Goal: Task Accomplishment & Management: Manage account settings

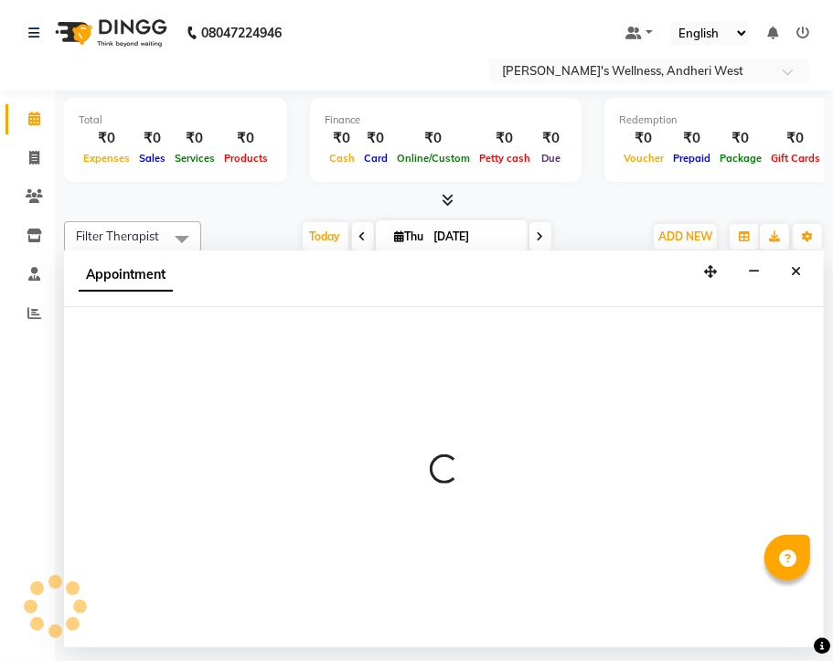
select select "80732"
select select "630"
select select "tentative"
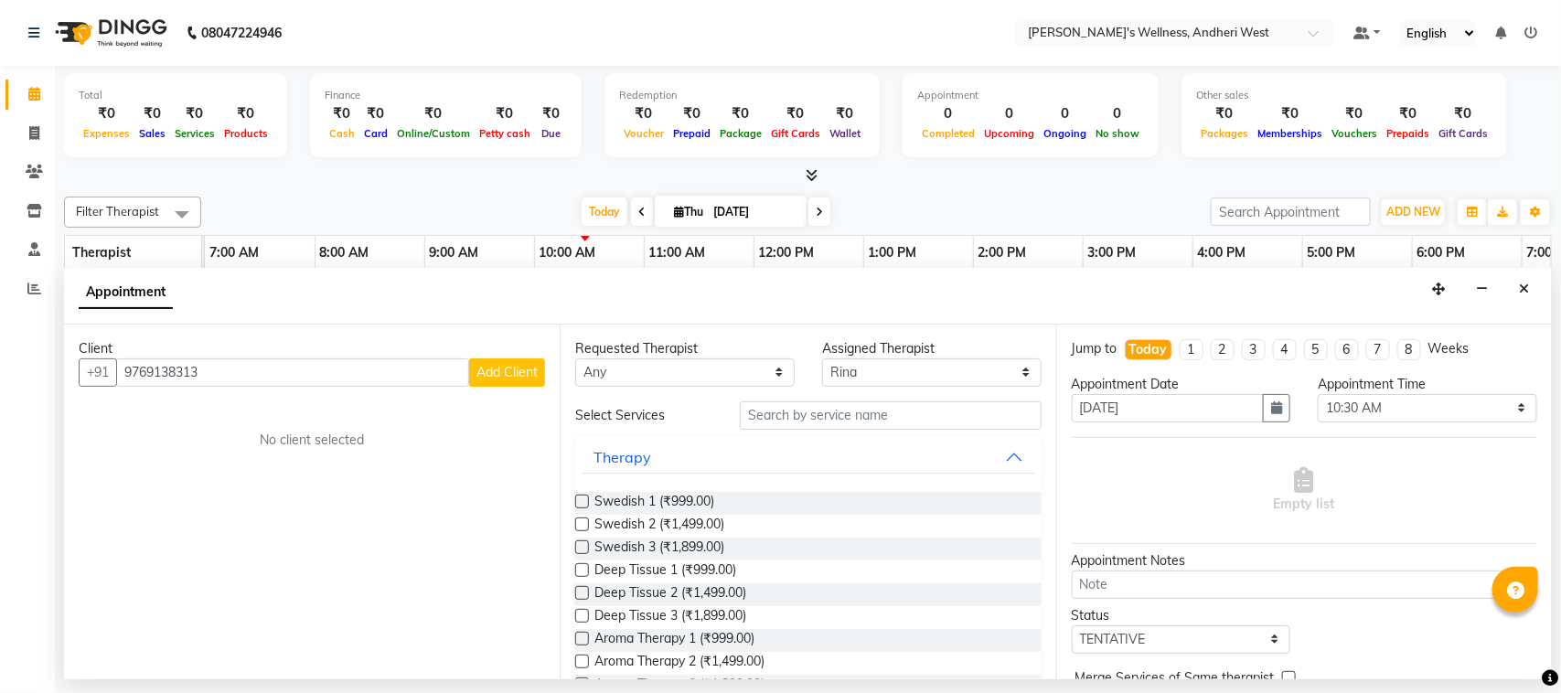
type input "9769138313"
click at [521, 378] on span "Add Client" at bounding box center [506, 372] width 61 height 16
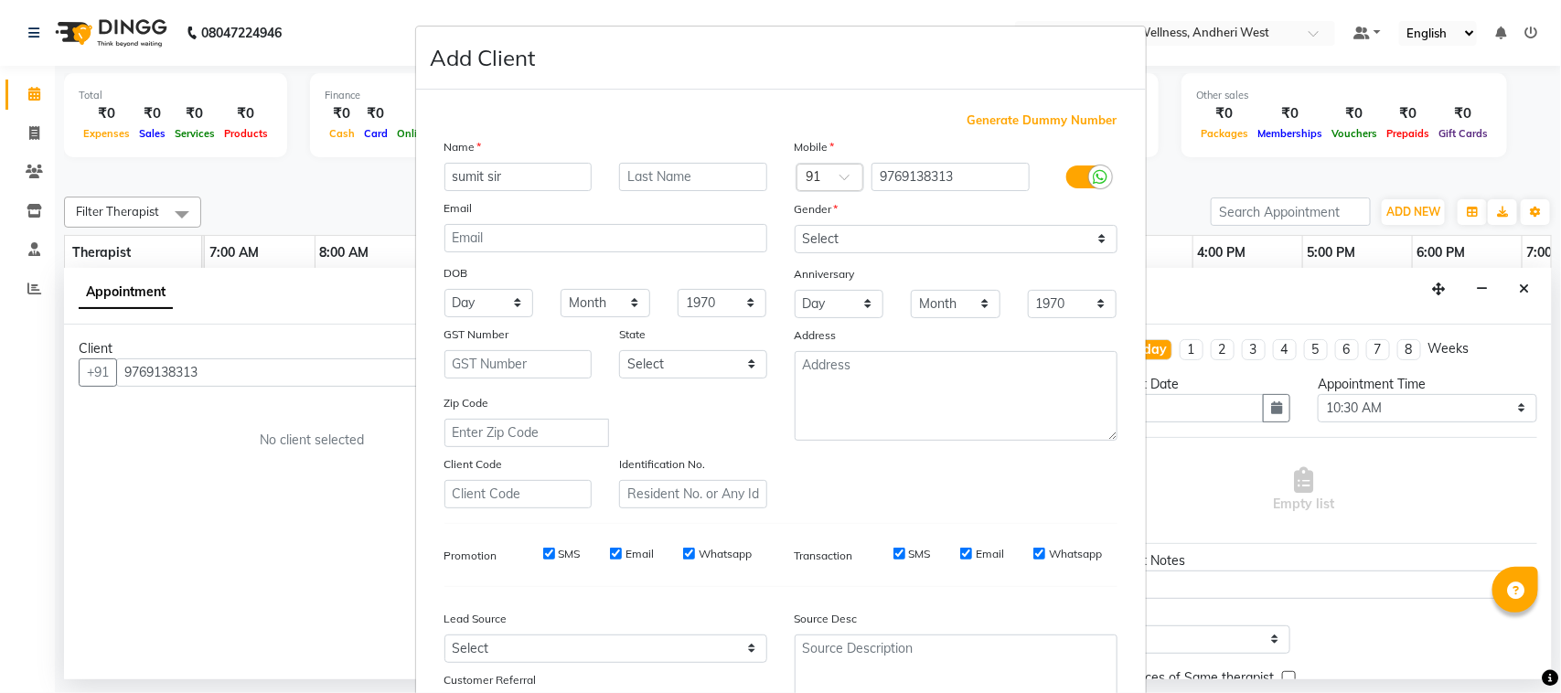
type input "sumit sir"
click at [824, 238] on select "Select [DEMOGRAPHIC_DATA] [DEMOGRAPHIC_DATA] Other Prefer Not To Say" at bounding box center [956, 239] width 323 height 28
select select "[DEMOGRAPHIC_DATA]"
click at [795, 225] on select "Select [DEMOGRAPHIC_DATA] [DEMOGRAPHIC_DATA] Other Prefer Not To Say" at bounding box center [956, 239] width 323 height 28
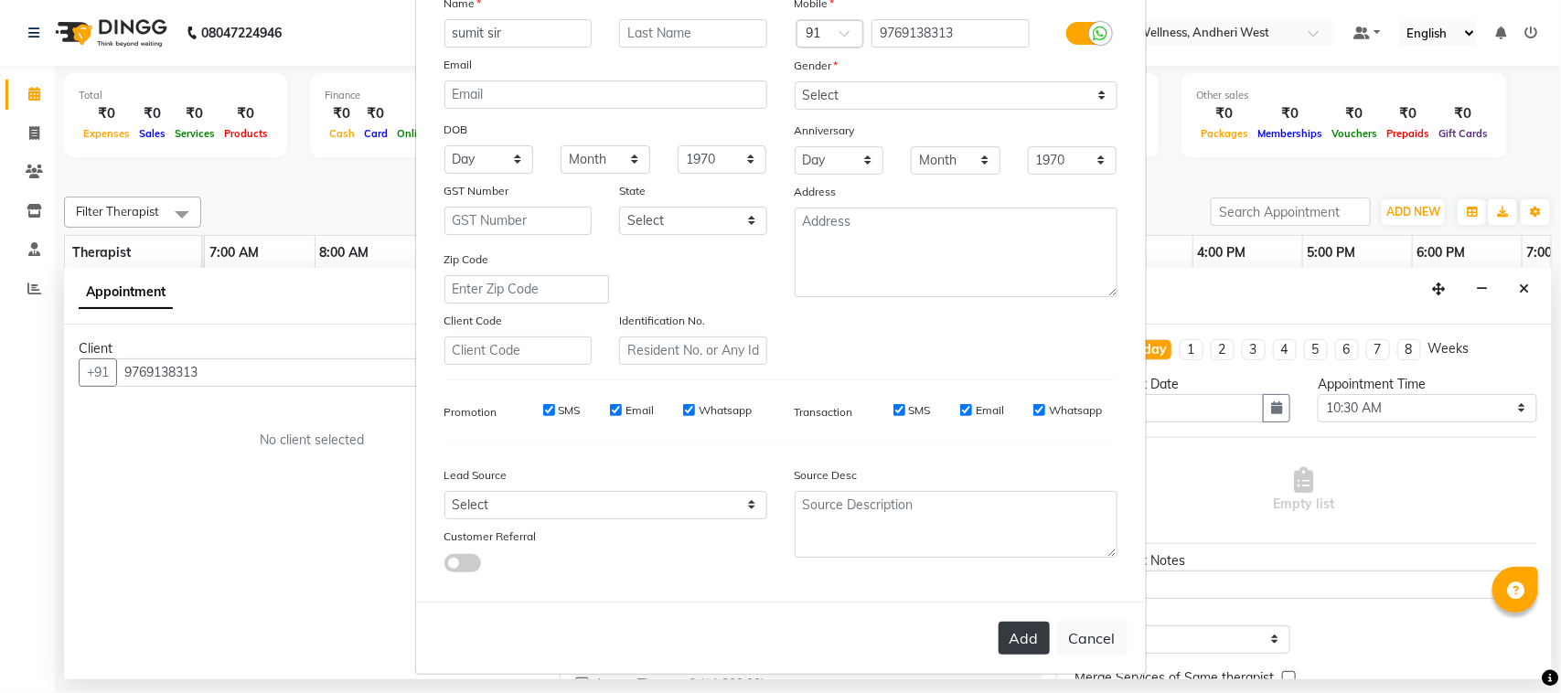
click at [832, 635] on button "Add" at bounding box center [1023, 638] width 51 height 33
select select
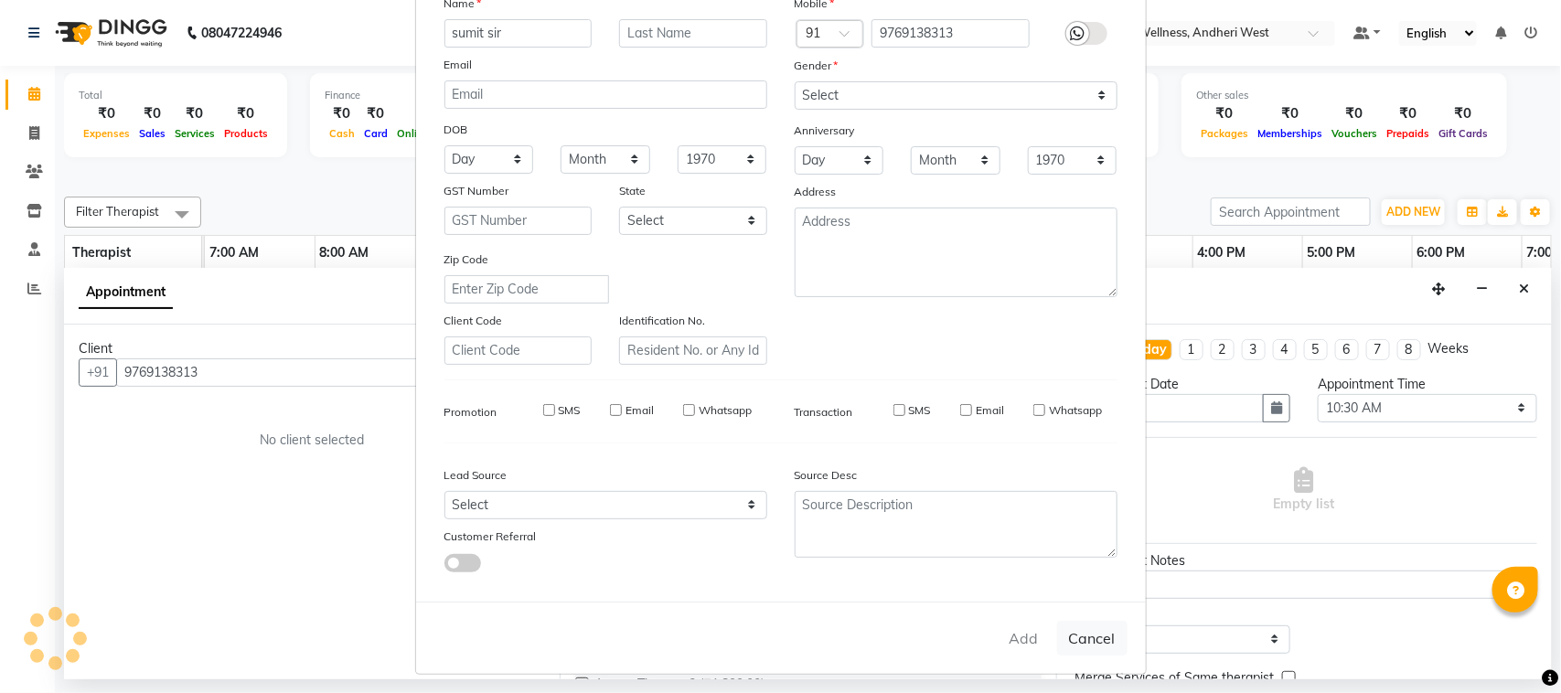
select select
checkbox input "false"
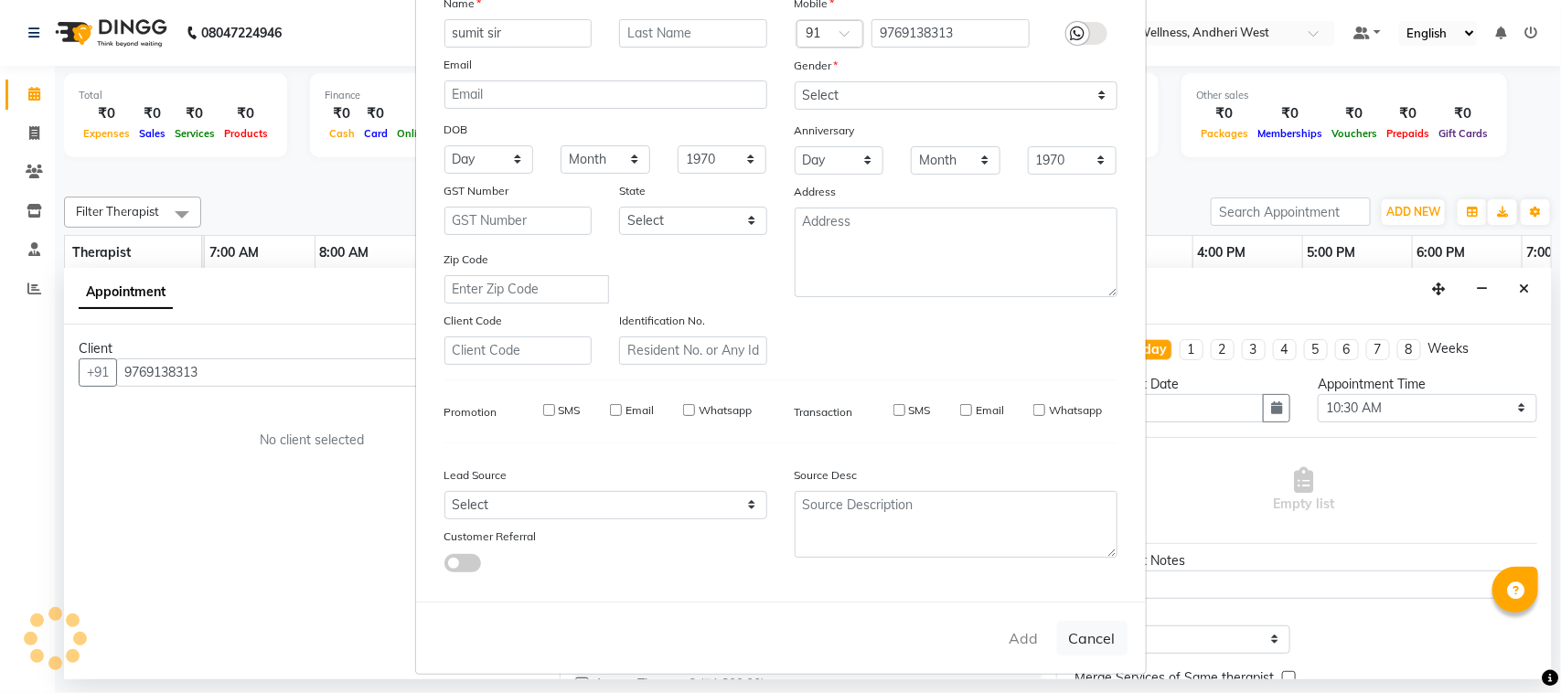
checkbox input "false"
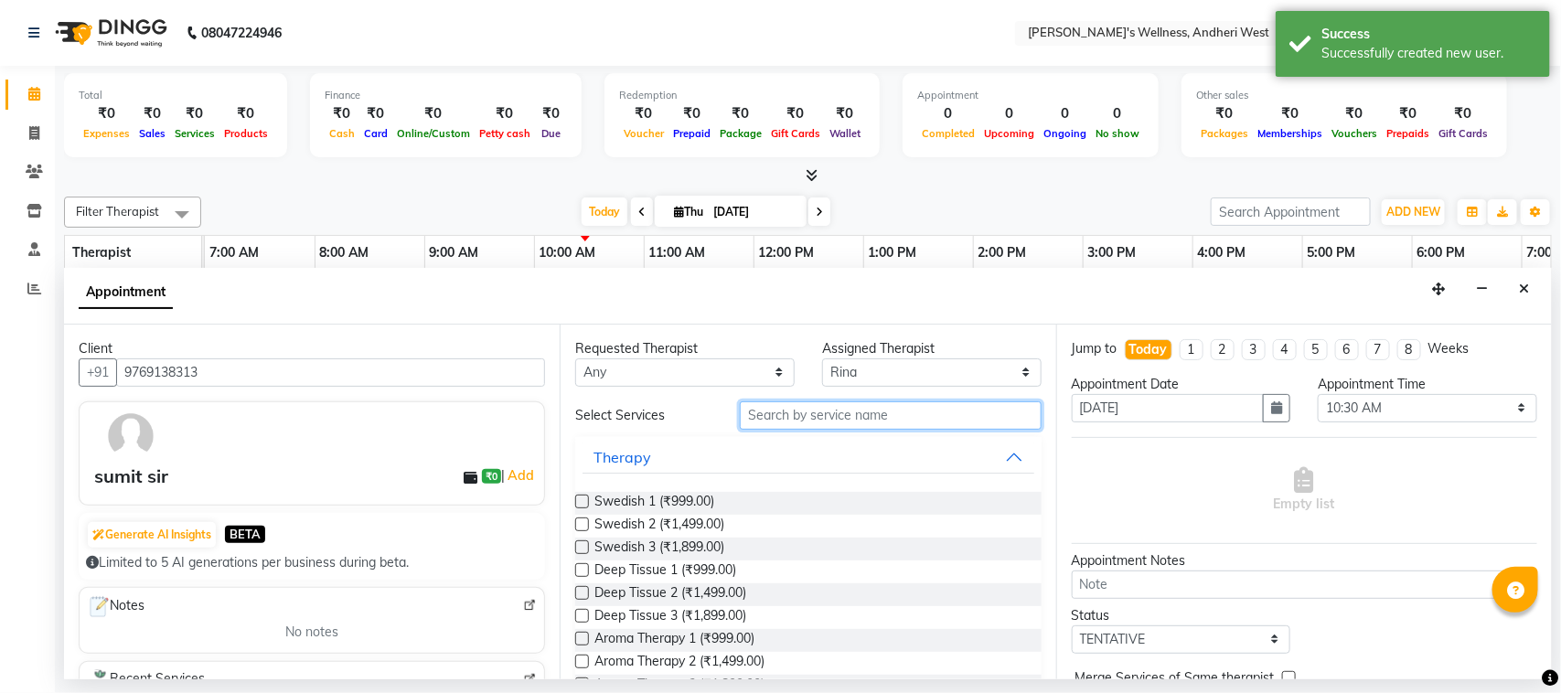
click at [805, 413] on input "text" at bounding box center [891, 415] width 302 height 28
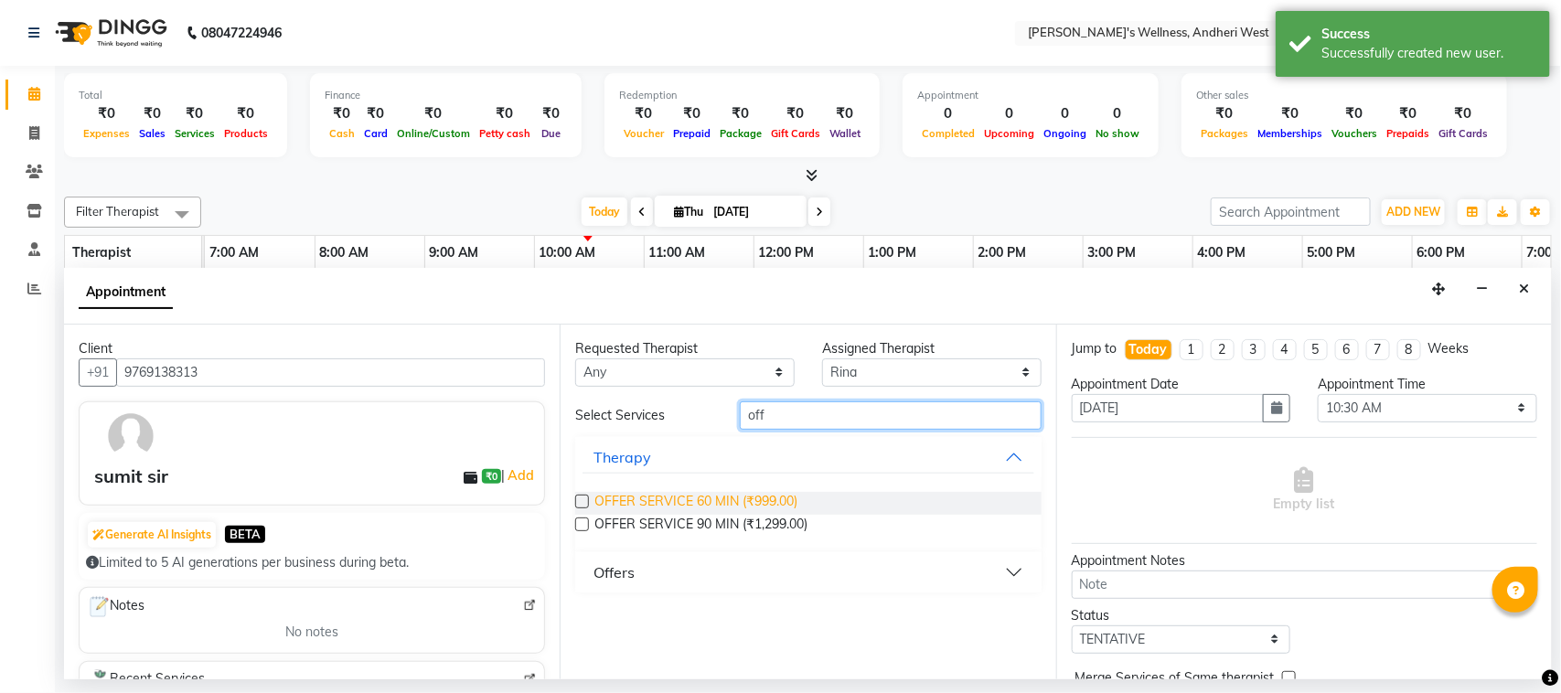
type input "off"
click at [730, 503] on span "OFFER SERVICE 60 MIN (₹999.00)" at bounding box center [695, 503] width 203 height 23
checkbox input "false"
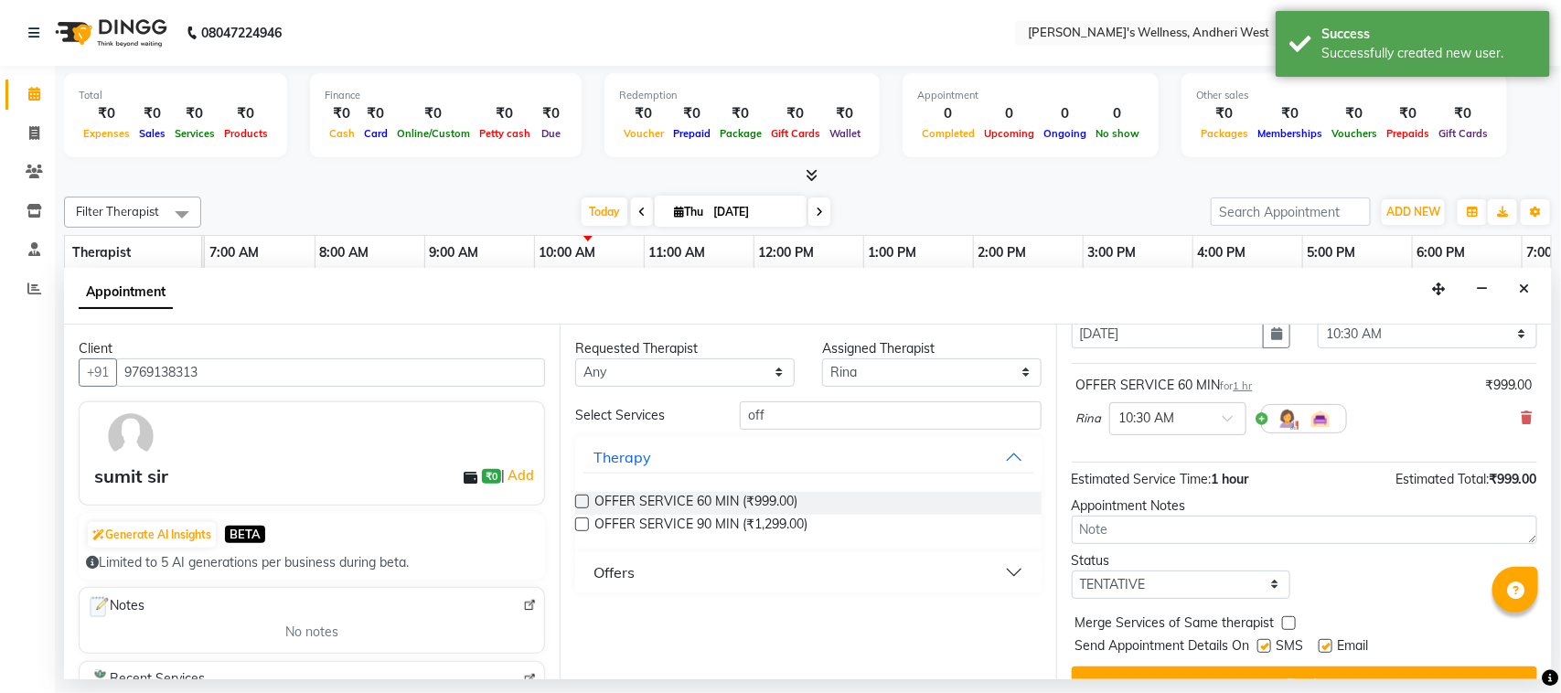
scroll to position [111, 0]
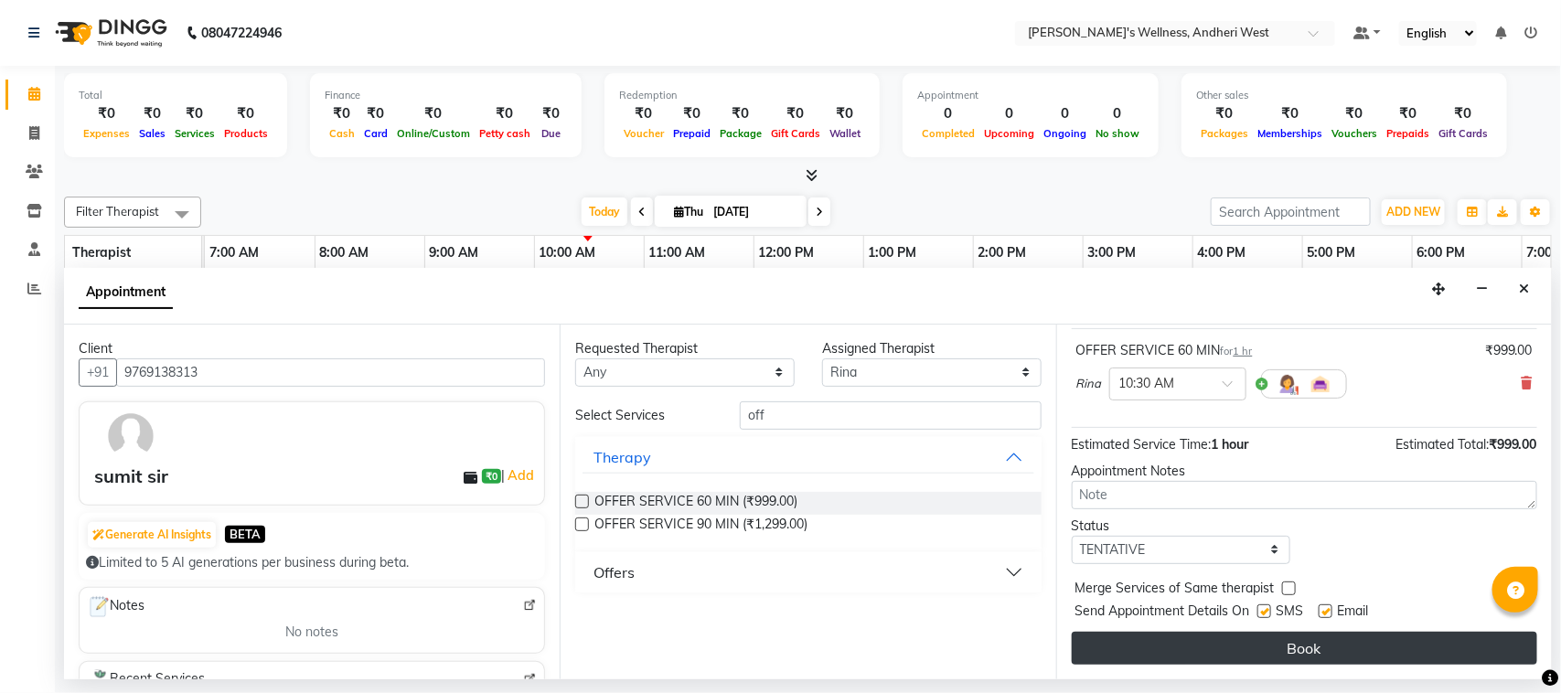
click at [832, 647] on button "Book" at bounding box center [1304, 648] width 465 height 33
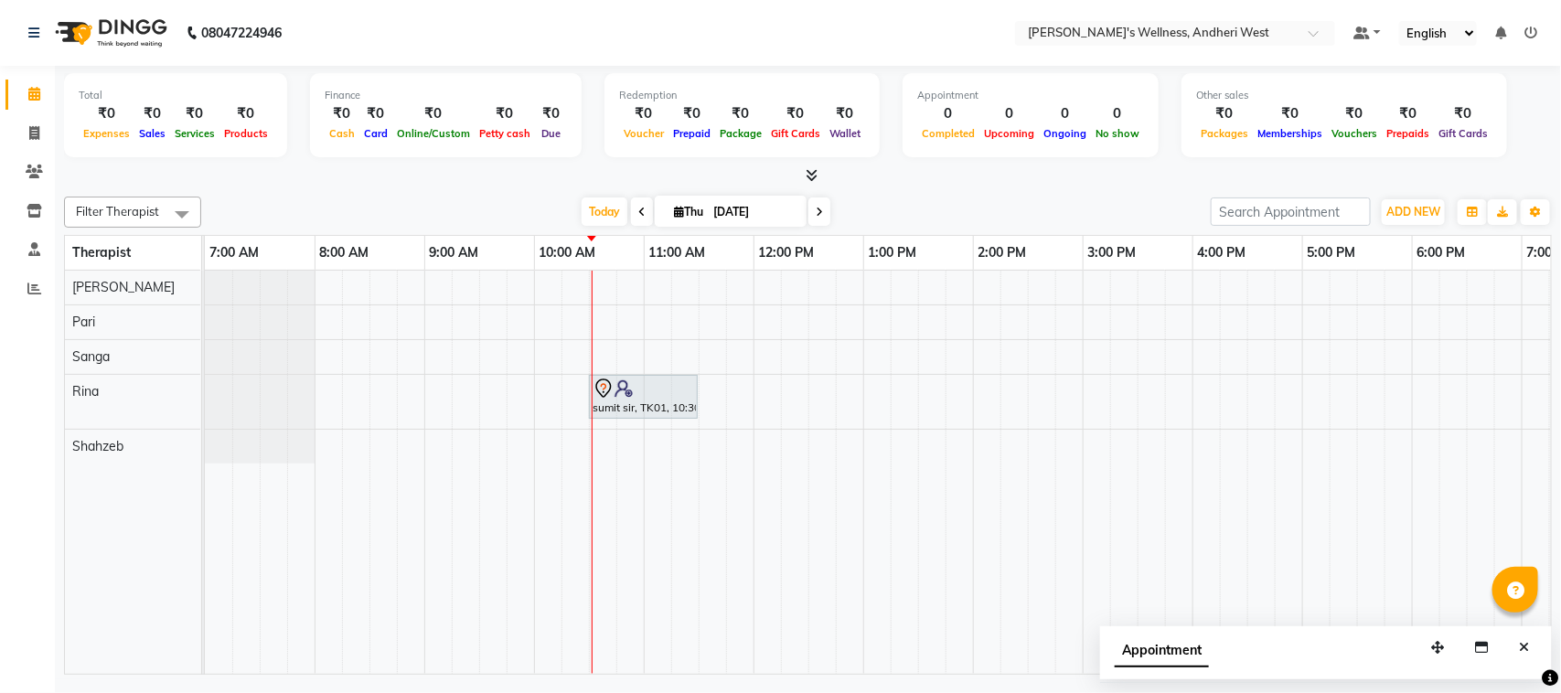
click at [832, 649] on div "Appointment" at bounding box center [1326, 654] width 452 height 57
click at [832, 562] on td at bounding box center [1233, 472] width 27 height 403
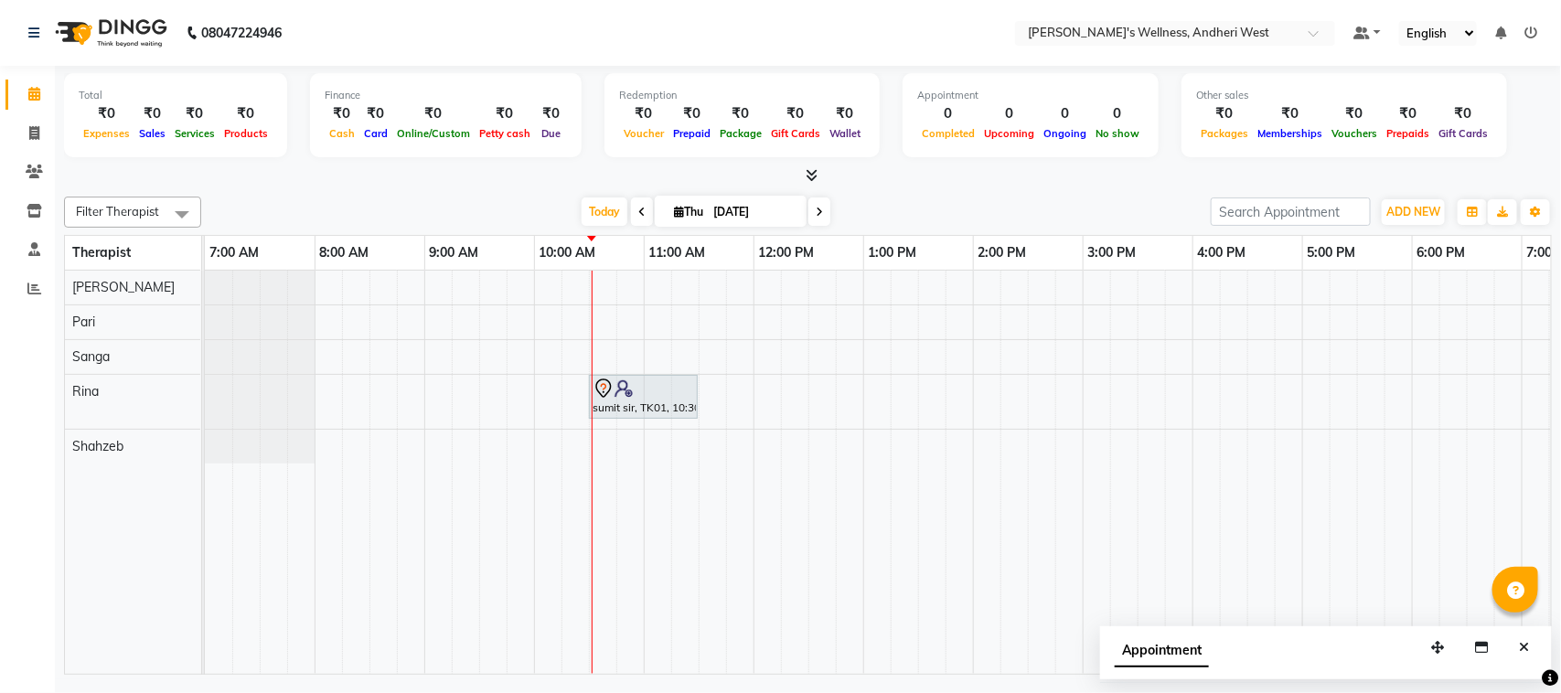
click at [832, 562] on td at bounding box center [1233, 472] width 27 height 403
click at [638, 208] on icon at bounding box center [641, 212] width 7 height 11
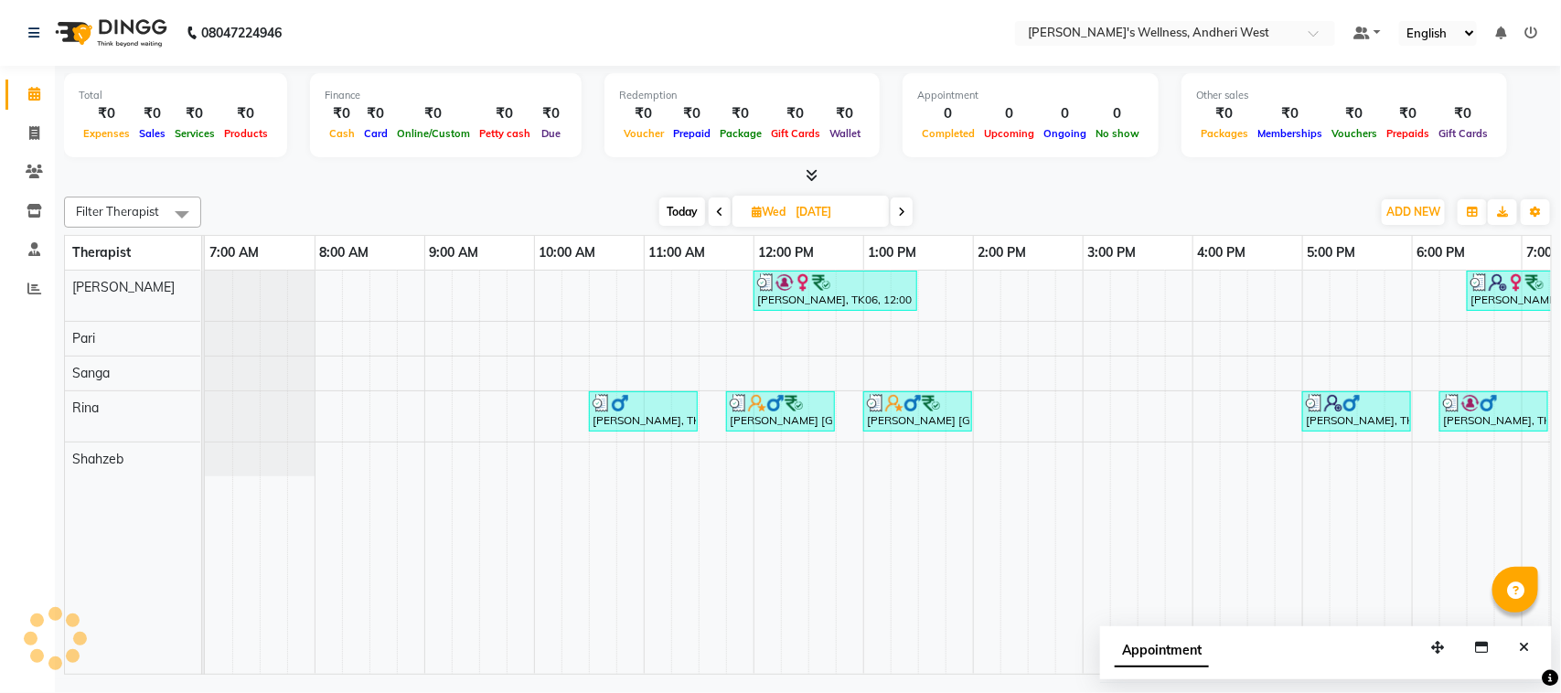
scroll to position [0, 299]
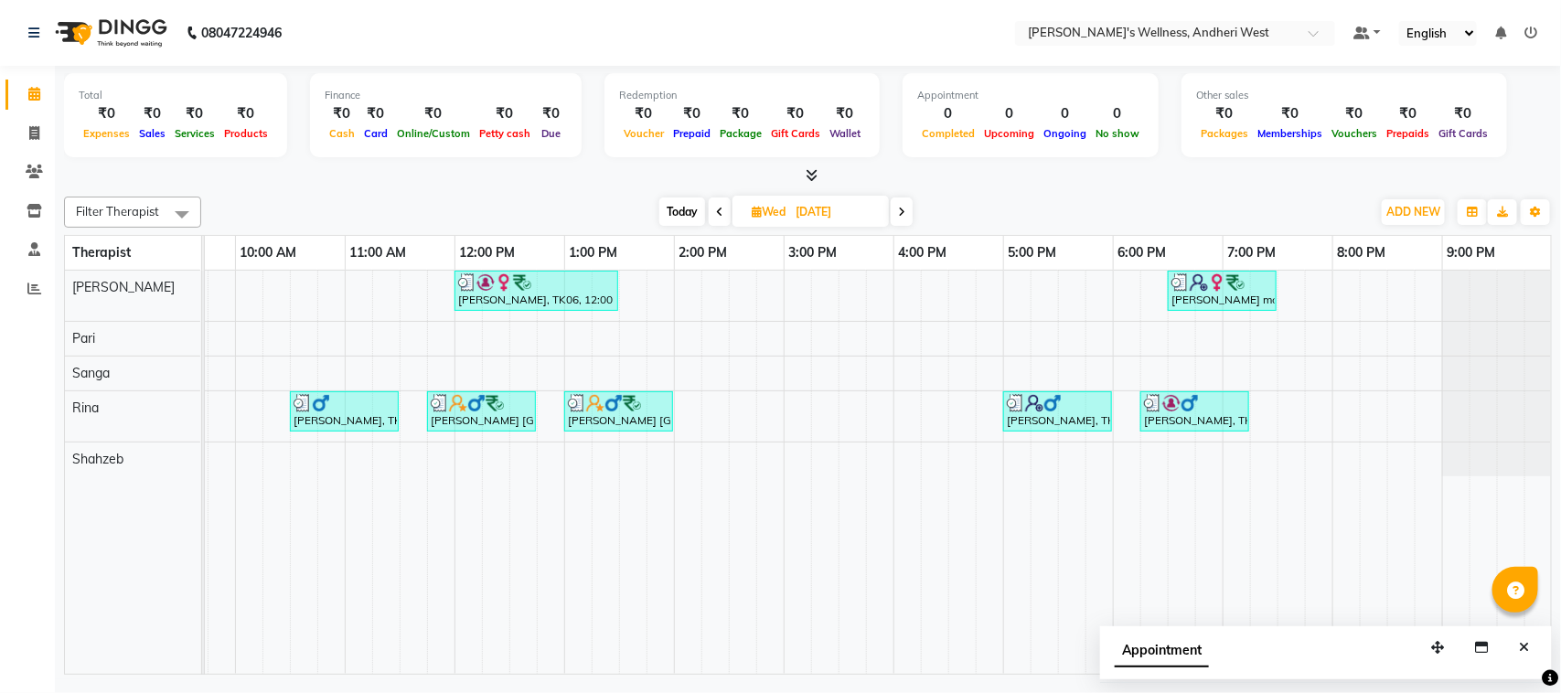
click at [716, 215] on icon at bounding box center [719, 212] width 7 height 11
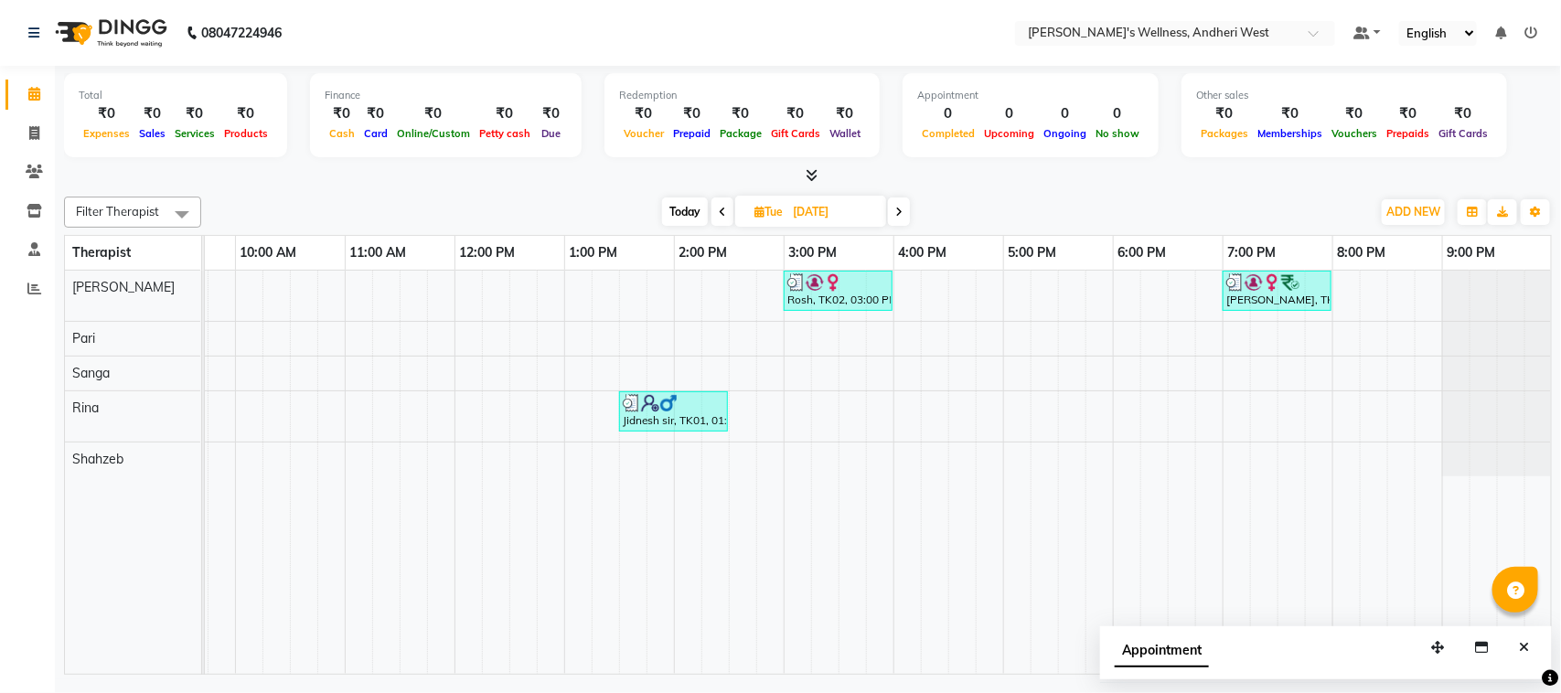
click at [720, 215] on icon at bounding box center [722, 212] width 7 height 11
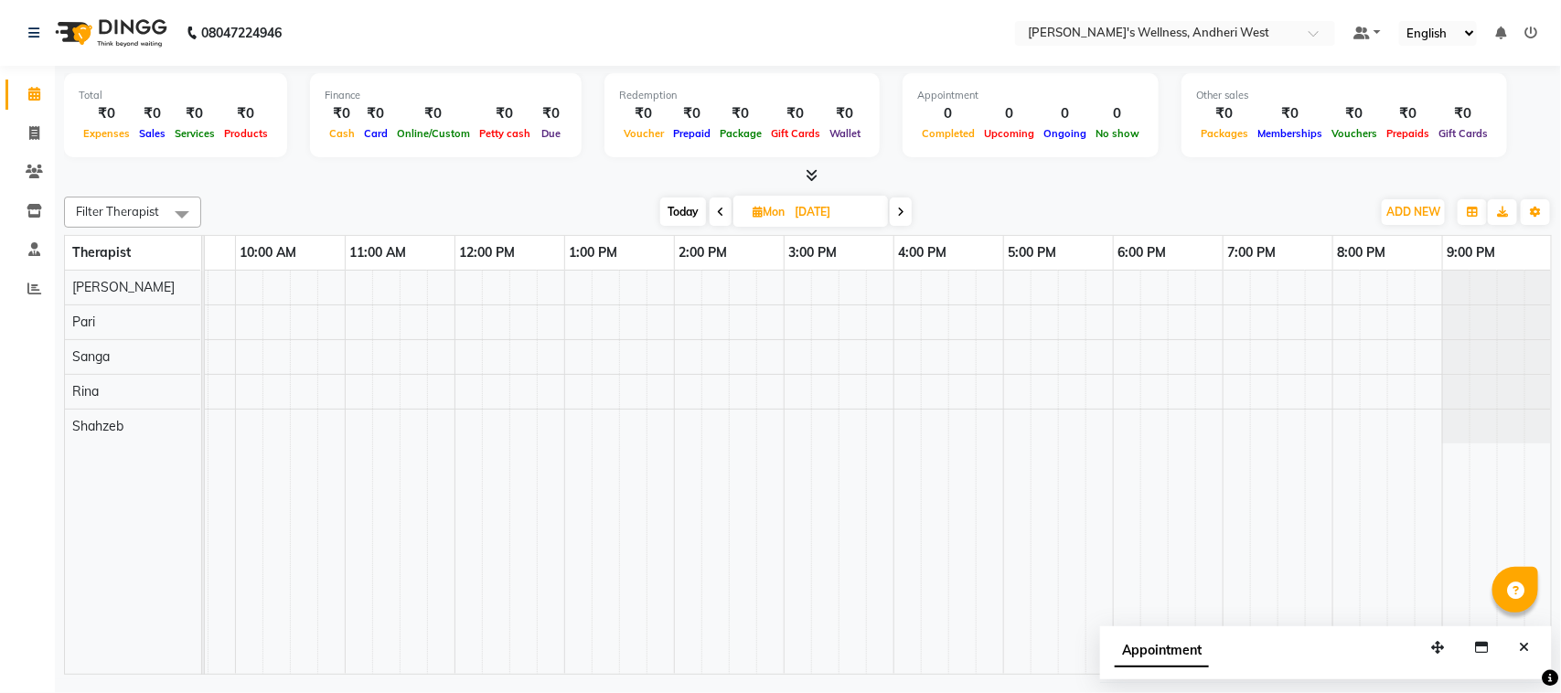
click at [717, 211] on icon at bounding box center [720, 212] width 7 height 11
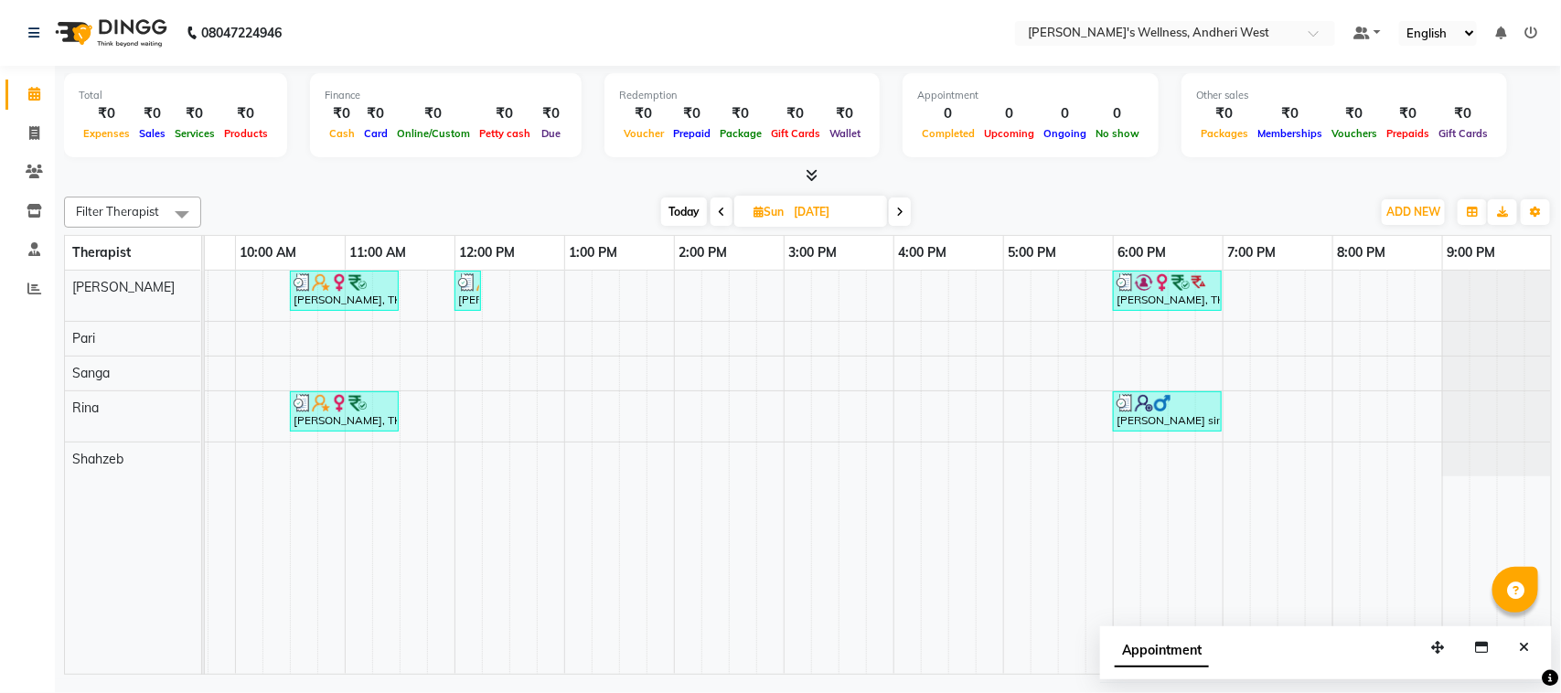
click at [832, 208] on icon at bounding box center [899, 212] width 7 height 11
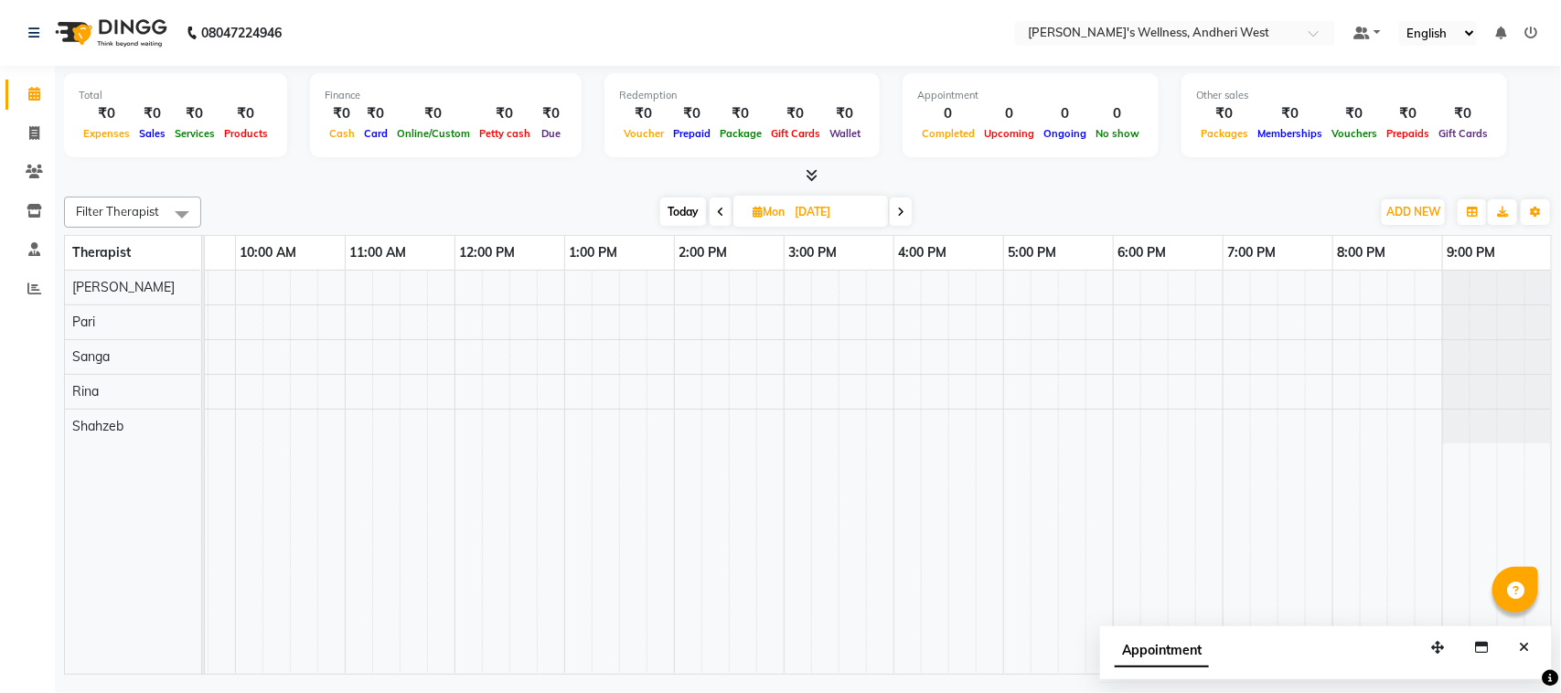
click at [832, 208] on span at bounding box center [901, 211] width 22 height 28
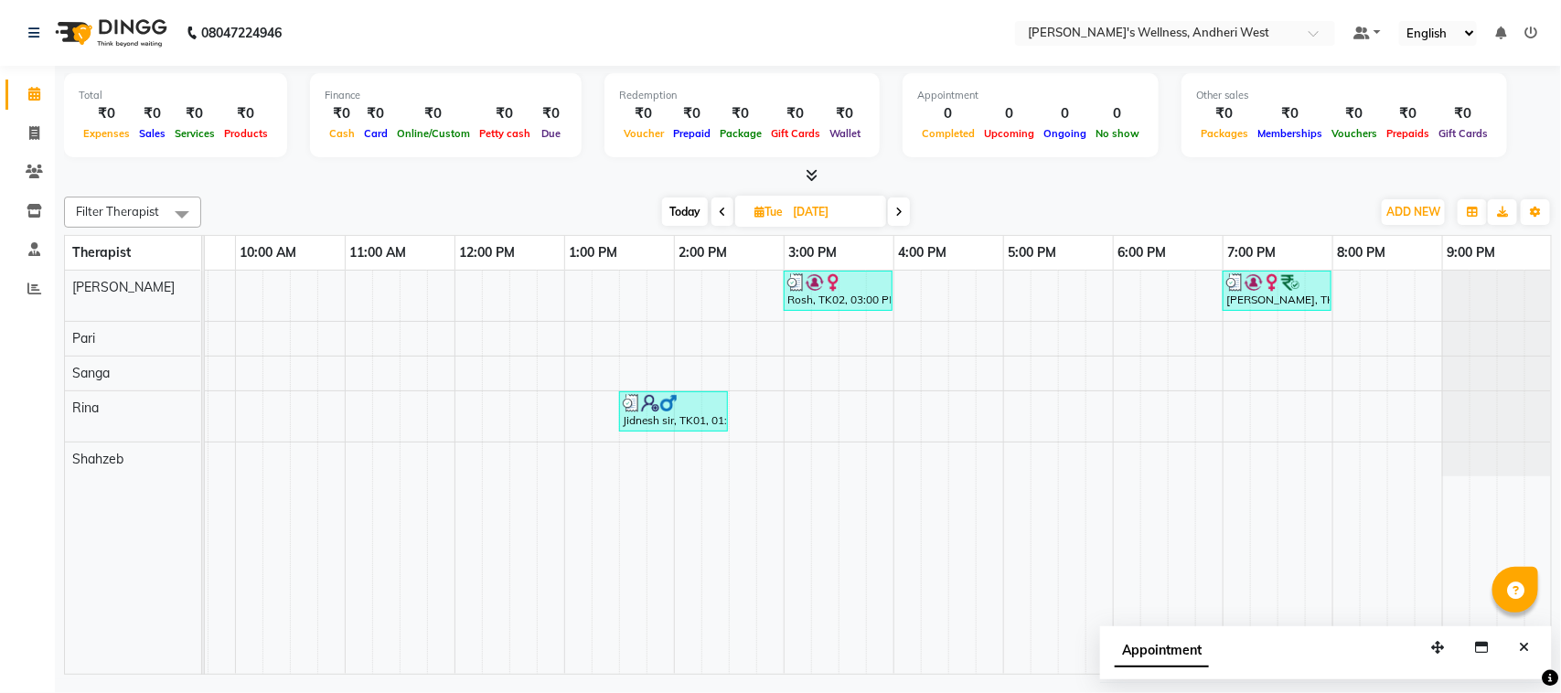
drag, startPoint x: 897, startPoint y: 208, endPoint x: 919, endPoint y: 201, distance: 22.9
click at [832, 201] on div "[DATE] [DATE]" at bounding box center [785, 211] width 1151 height 27
click at [832, 47] on nav "08047224946 Select Location × [PERSON_NAME]'s Wellness, Andheri West Default Pa…" at bounding box center [780, 33] width 1561 height 66
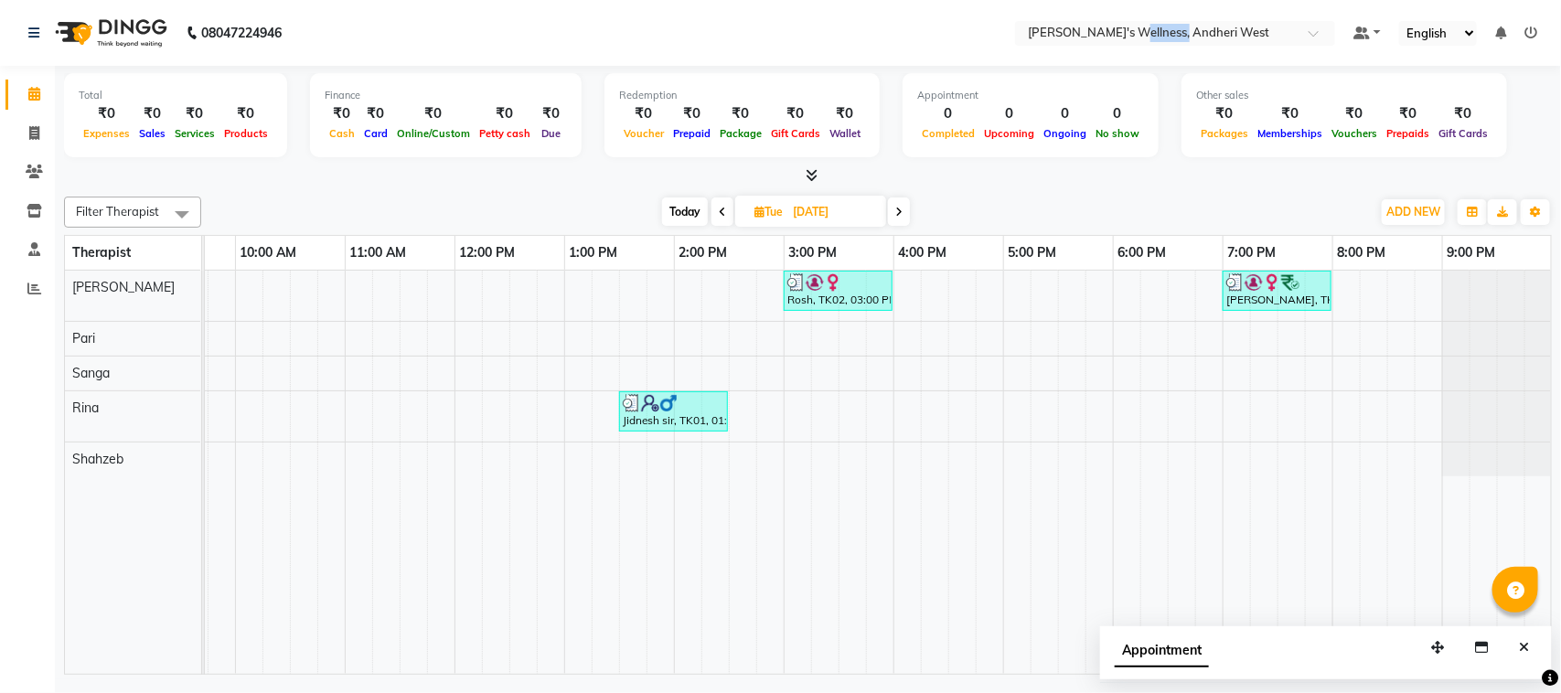
click at [832, 47] on nav "08047224946 Select Location × [PERSON_NAME]'s Wellness, Andheri West Default Pa…" at bounding box center [780, 33] width 1561 height 66
click at [832, 172] on div at bounding box center [808, 175] width 1488 height 19
click at [832, 211] on icon at bounding box center [898, 212] width 7 height 11
type input "[DATE]"
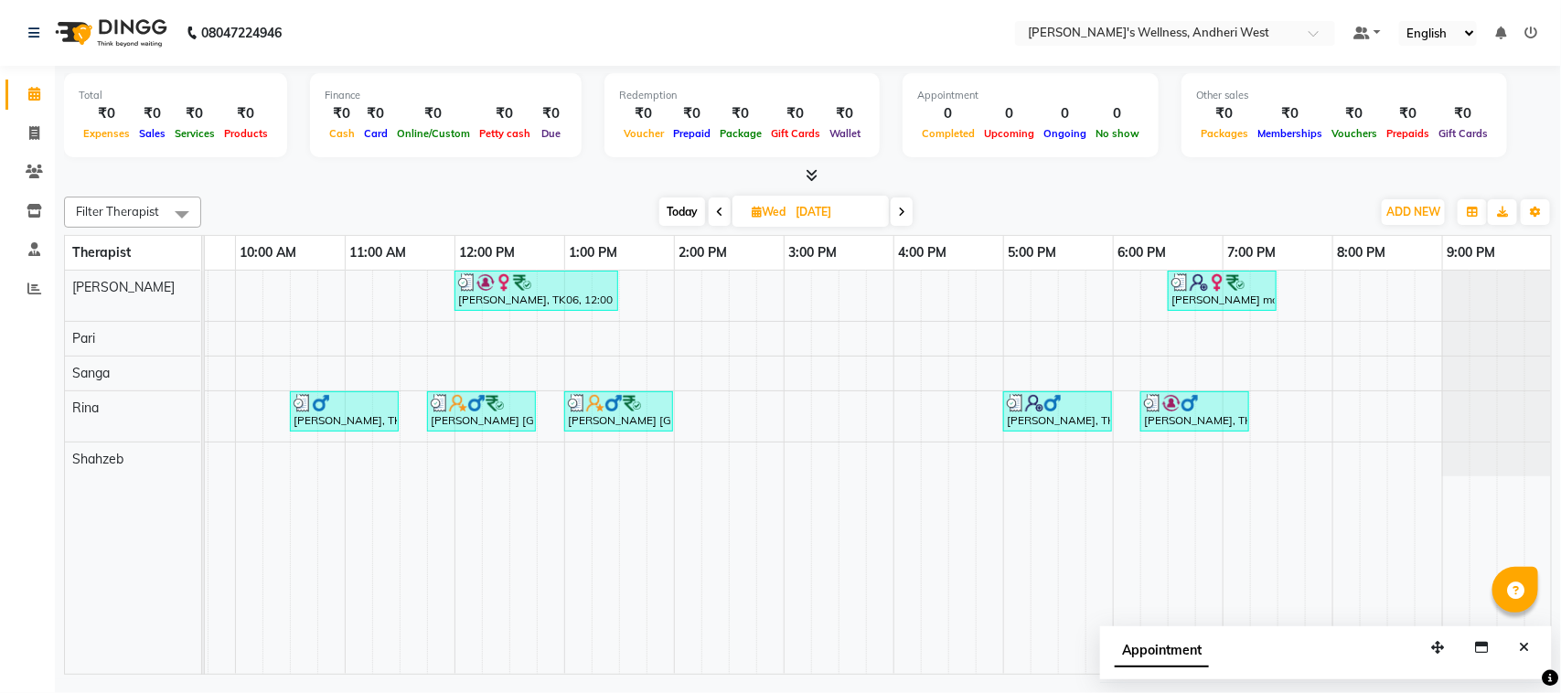
drag, startPoint x: 976, startPoint y: 234, endPoint x: 565, endPoint y: 197, distance: 413.1
click at [565, 198] on div "[DATE] [DATE]" at bounding box center [785, 211] width 1151 height 27
click at [567, 198] on div "[DATE] [DATE]" at bounding box center [785, 211] width 1151 height 27
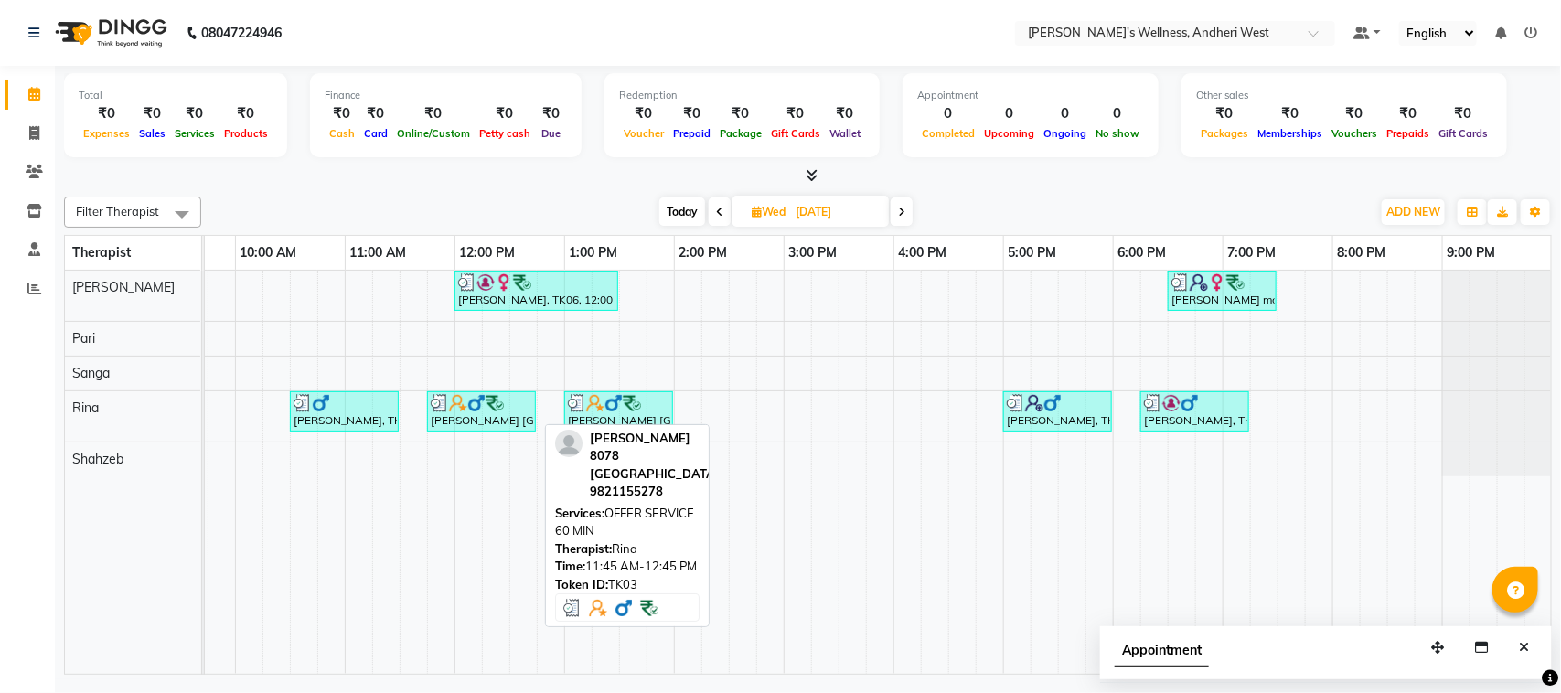
click at [466, 421] on div "[PERSON_NAME] [GEOGRAPHIC_DATA][PERSON_NAME], 11:45 AM-12:45 PM, OFFER SERVICE …" at bounding box center [481, 411] width 105 height 35
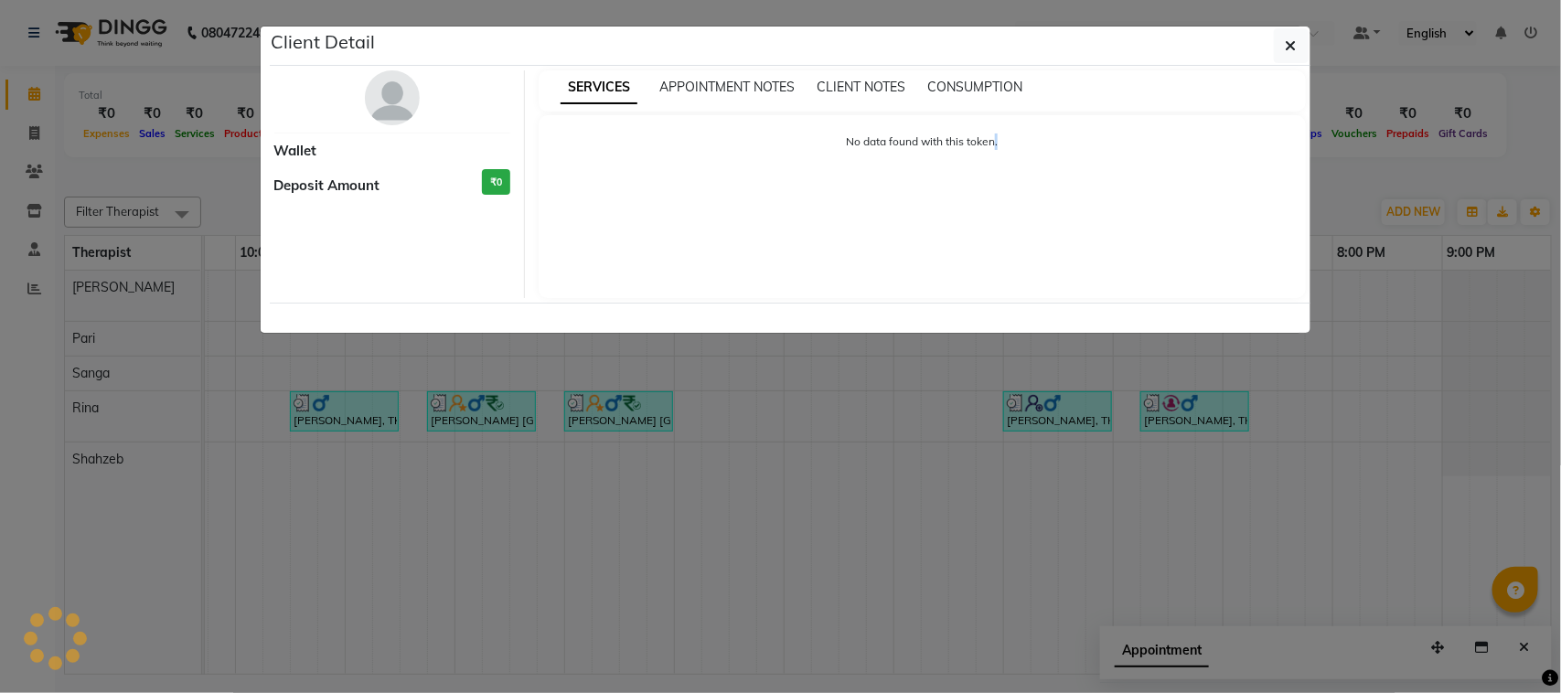
click at [464, 421] on ngb-modal-window "Client Detail Wallet Deposit Amount ₹0 SERVICES APPOINTMENT NOTES CLIENT NOTES …" at bounding box center [780, 346] width 1561 height 693
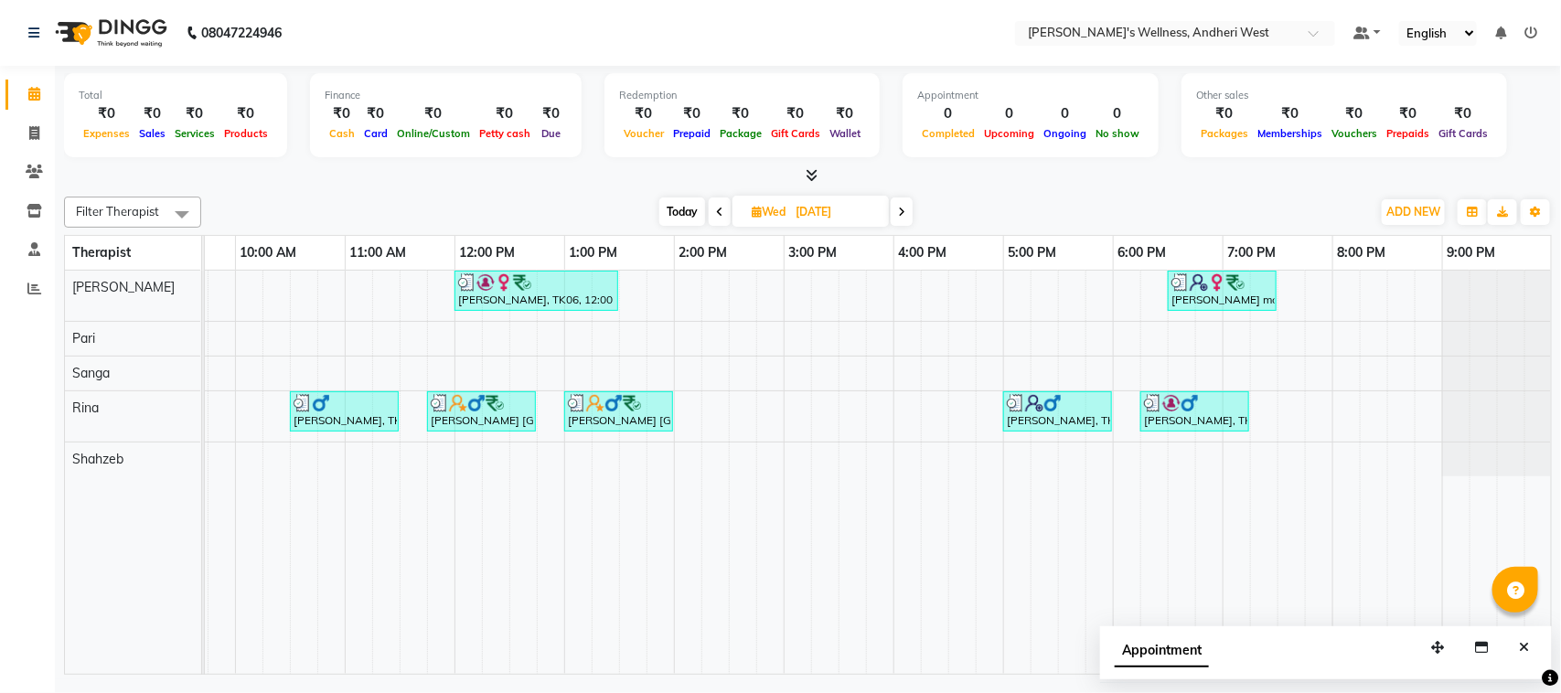
click at [832, 499] on td at bounding box center [961, 472] width 27 height 403
click at [832, 503] on td at bounding box center [934, 472] width 27 height 403
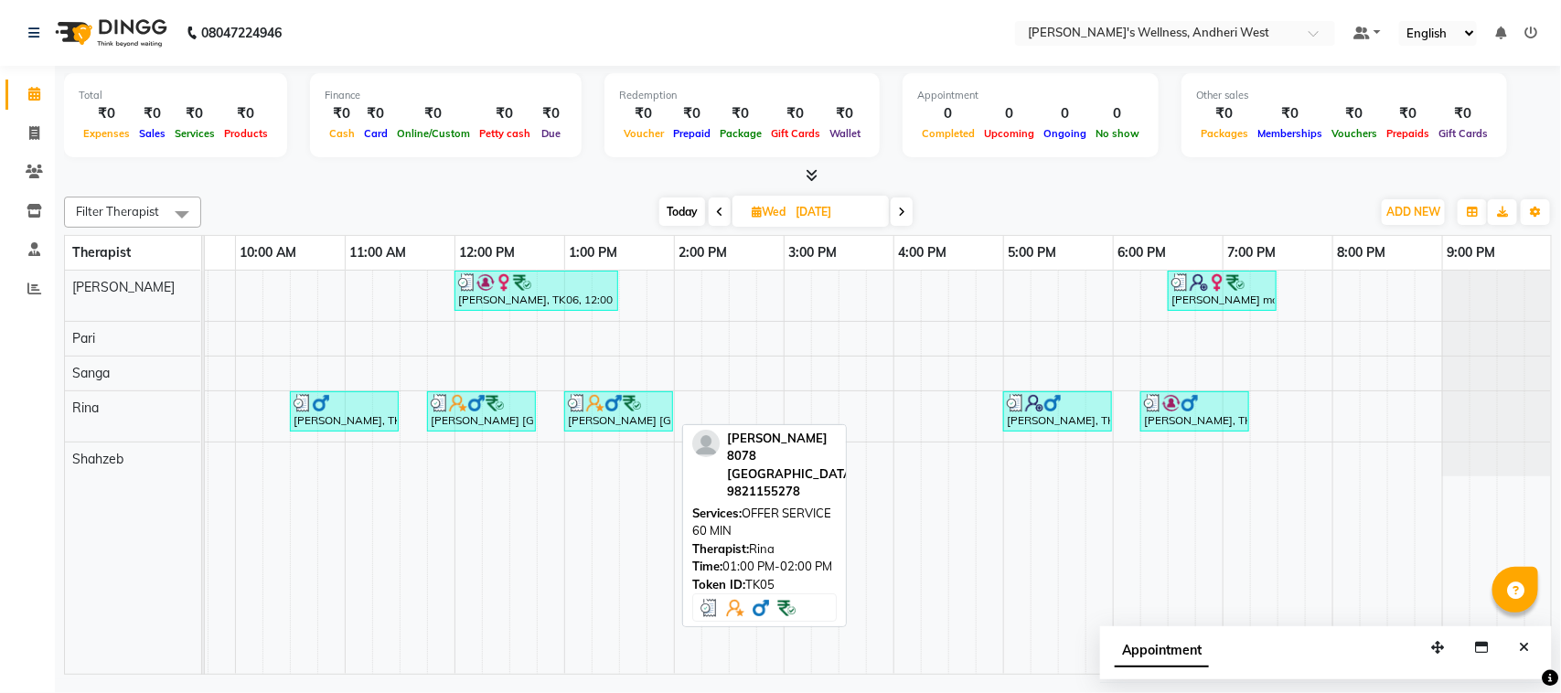
click at [636, 419] on div "[PERSON_NAME] [GEOGRAPHIC_DATA][PERSON_NAME], 01:00 PM-02:00 PM, OFFER SERVICE …" at bounding box center [618, 411] width 105 height 35
select select "3"
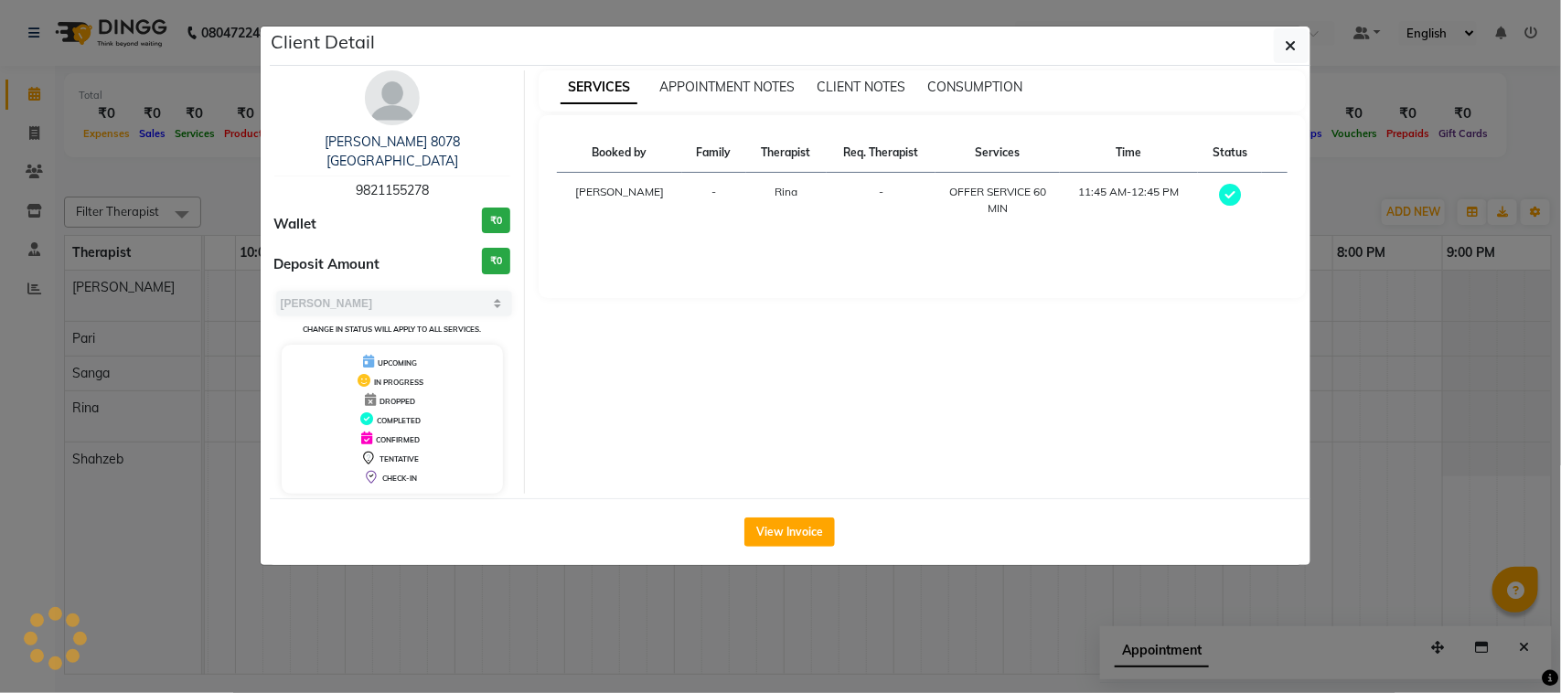
click at [748, 419] on div "SERVICES APPOINTMENT NOTES CLIENT NOTES CONSUMPTION Booked by Family Therapist …" at bounding box center [922, 281] width 795 height 423
click at [832, 48] on button "button" at bounding box center [1291, 45] width 35 height 35
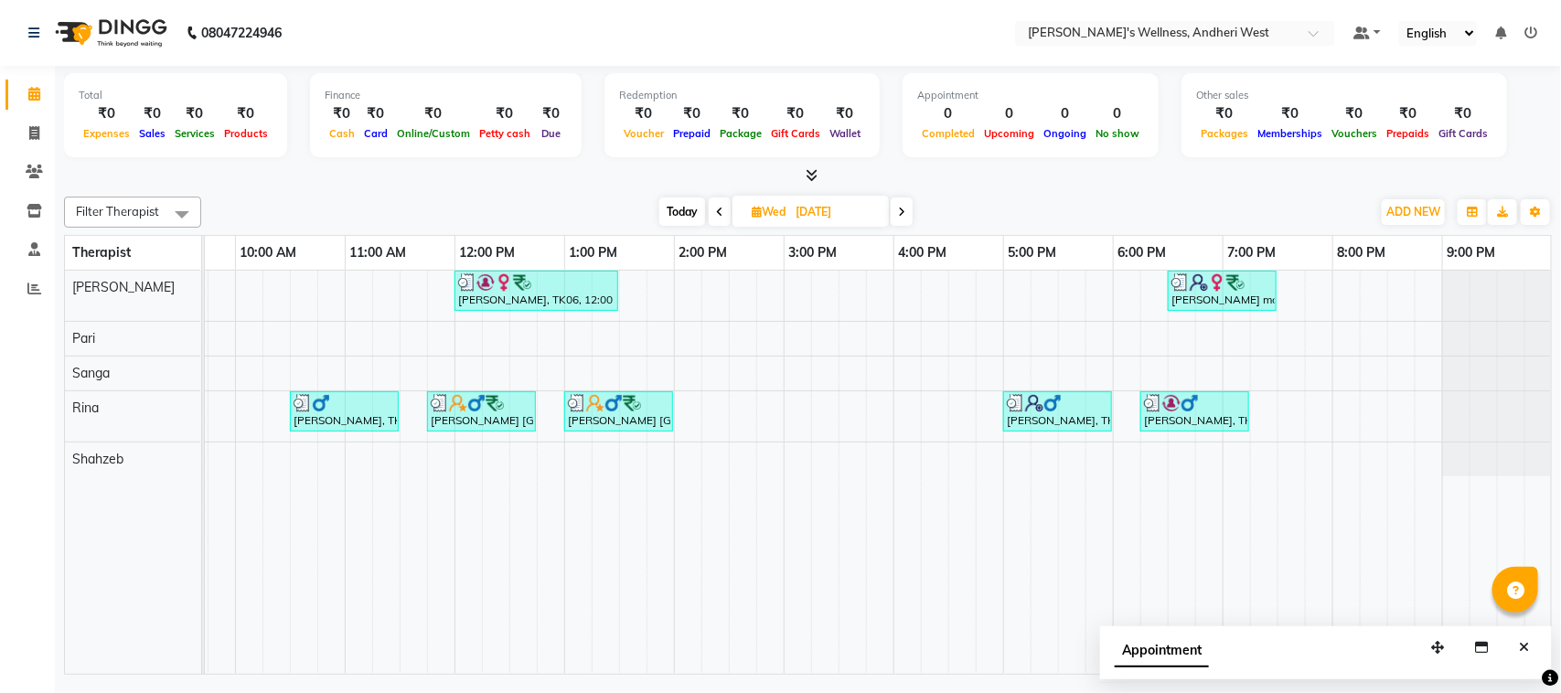
drag, startPoint x: 1296, startPoint y: 48, endPoint x: 503, endPoint y: 208, distance: 809.6
click at [503, 208] on div "[DATE] [DATE]" at bounding box center [785, 211] width 1151 height 27
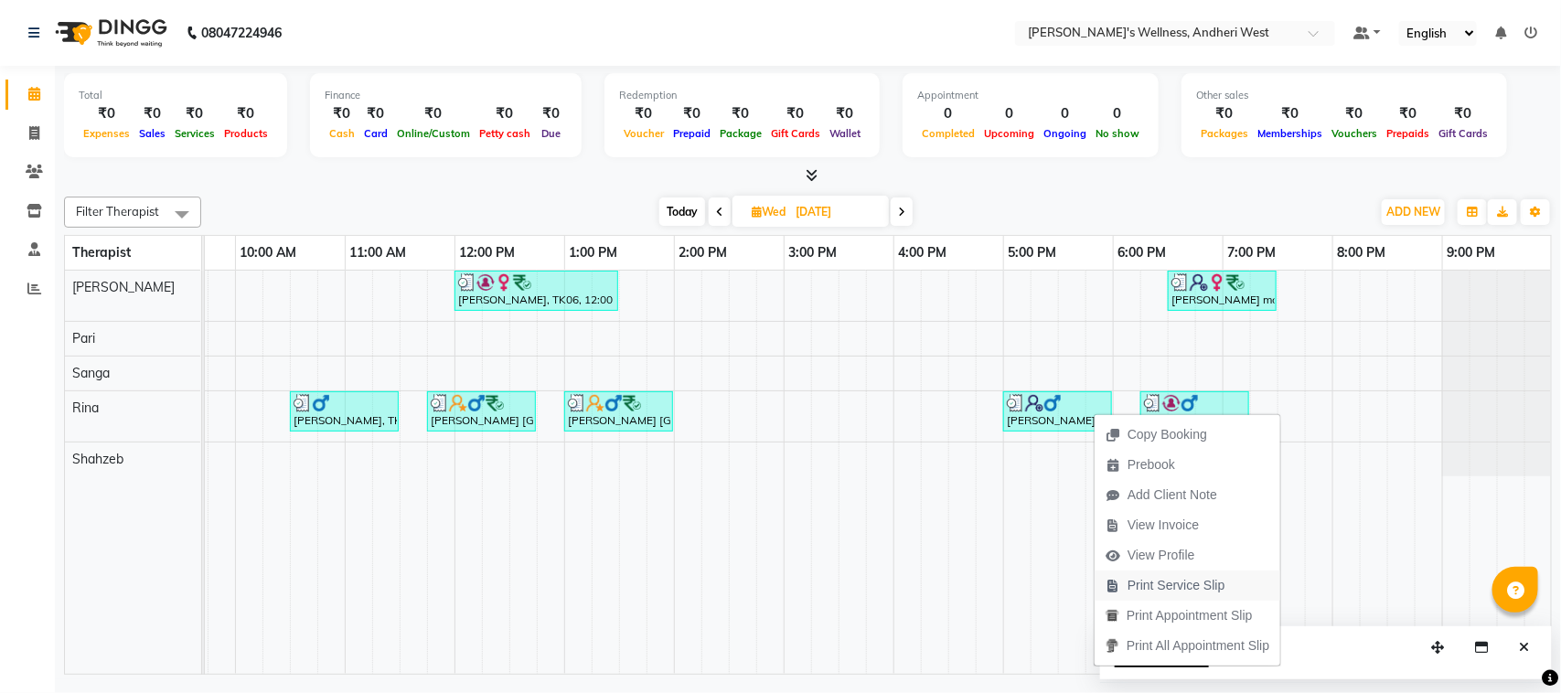
drag, startPoint x: 1093, startPoint y: 412, endPoint x: 1148, endPoint y: 586, distance: 182.2
click at [832, 586] on div "Copy Booking Prebook Add Client Note View Invoice View Profile Print Service Sl…" at bounding box center [1186, 539] width 187 height 254
click at [832, 198] on div "[DATE] [DATE]" at bounding box center [785, 211] width 1151 height 27
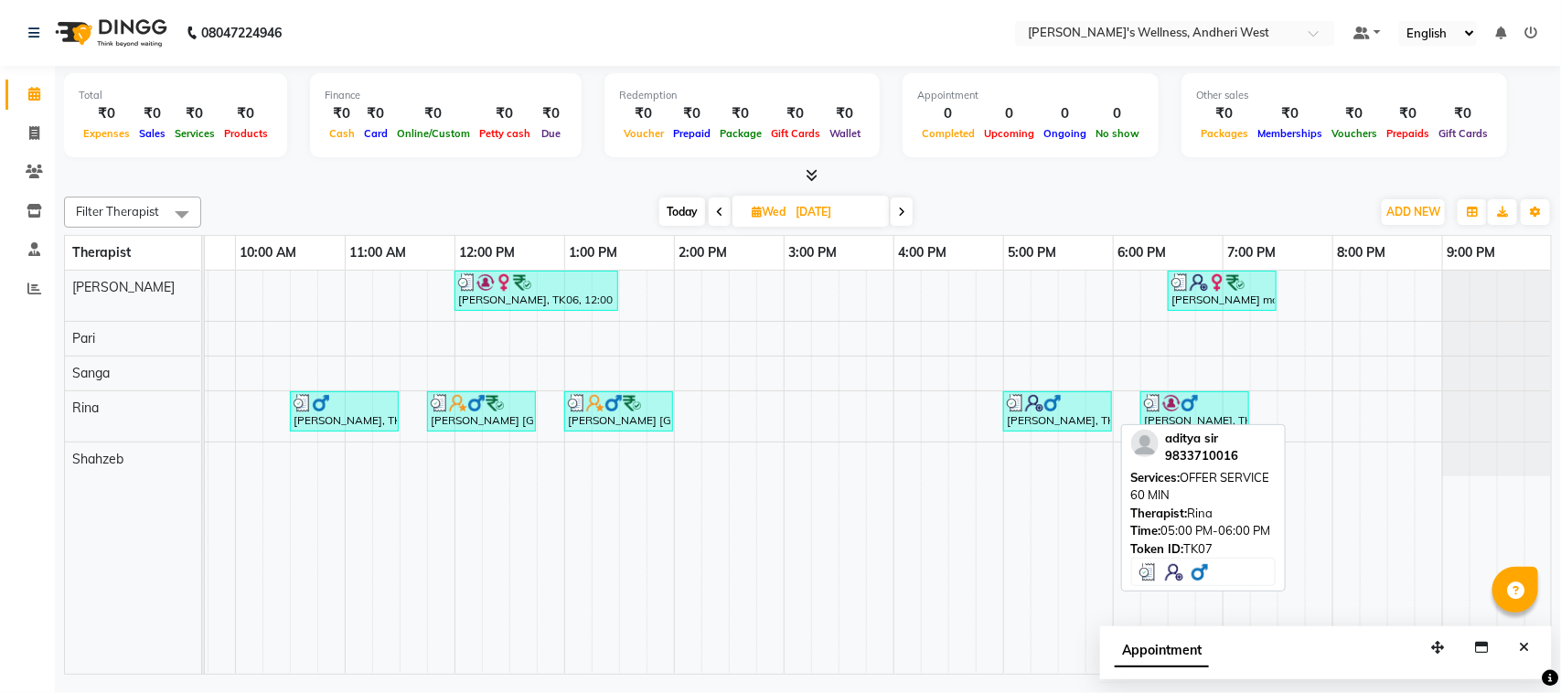
click at [832, 416] on div "[PERSON_NAME], TK07, 05:00 PM-06:00 PM, OFFER SERVICE 60 MIN" at bounding box center [1057, 411] width 105 height 35
select select "3"
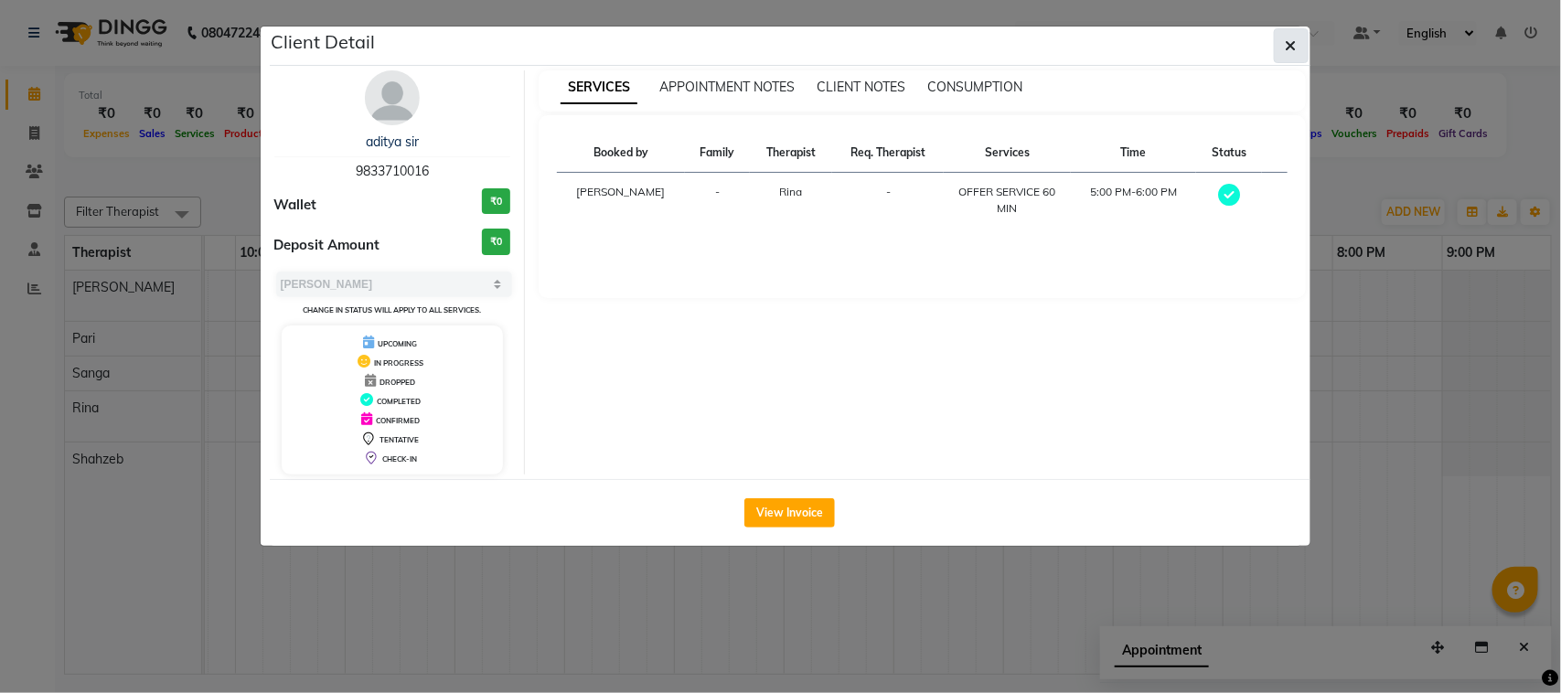
click at [832, 33] on button "button" at bounding box center [1291, 45] width 35 height 35
click at [832, 33] on div "Client Detail aditya sir 9833710016 Wallet ₹0 Deposit Amount ₹0 Select MARK DON…" at bounding box center [790, 286] width 1040 height 519
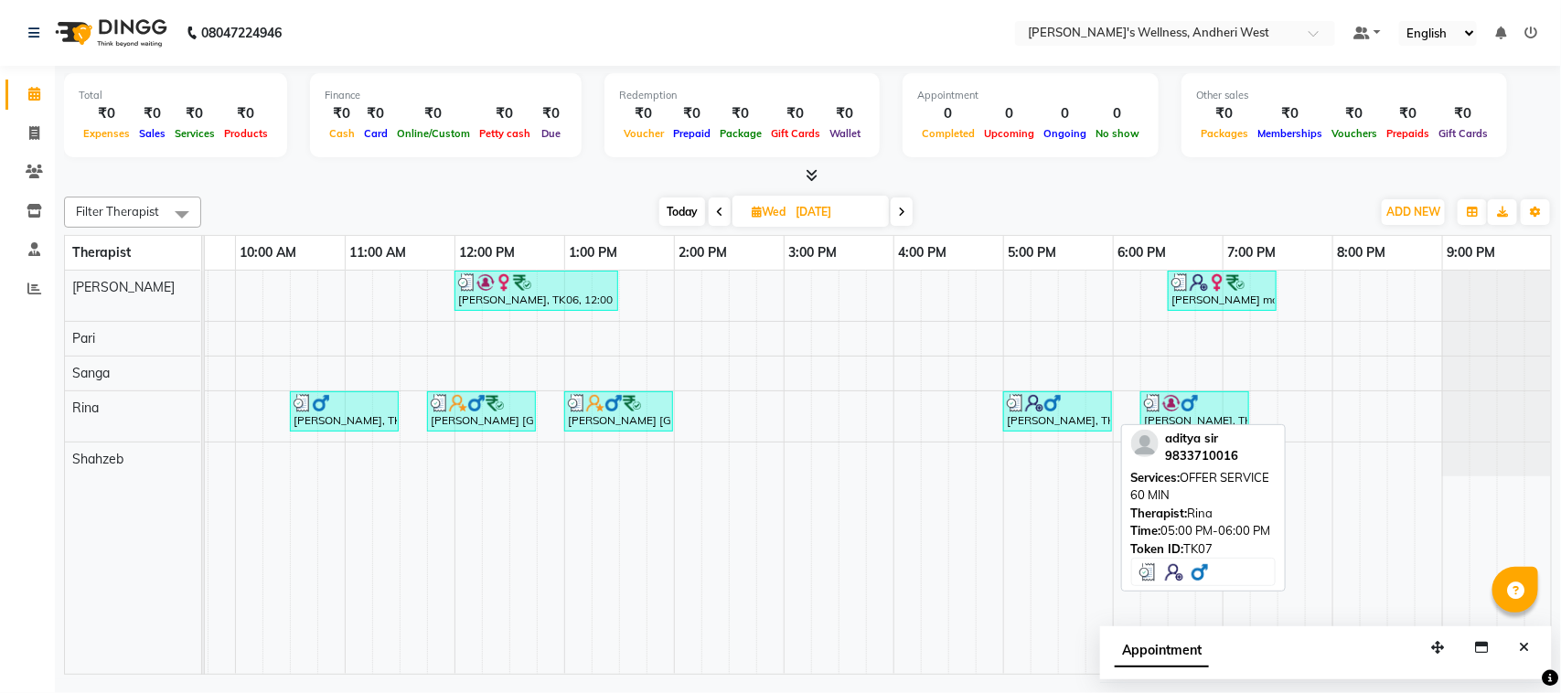
click at [832, 410] on img at bounding box center [1052, 403] width 18 height 18
select select "3"
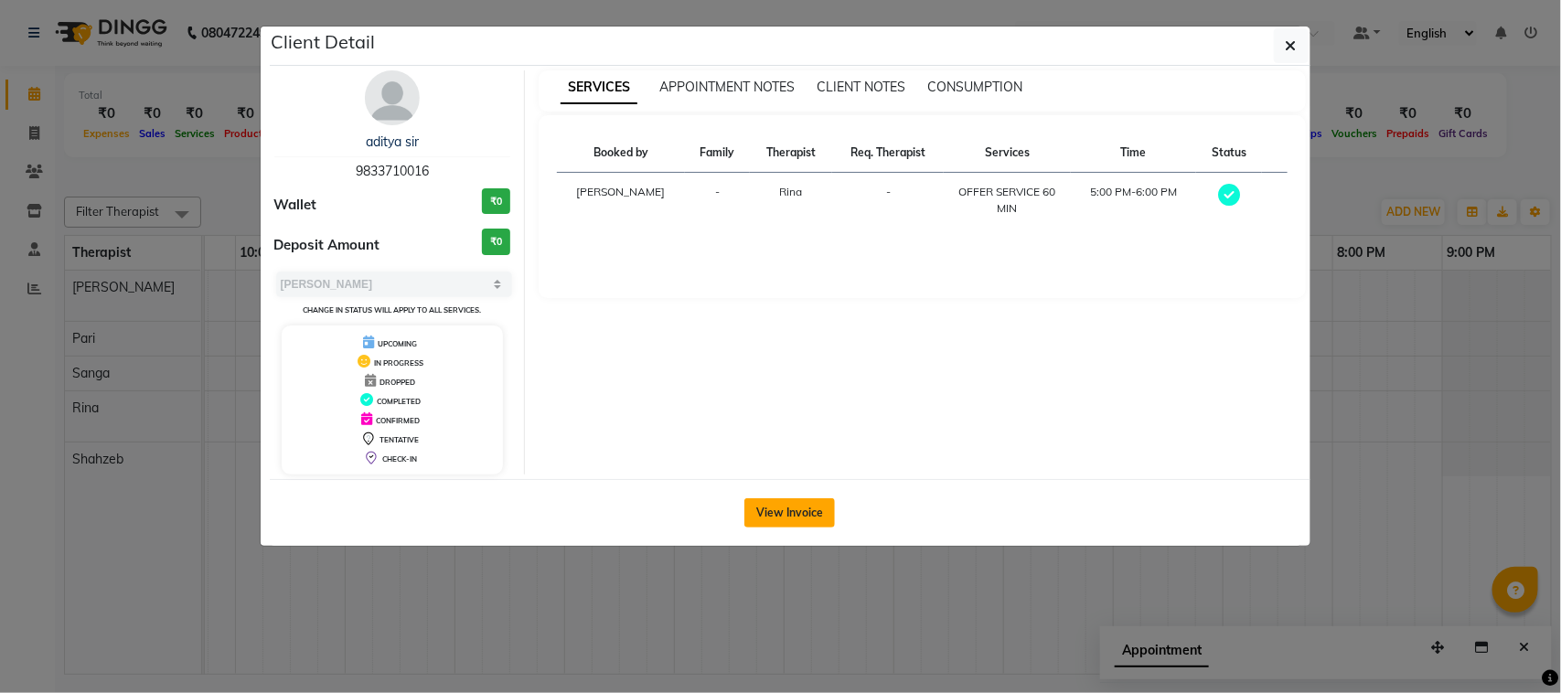
click at [795, 518] on button "View Invoice" at bounding box center [789, 512] width 91 height 29
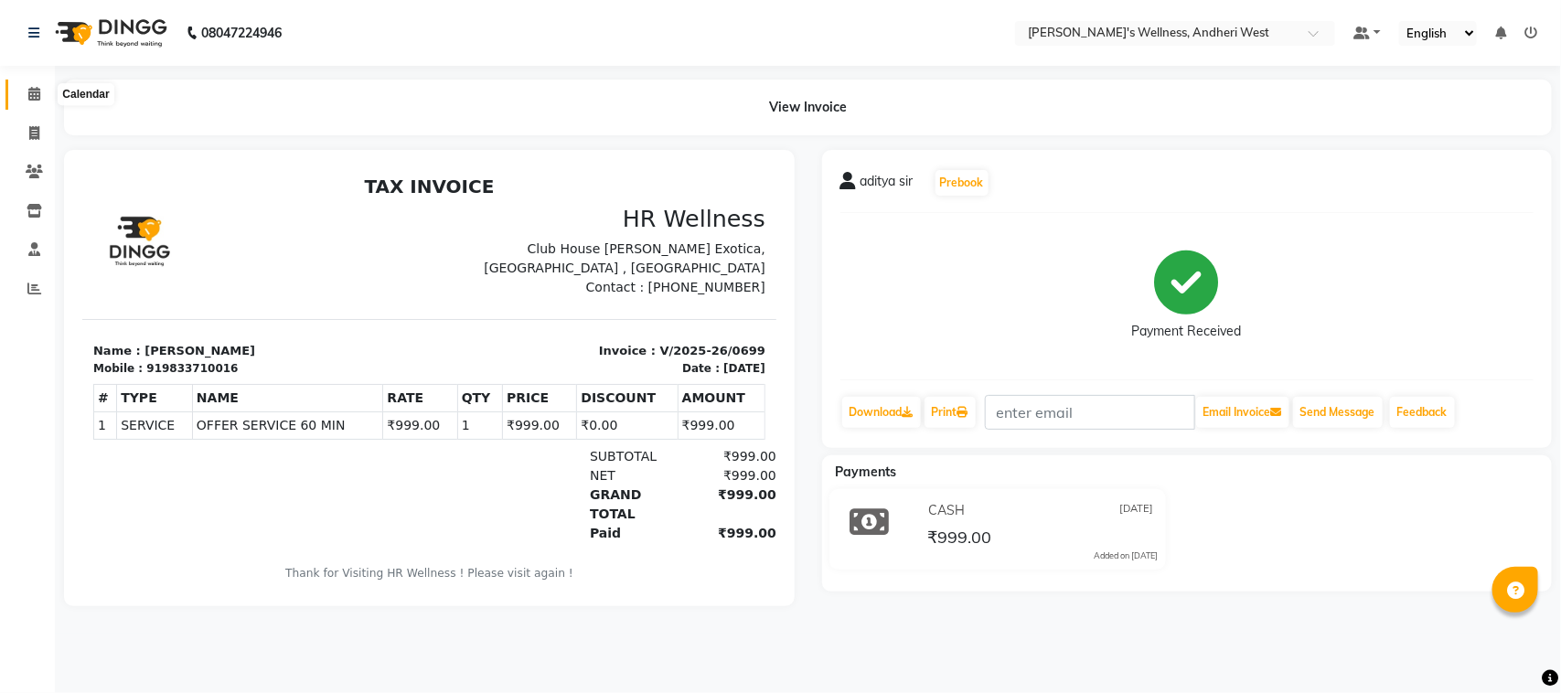
click at [26, 102] on span at bounding box center [34, 94] width 32 height 21
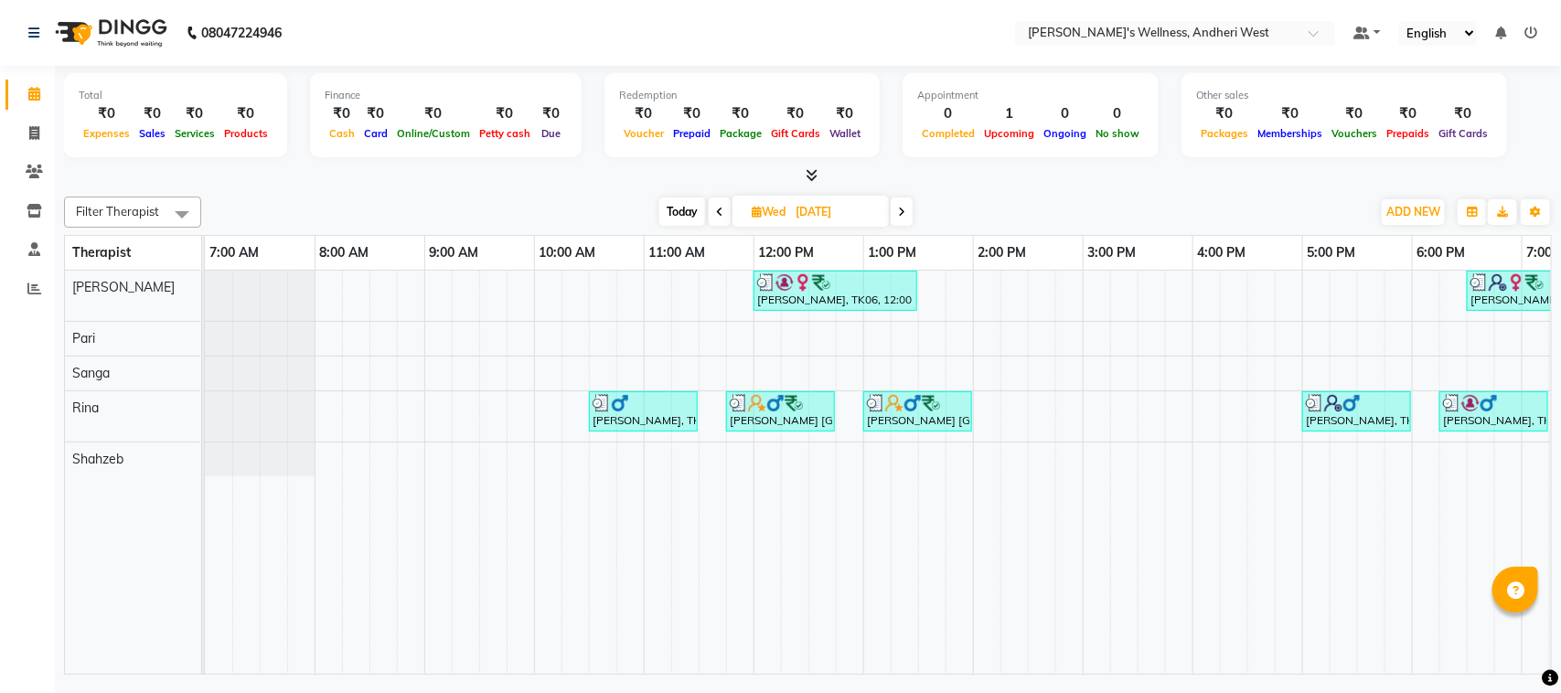
scroll to position [0, 299]
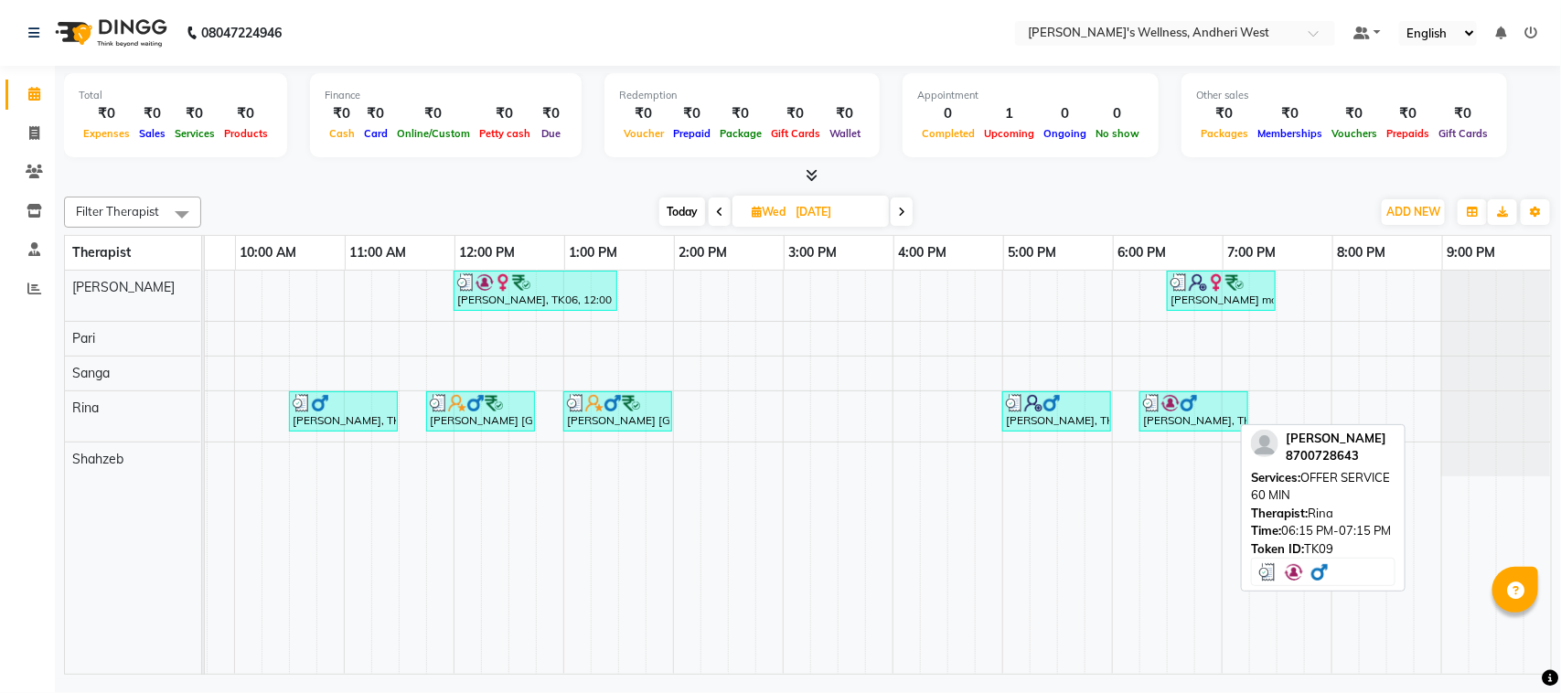
click at [832, 423] on div "[PERSON_NAME], TK09, 06:15 PM-07:15 PM, OFFER SERVICE 60 MIN" at bounding box center [1193, 411] width 105 height 35
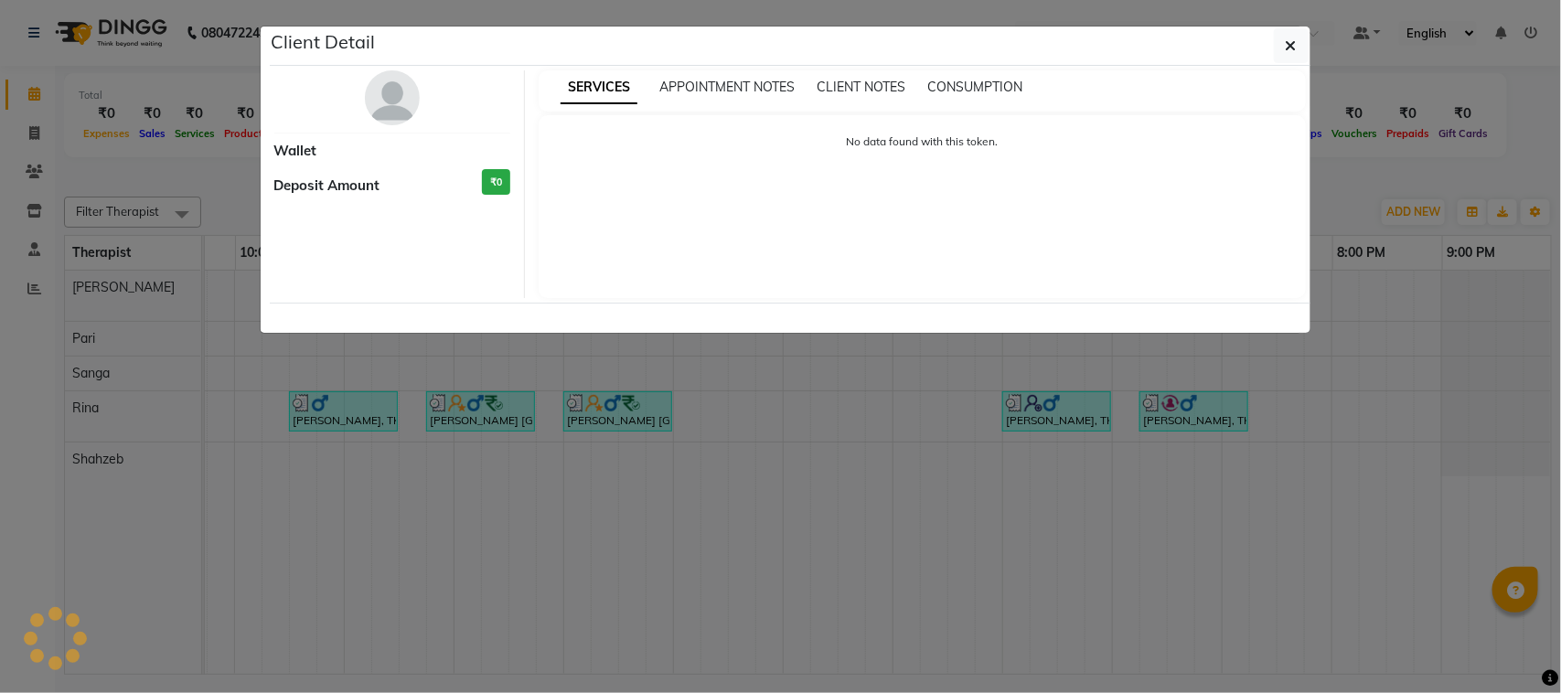
select select "3"
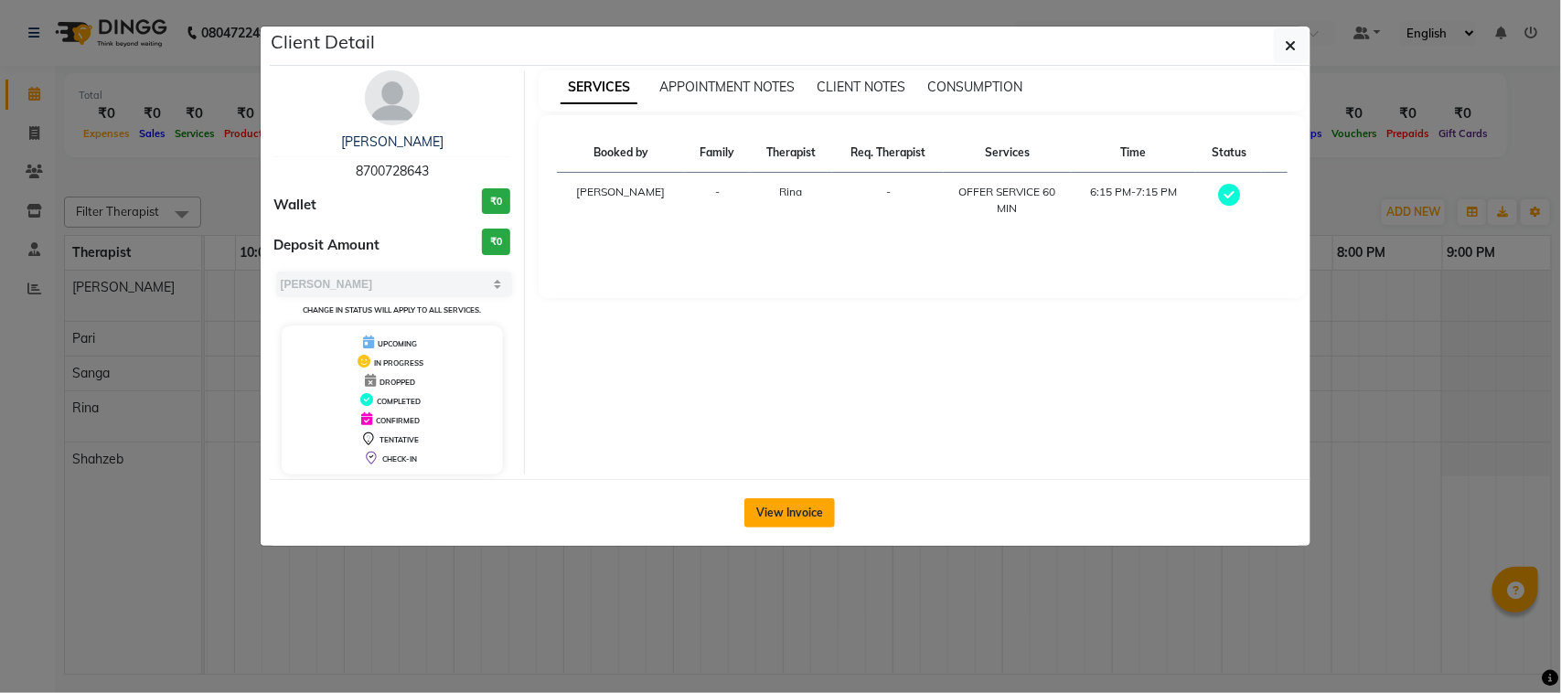
click at [816, 508] on button "View Invoice" at bounding box center [789, 512] width 91 height 29
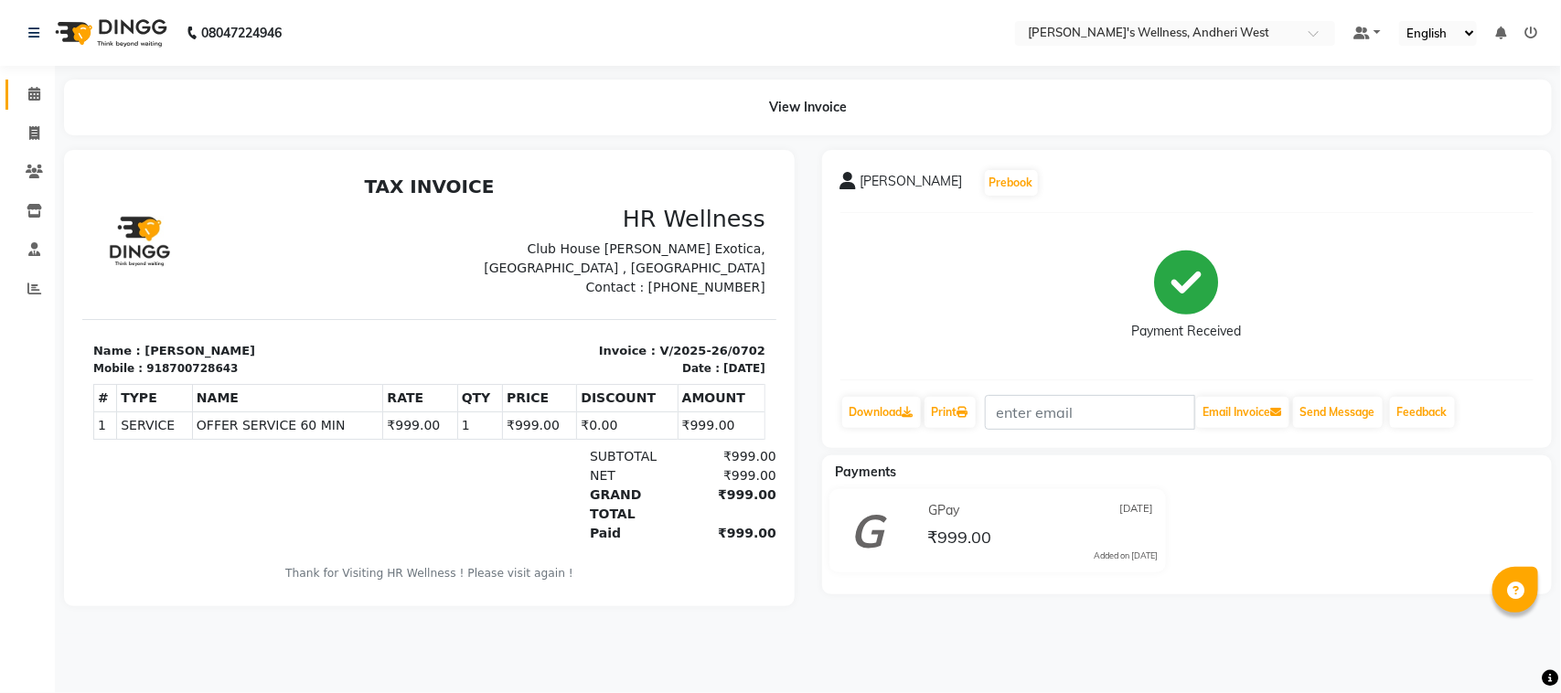
click at [33, 80] on link "Calendar" at bounding box center [27, 95] width 44 height 30
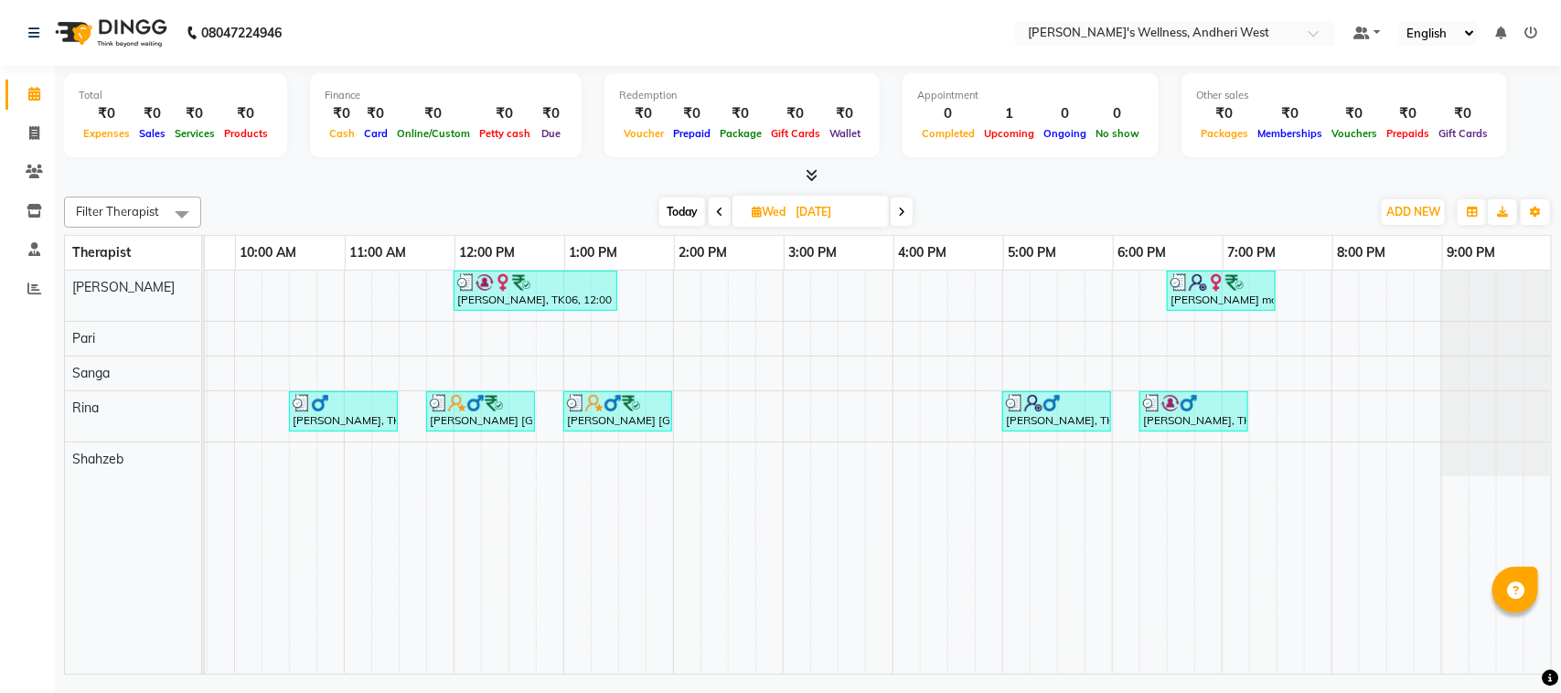
scroll to position [0, 316]
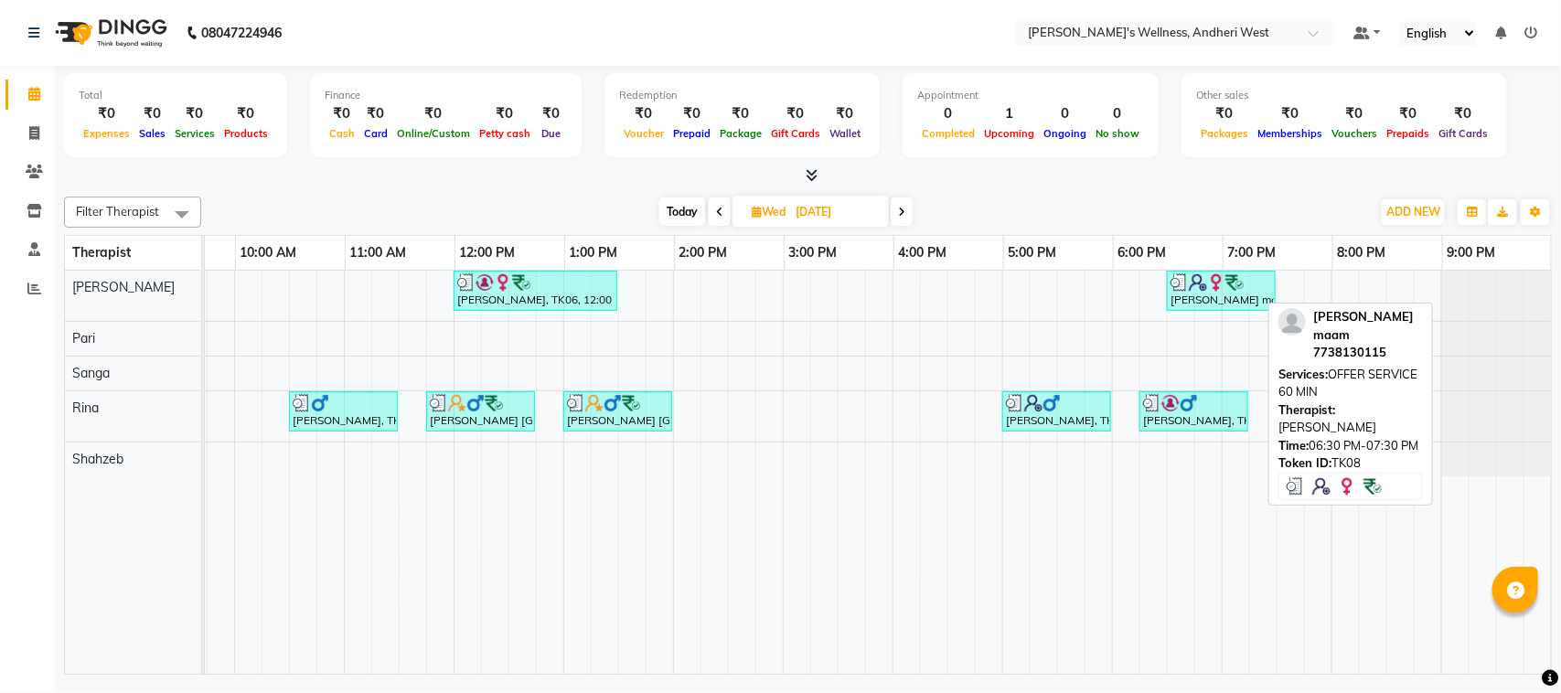
click at [832, 302] on div "[PERSON_NAME] maam, TK08, 06:30 PM-07:30 PM, OFFER SERVICE 60 MIN" at bounding box center [1220, 290] width 105 height 35
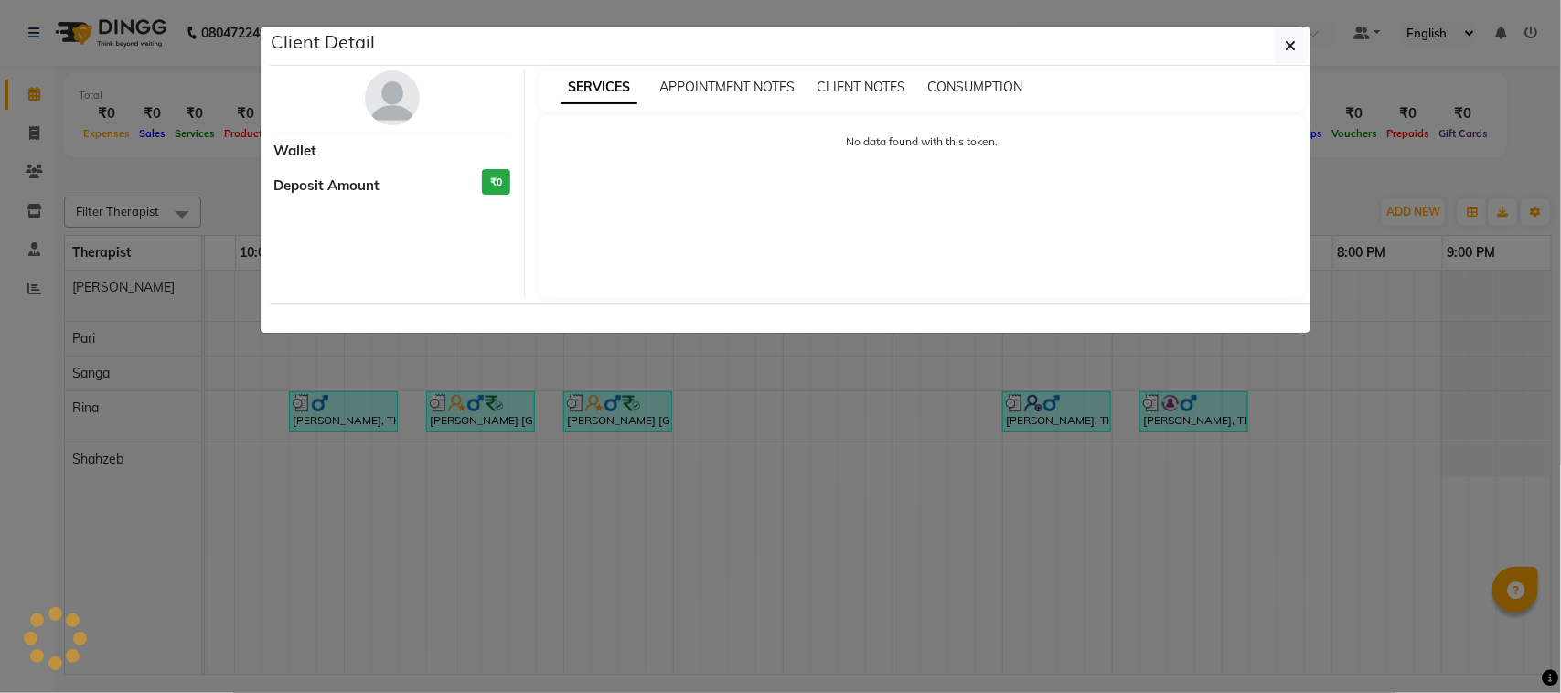
select select "3"
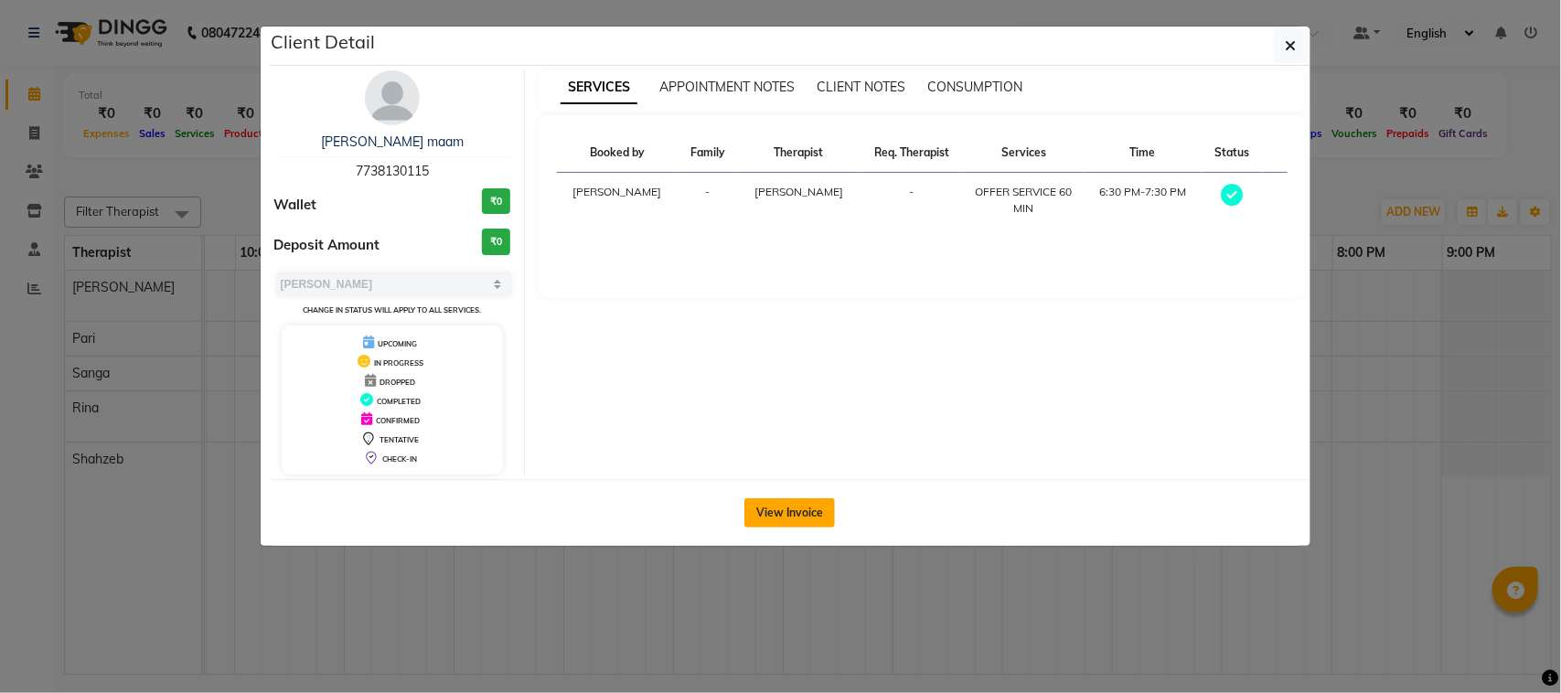
click at [807, 523] on button "View Invoice" at bounding box center [789, 512] width 91 height 29
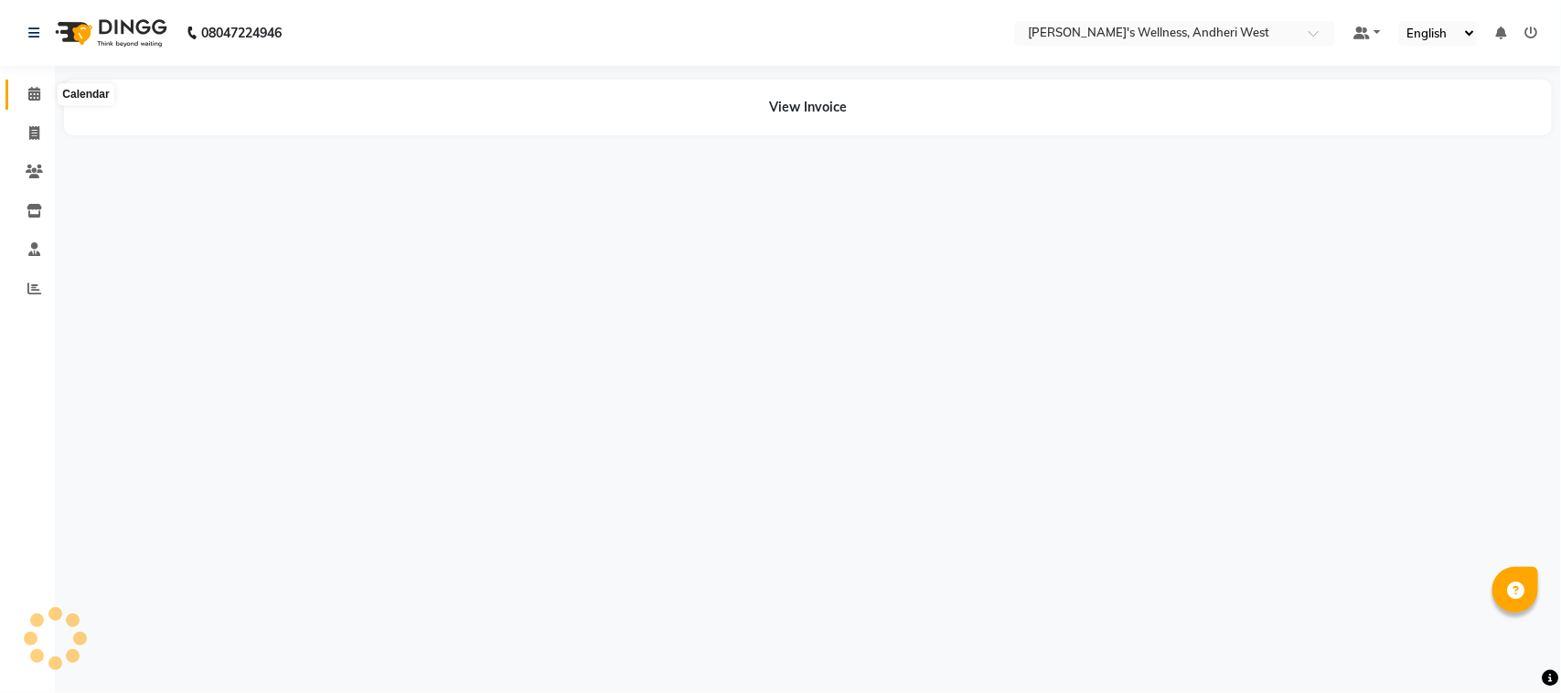
click at [32, 92] on icon at bounding box center [34, 94] width 12 height 14
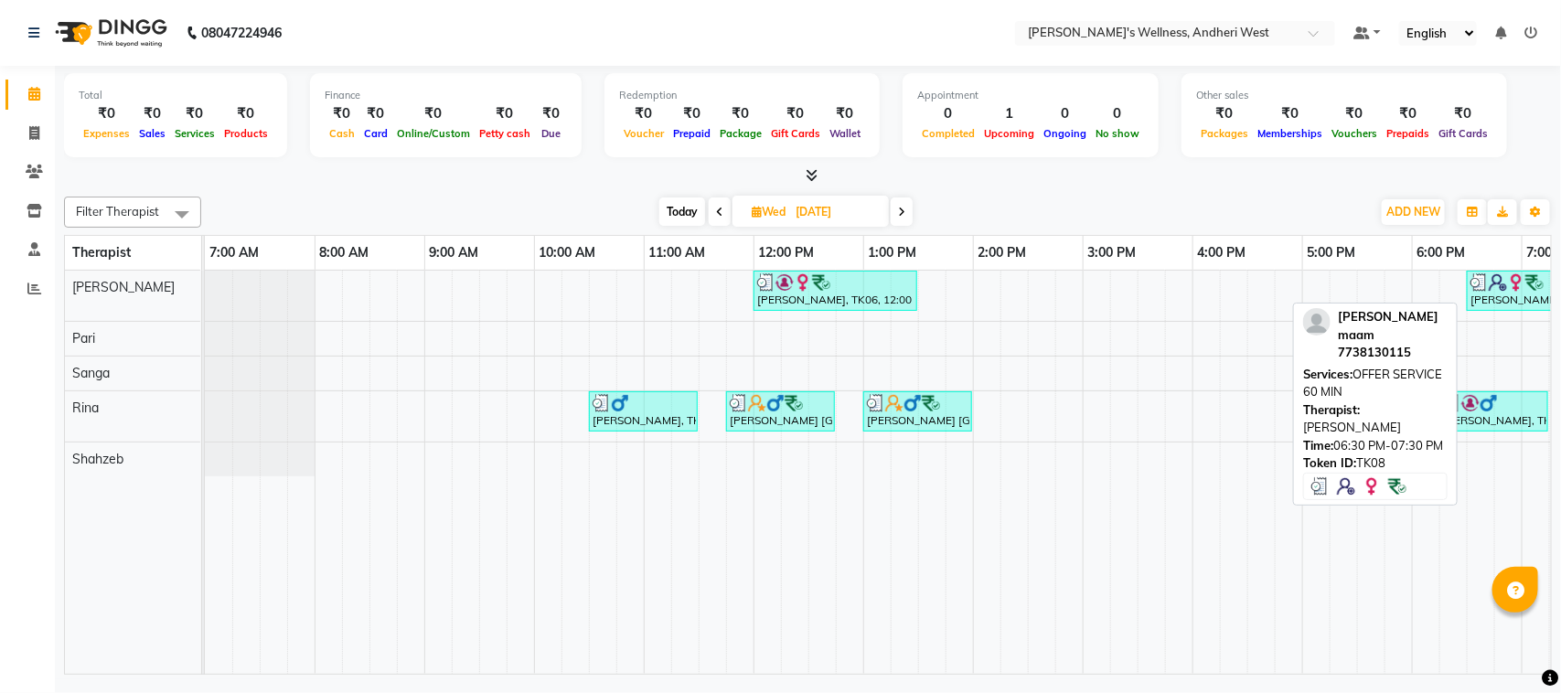
click at [832, 300] on div "[PERSON_NAME] maam, TK08, 06:30 PM-07:30 PM, OFFER SERVICE 60 MIN" at bounding box center [1520, 290] width 105 height 35
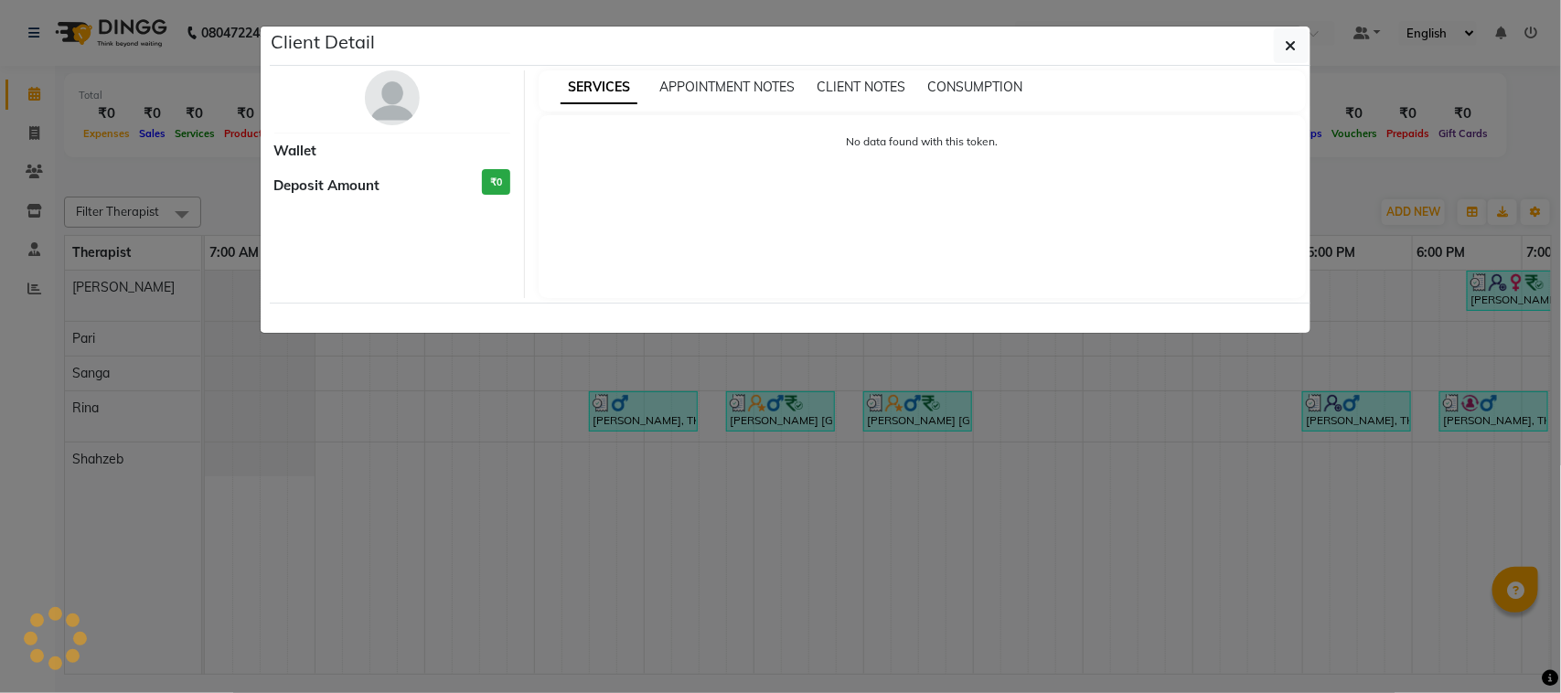
select select "3"
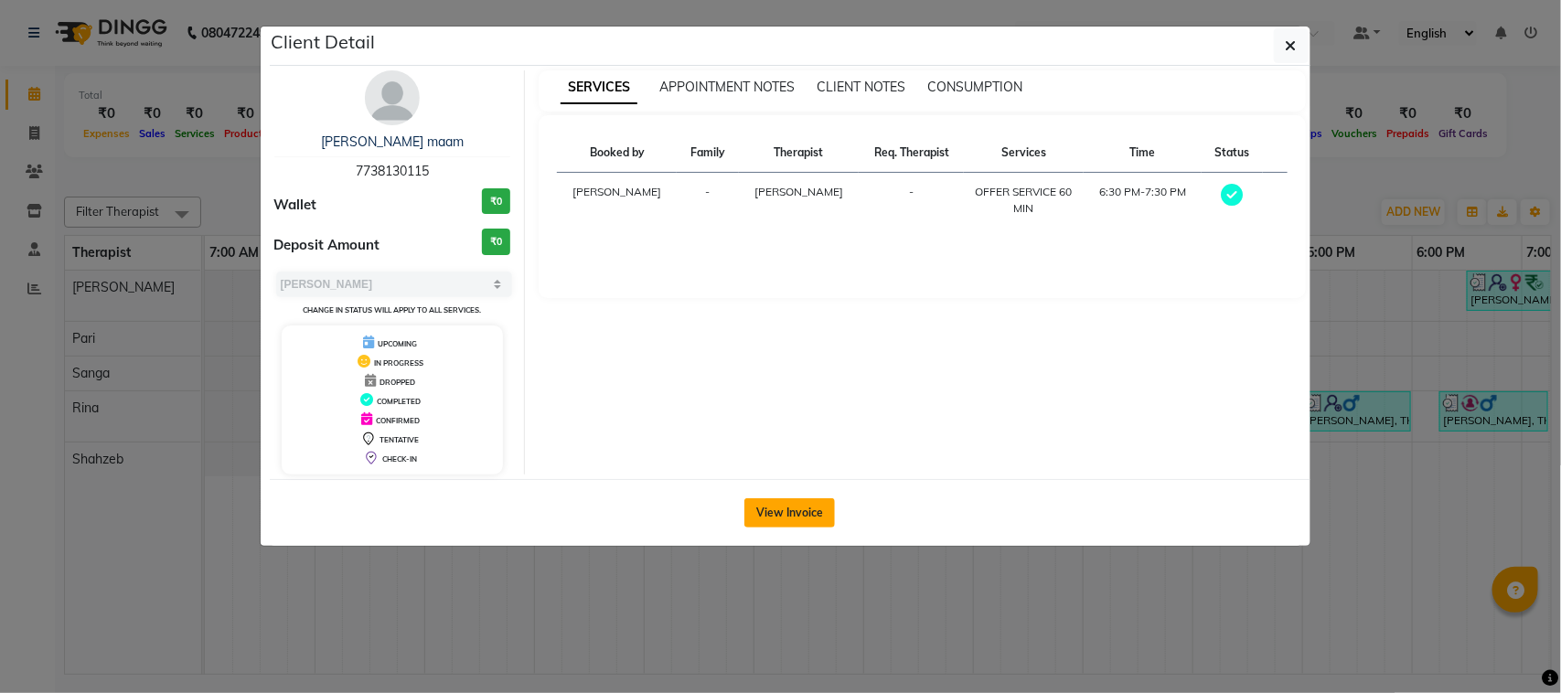
click at [765, 515] on button "View Invoice" at bounding box center [789, 512] width 91 height 29
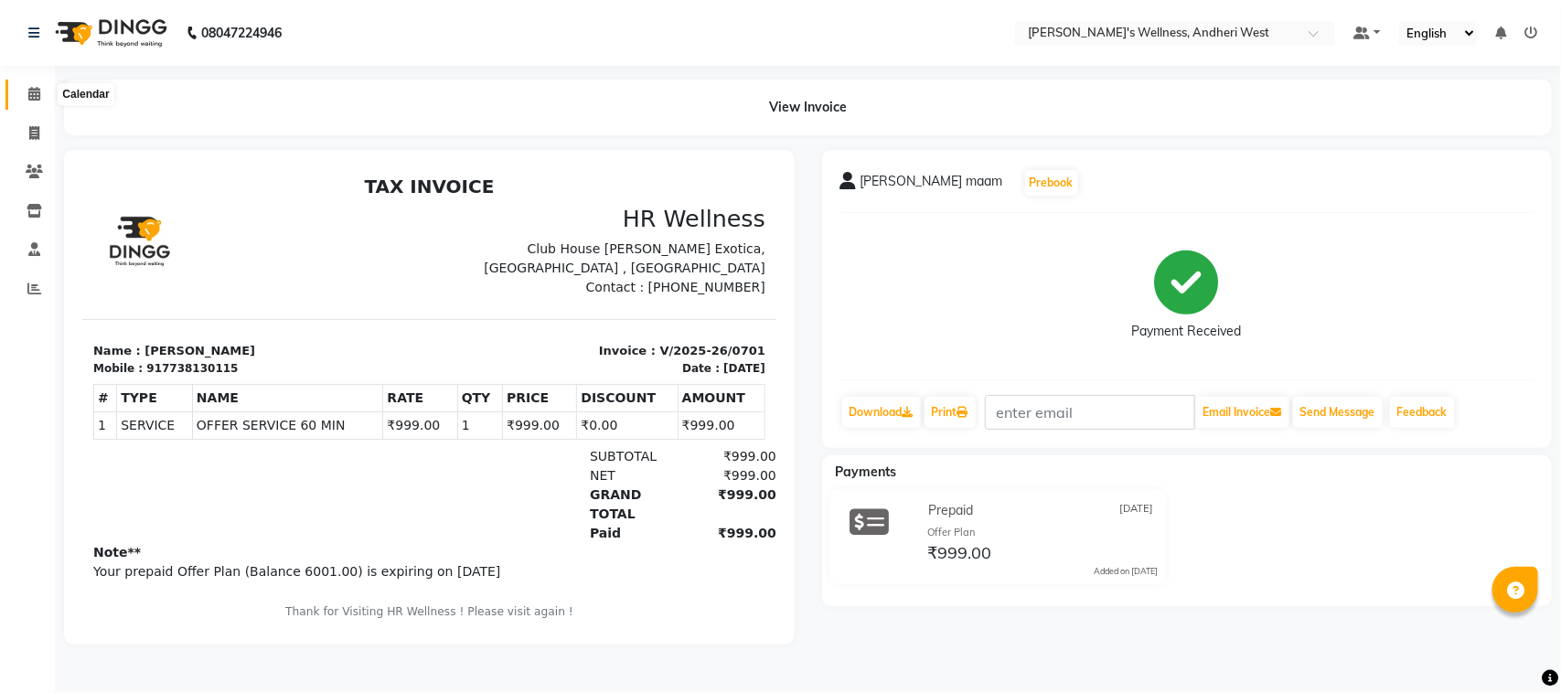
click at [34, 94] on icon at bounding box center [34, 94] width 12 height 14
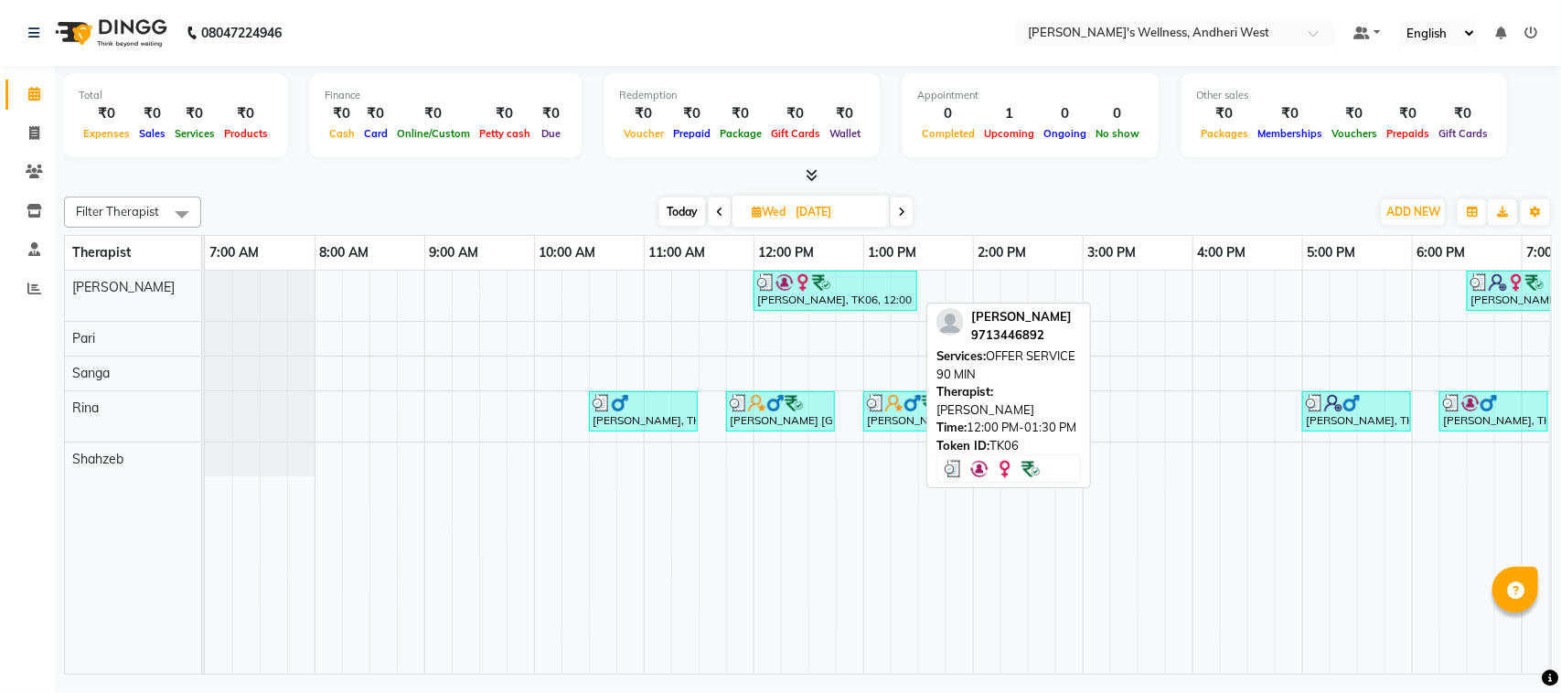
click at [832, 289] on div at bounding box center [835, 282] width 156 height 18
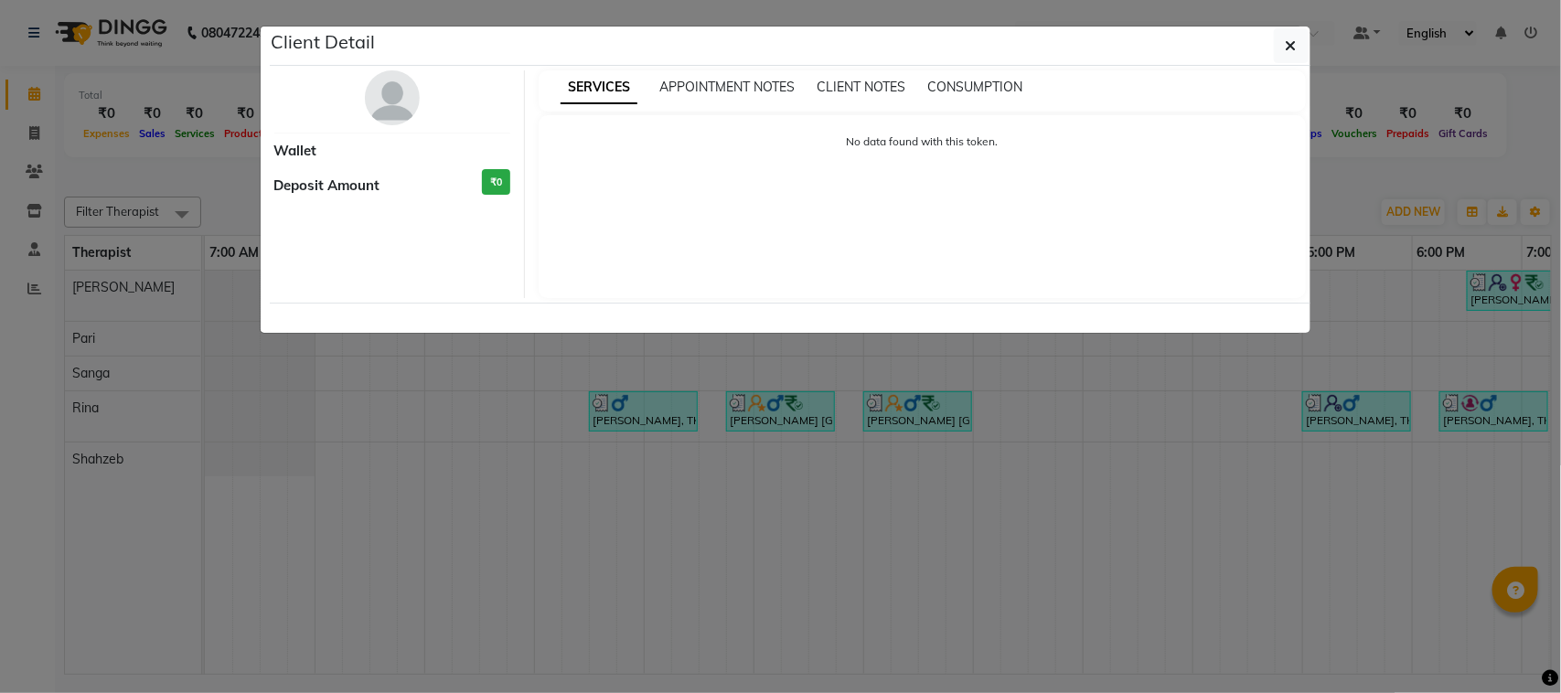
select select "3"
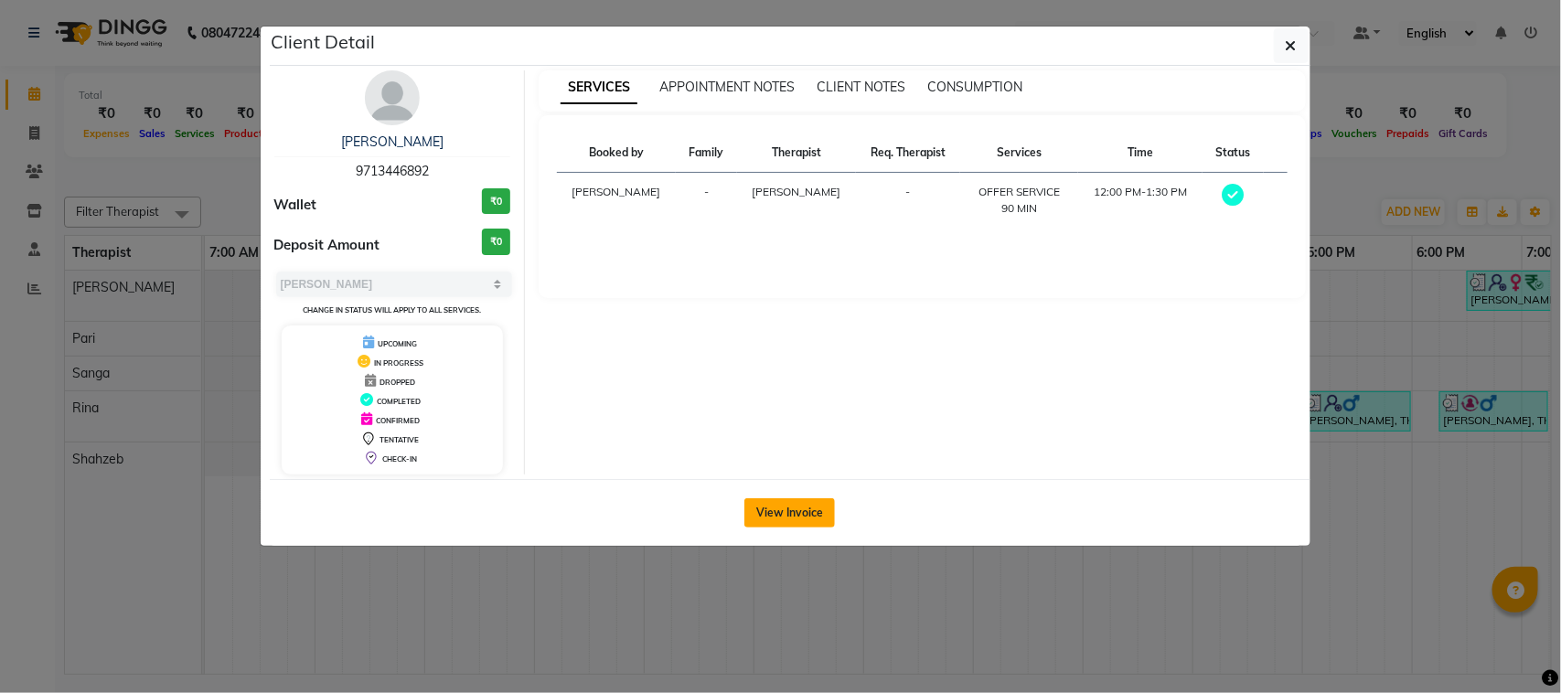
click at [807, 507] on button "View Invoice" at bounding box center [789, 512] width 91 height 29
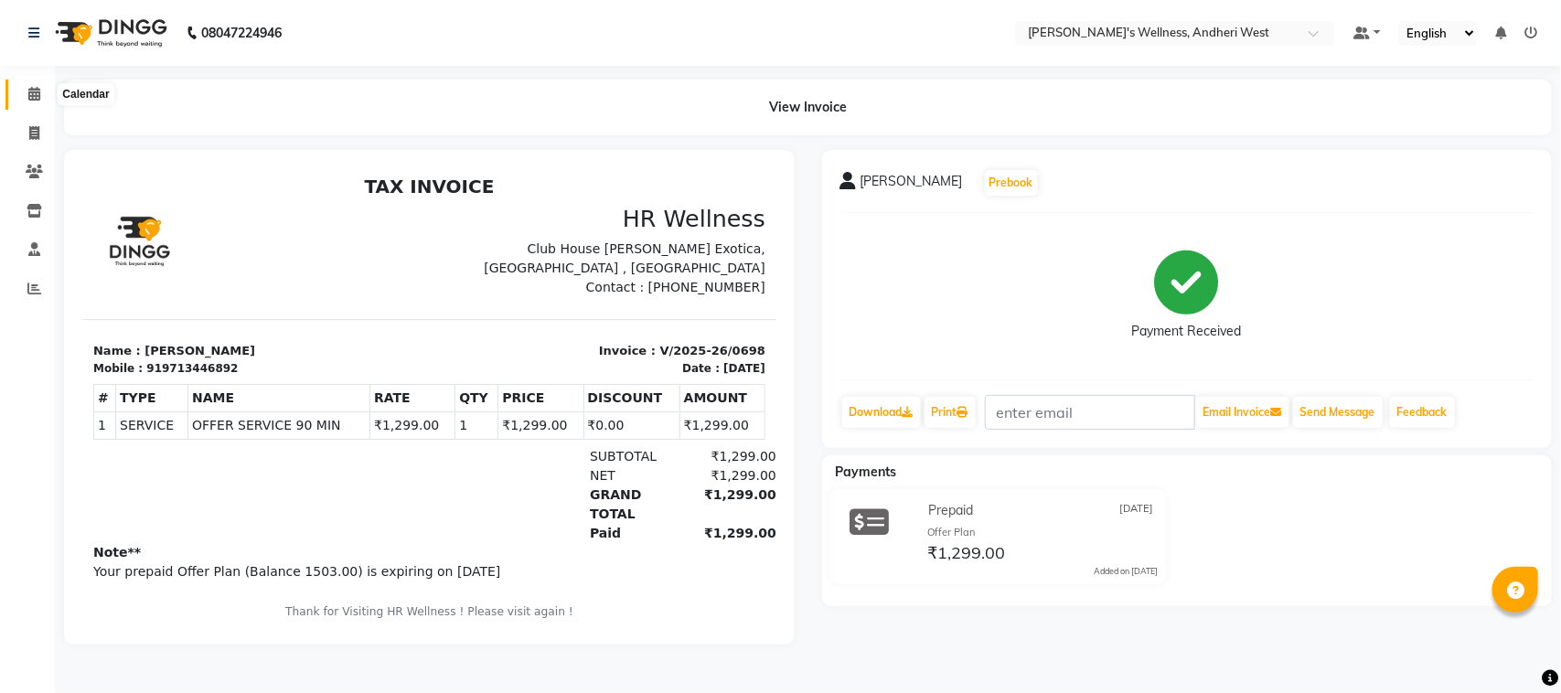
click at [39, 96] on span at bounding box center [34, 94] width 32 height 21
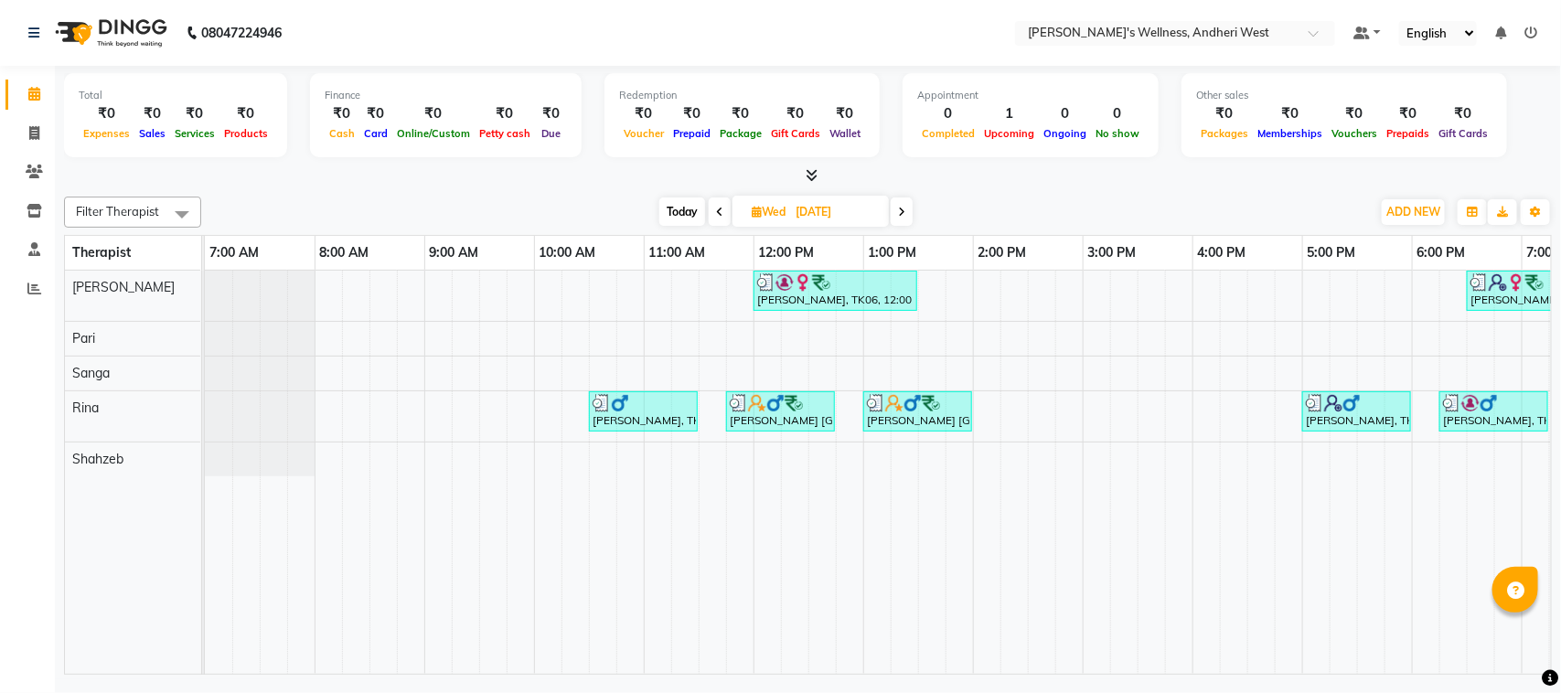
click at [679, 213] on span "Today" at bounding box center [682, 211] width 46 height 28
type input "[DATE]"
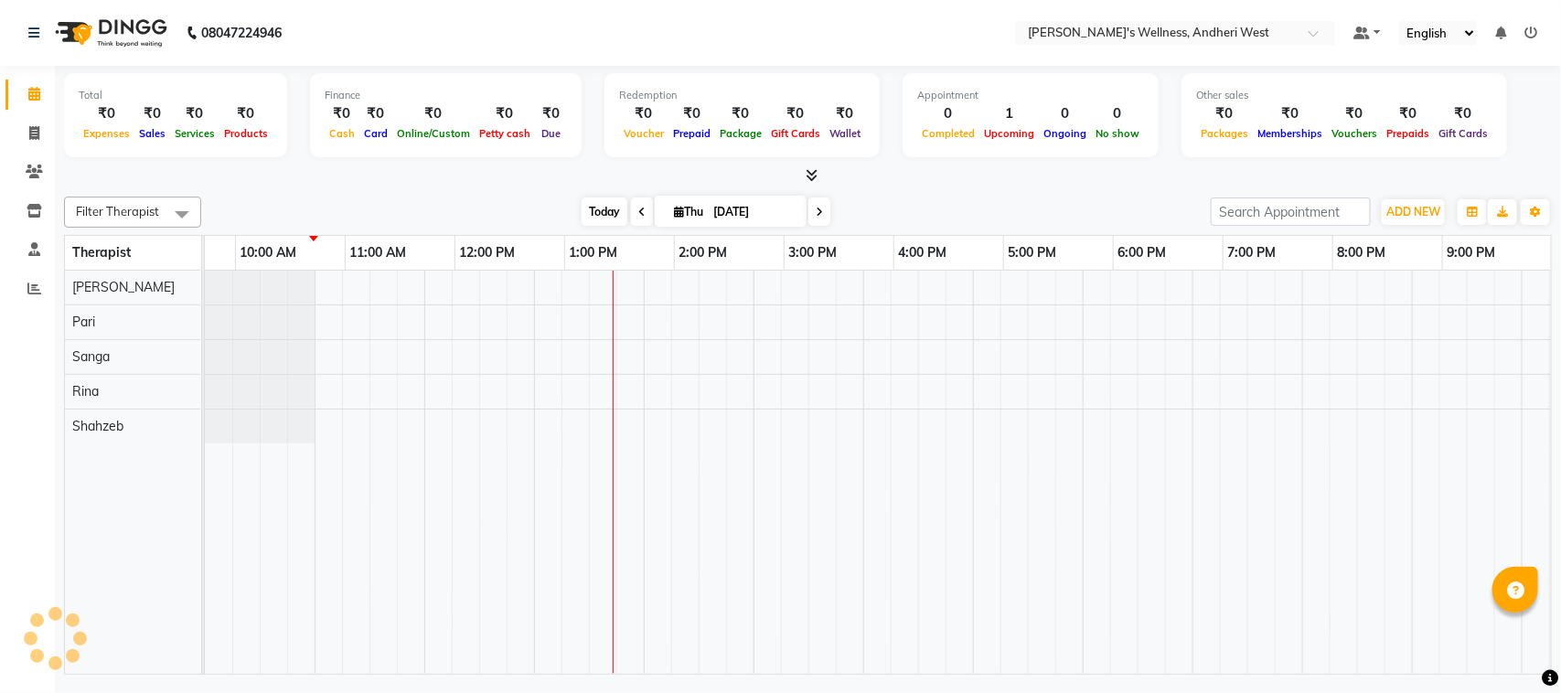
scroll to position [0, 299]
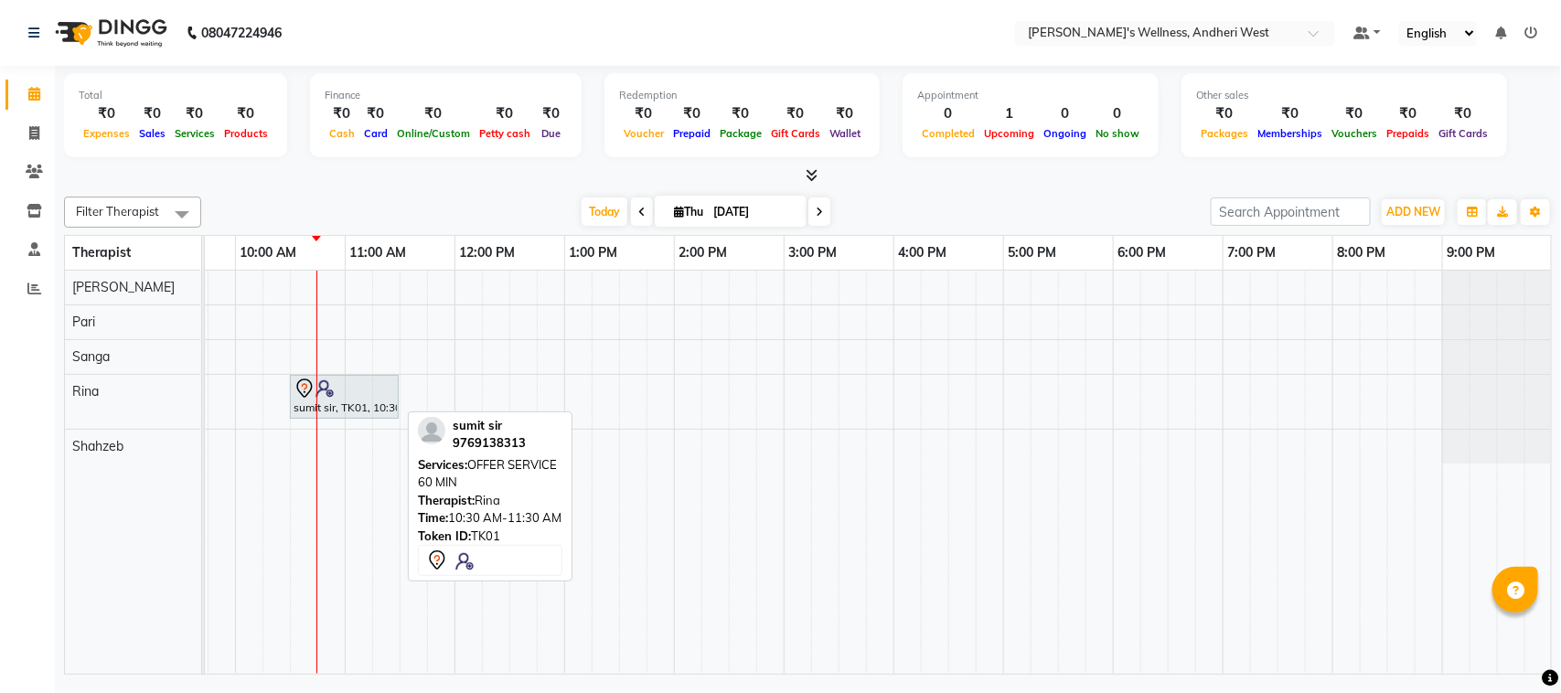
click at [361, 418] on link "sumit sir, TK01, 10:30 AM-11:30 AM, OFFER SERVICE 60 MIN" at bounding box center [344, 397] width 109 height 44
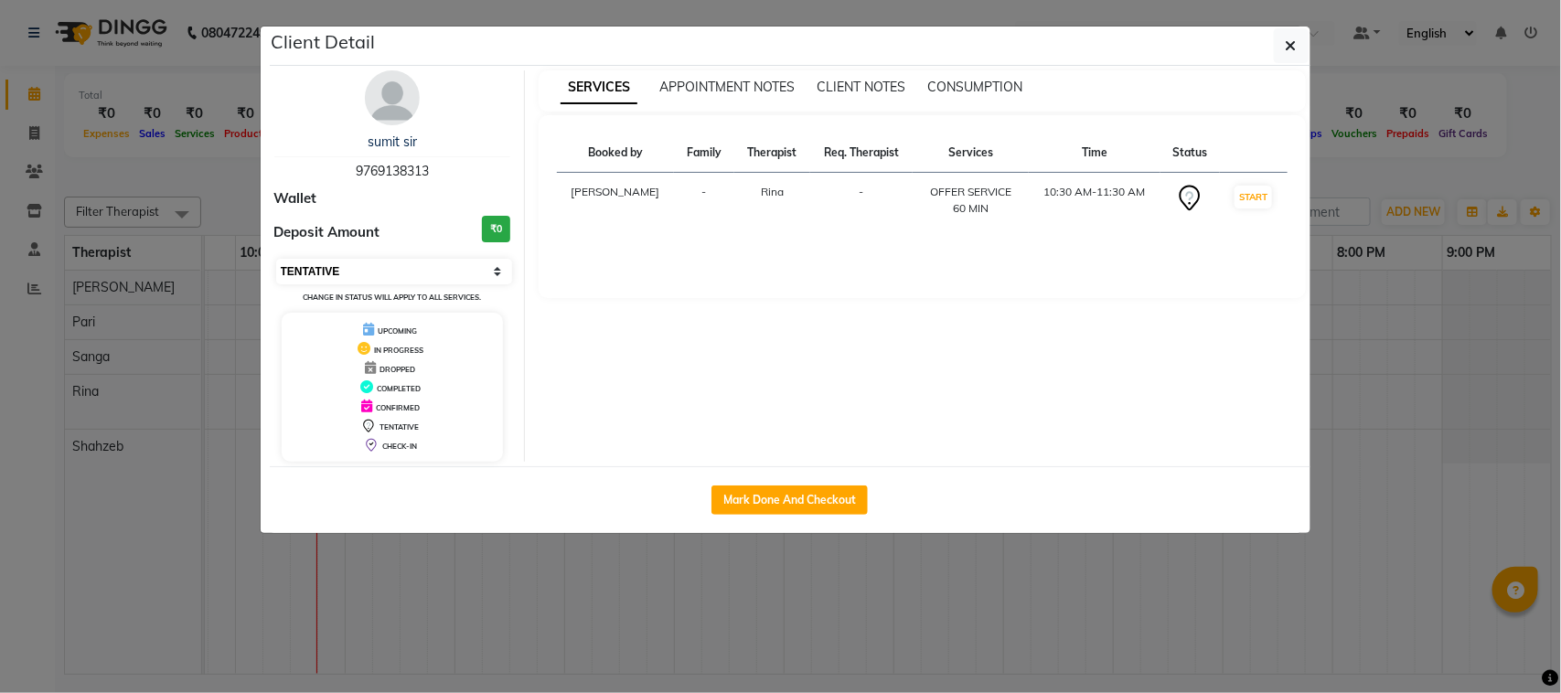
click at [347, 272] on select "Select IN SERVICE CONFIRMED TENTATIVE CHECK IN MARK DONE DROPPED UPCOMING" at bounding box center [394, 272] width 237 height 26
click at [832, 184] on td "START" at bounding box center [1253, 201] width 67 height 56
click at [832, 195] on button "START" at bounding box center [1252, 197] width 37 height 23
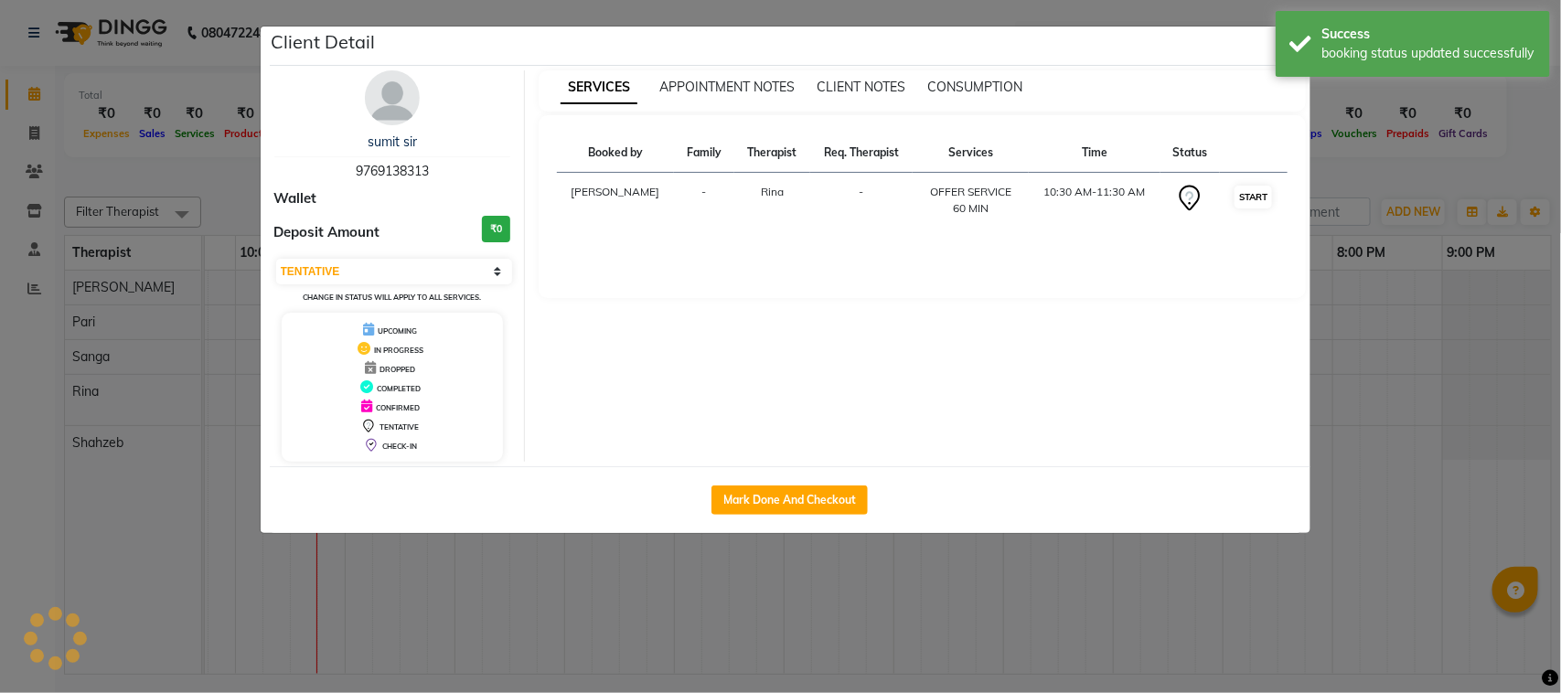
select select "1"
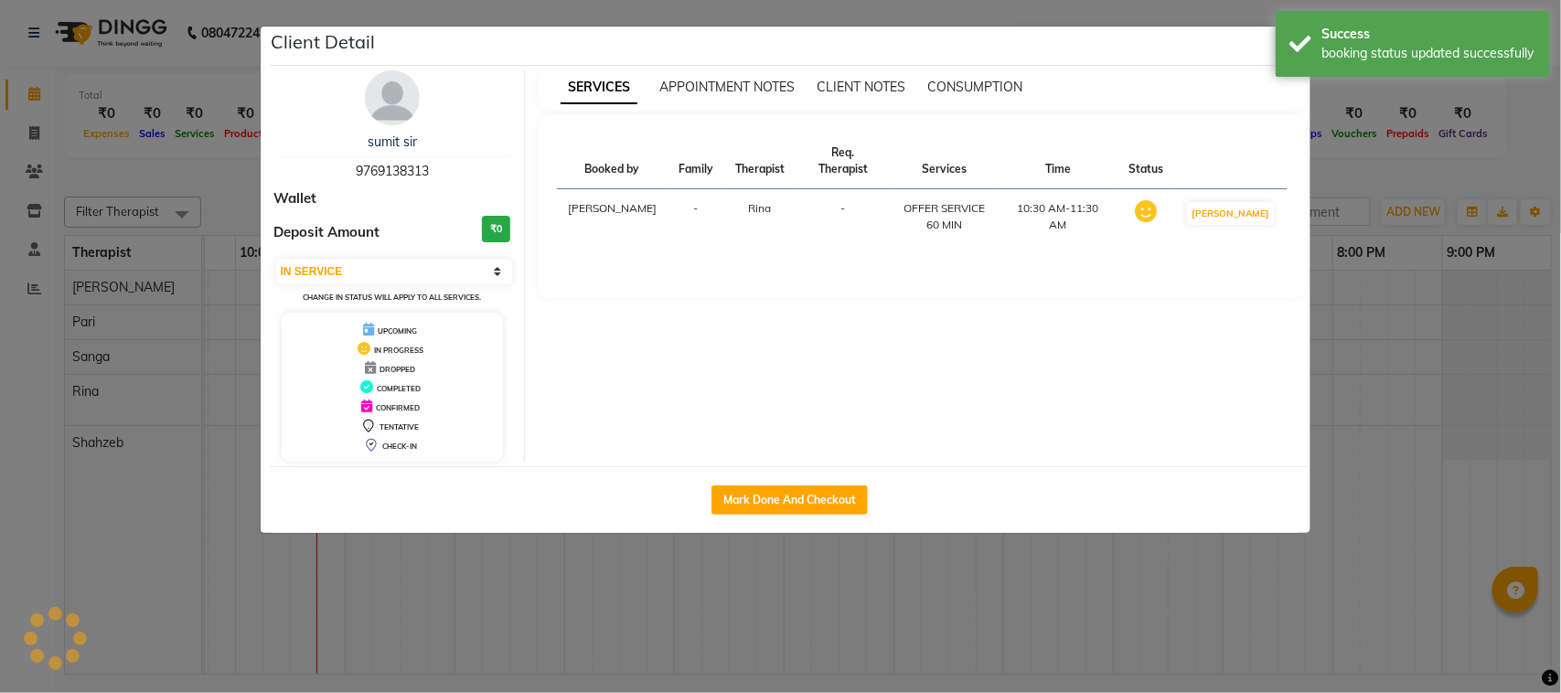
click at [832, 208] on ngb-modal-window "Client Detail sumit sir 9769138313 Wallet Deposit Amount ₹0 Select IN SERVICE C…" at bounding box center [780, 346] width 1561 height 693
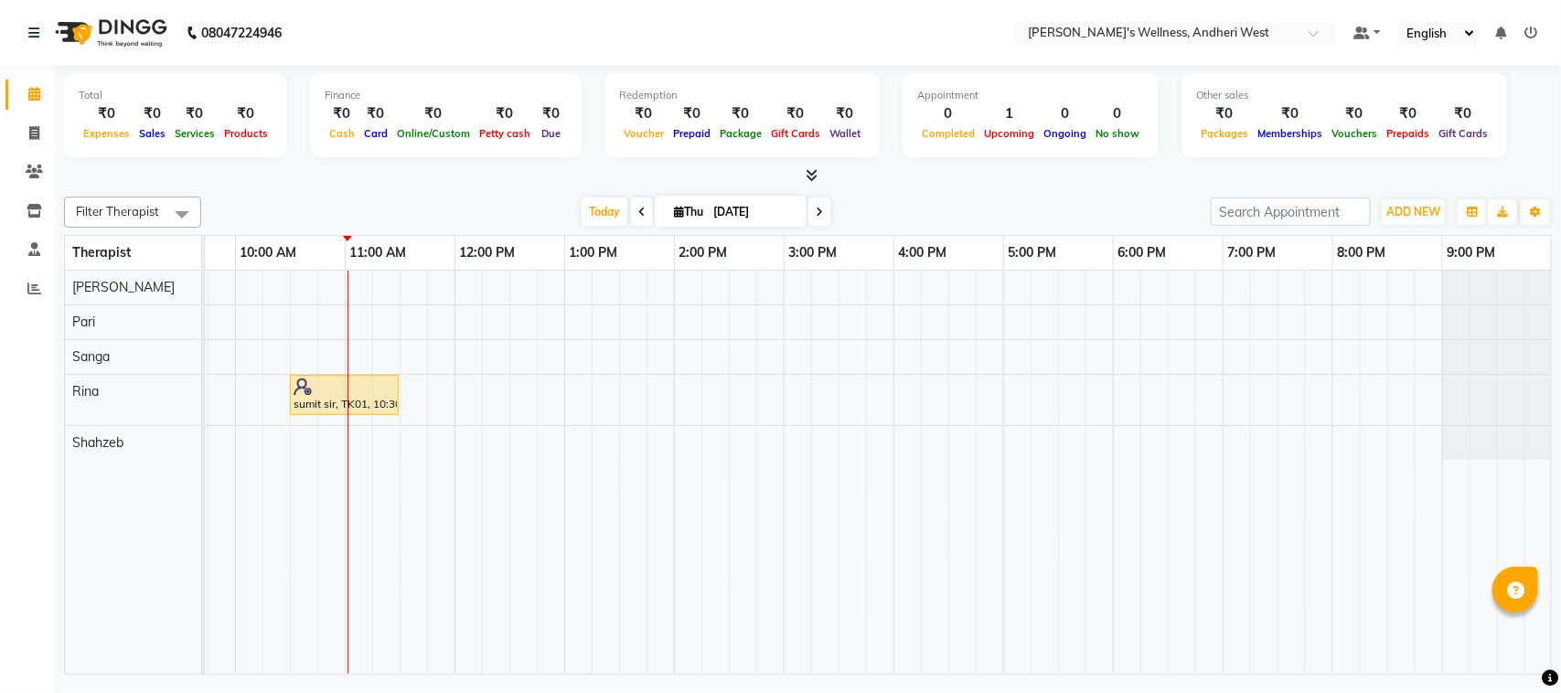
drag, startPoint x: 741, startPoint y: 321, endPoint x: 490, endPoint y: 176, distance: 289.2
click at [490, 176] on div at bounding box center [808, 175] width 1488 height 19
click at [823, 208] on span at bounding box center [819, 211] width 22 height 28
type input "[DATE]"
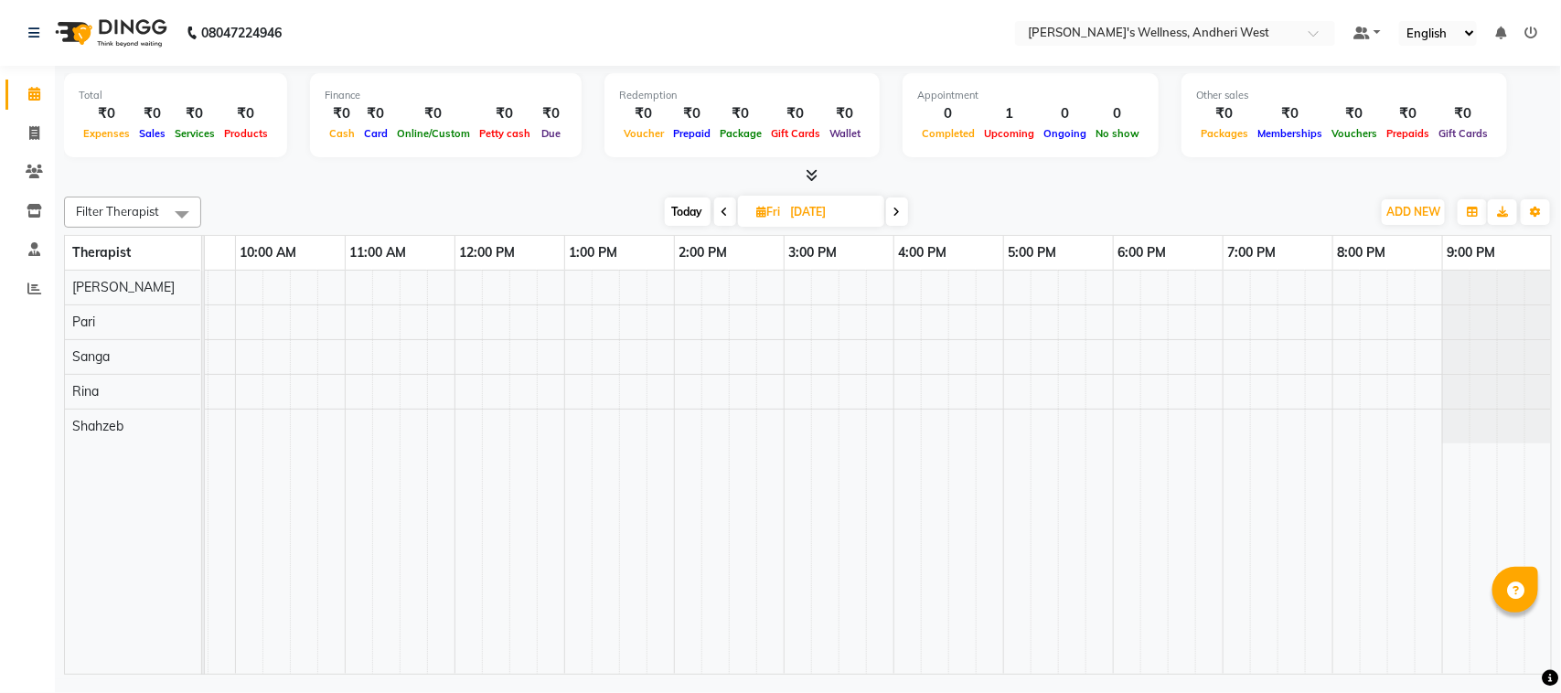
click at [350, 395] on div at bounding box center [729, 472] width 1646 height 403
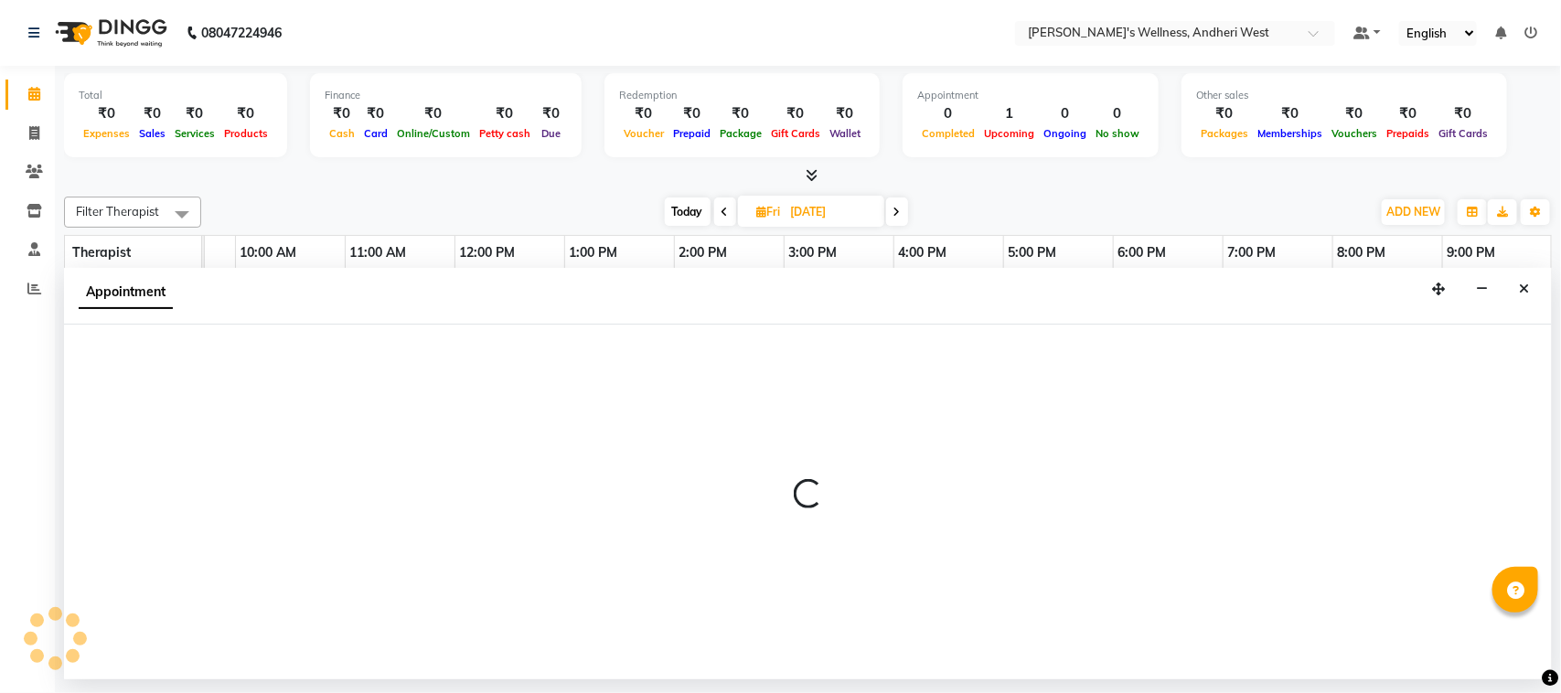
select select "80732"
select select "660"
select select "tentative"
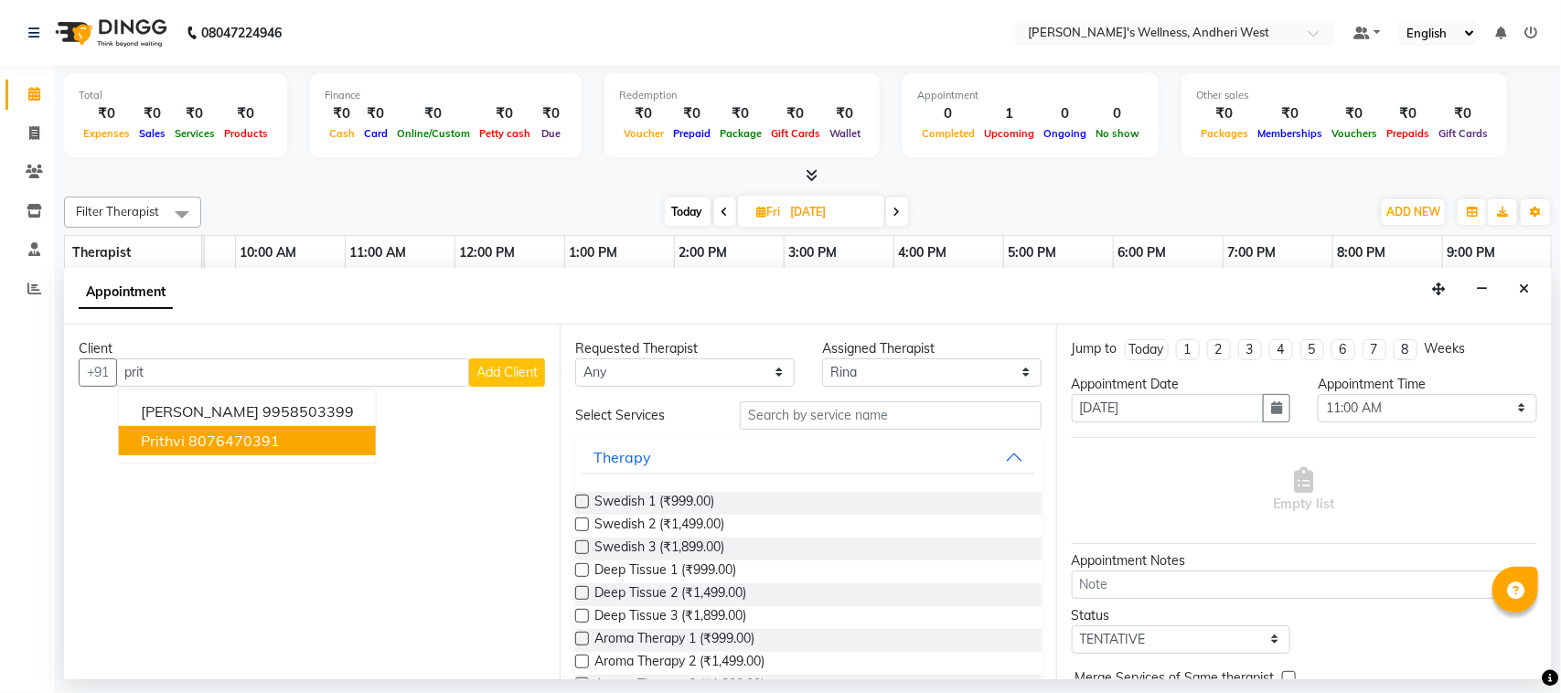
click at [221, 435] on ngb-highlight "8076470391" at bounding box center [233, 441] width 91 height 18
type input "8076470391"
click at [221, 435] on div "No client selected" at bounding box center [312, 440] width 379 height 19
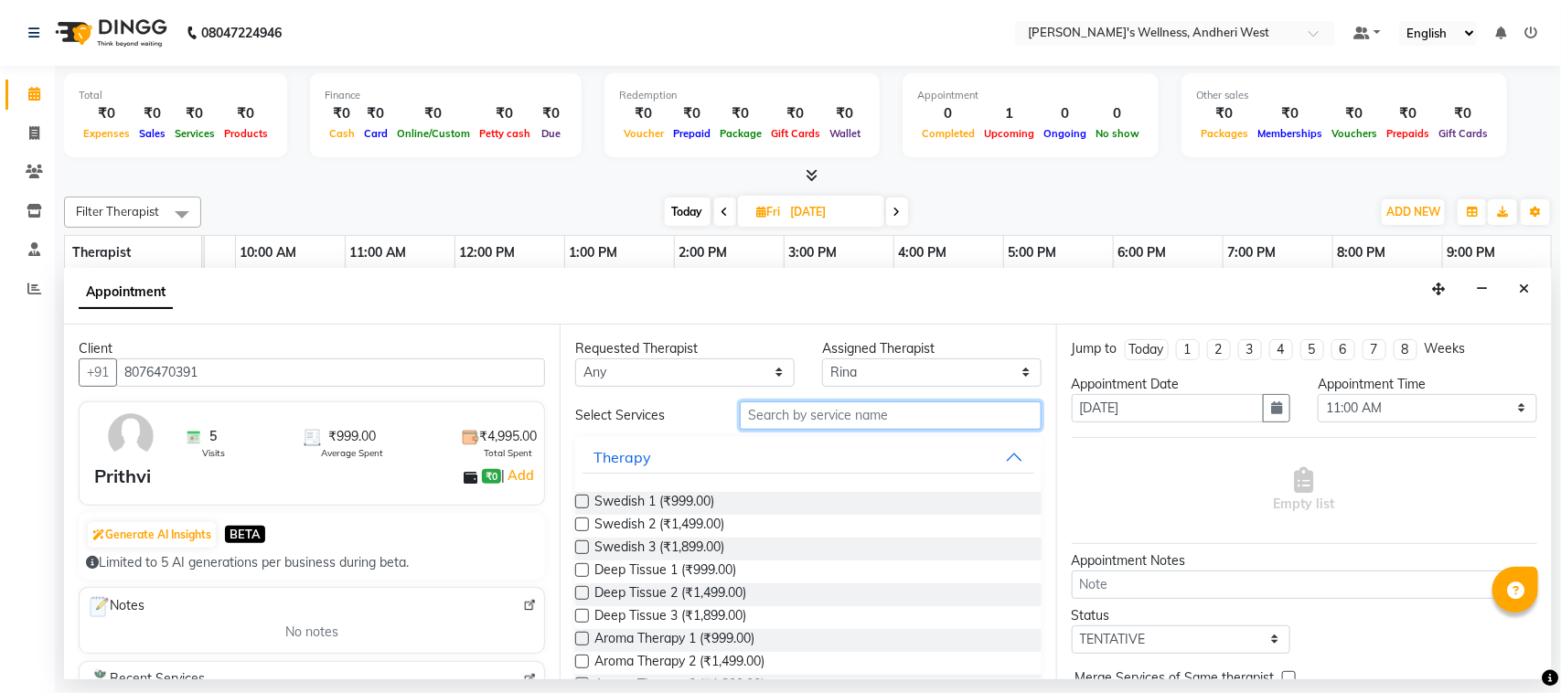
click at [784, 421] on input "text" at bounding box center [891, 415] width 302 height 28
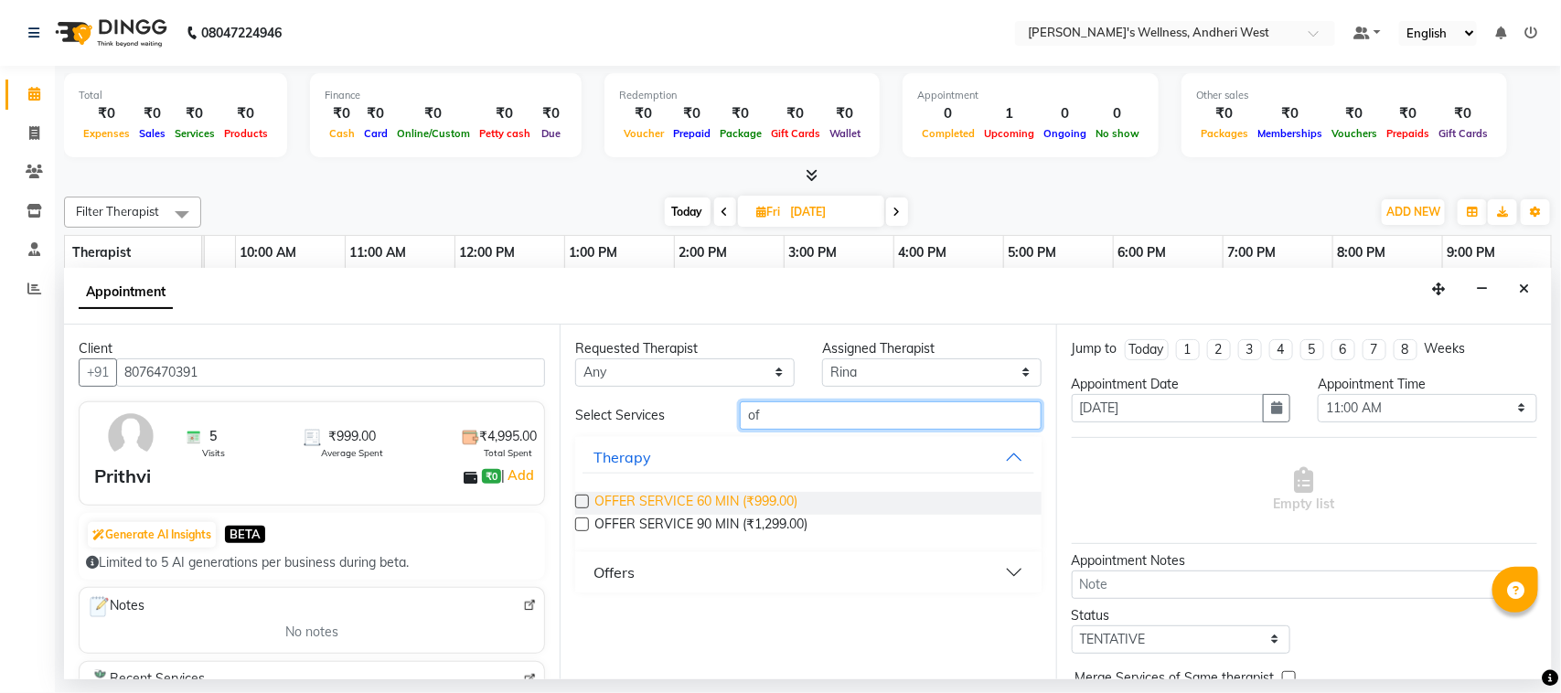
type input "of"
click at [745, 496] on span "OFFER SERVICE 60 MIN (₹999.00)" at bounding box center [695, 503] width 203 height 23
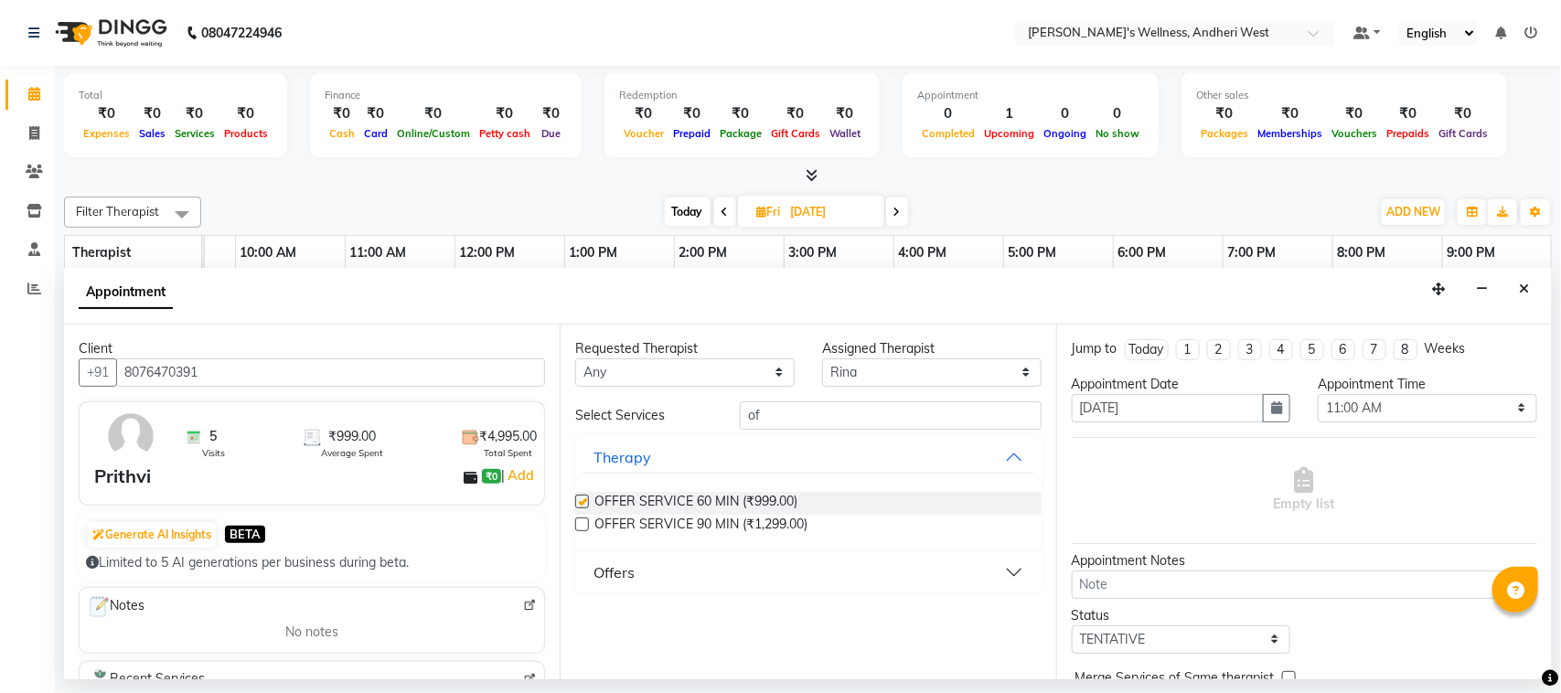
checkbox input "false"
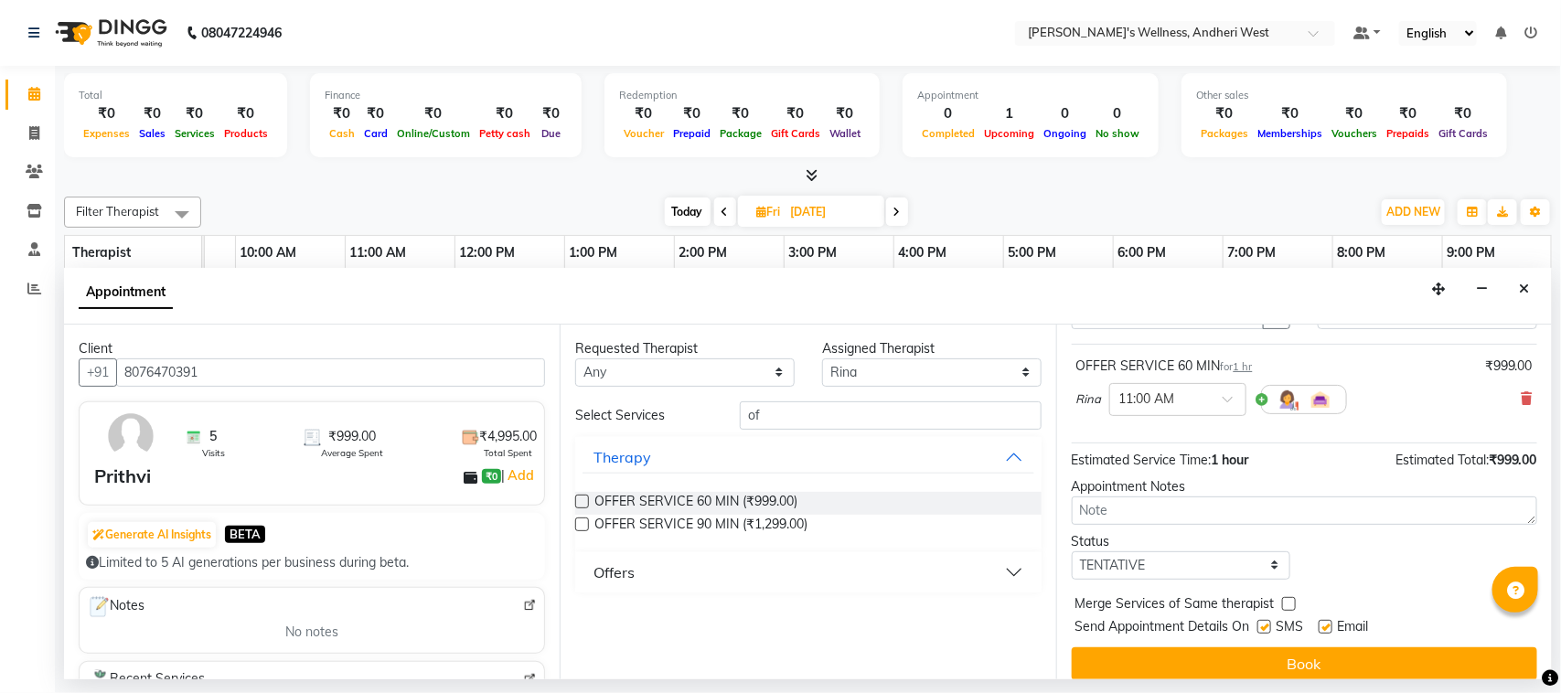
scroll to position [111, 0]
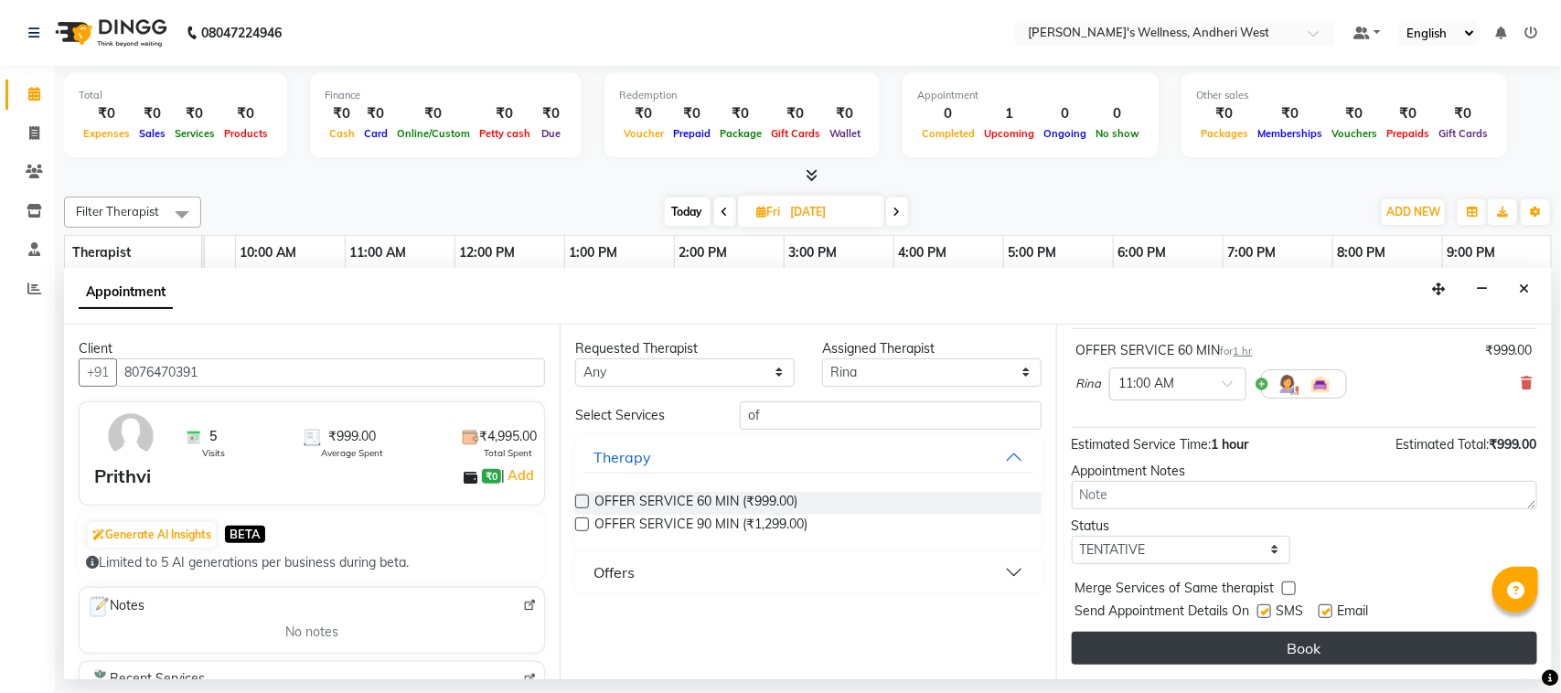
click at [832, 646] on button "Book" at bounding box center [1304, 648] width 465 height 33
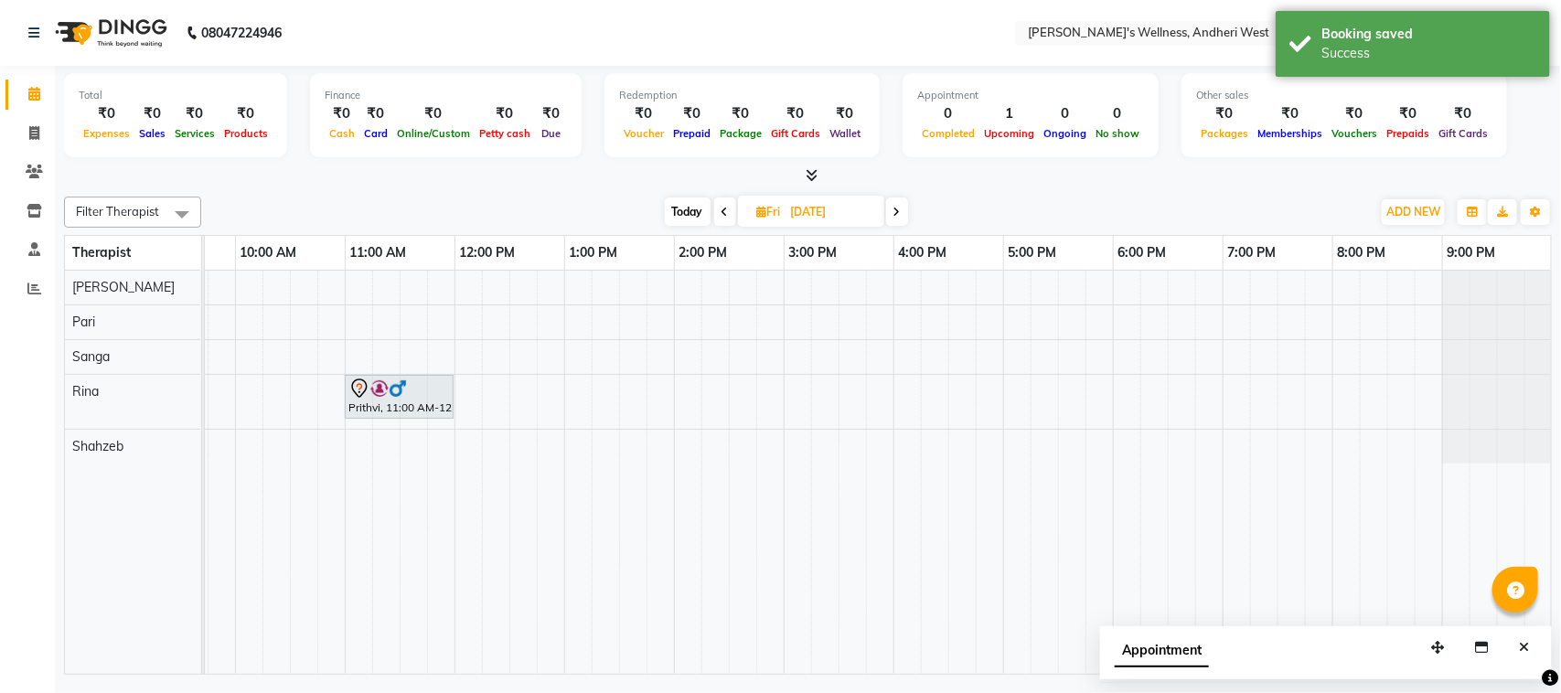
click at [686, 208] on span "Today" at bounding box center [688, 211] width 46 height 28
type input "[DATE]"
click at [752, 208] on span "Fri" at bounding box center [768, 212] width 33 height 14
select select "9"
select select "2025"
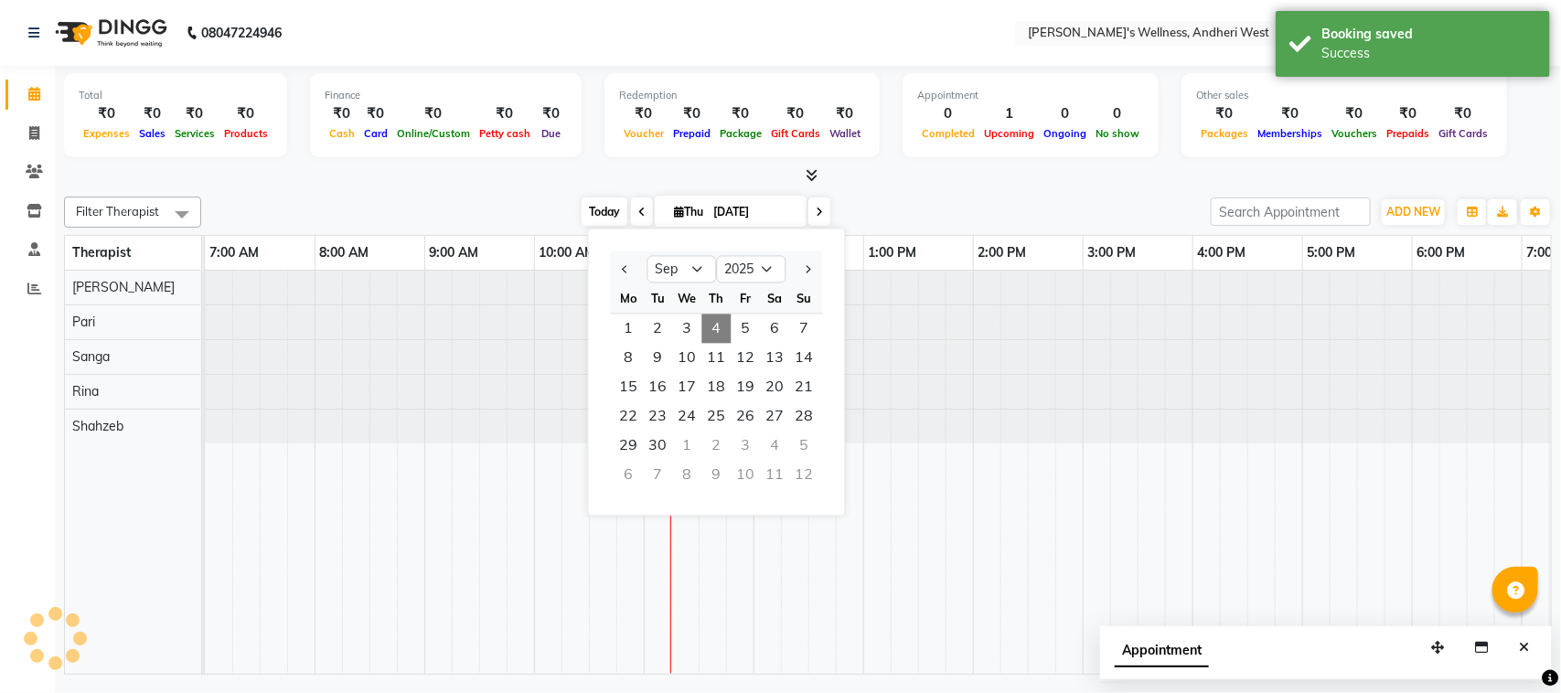
scroll to position [0, 299]
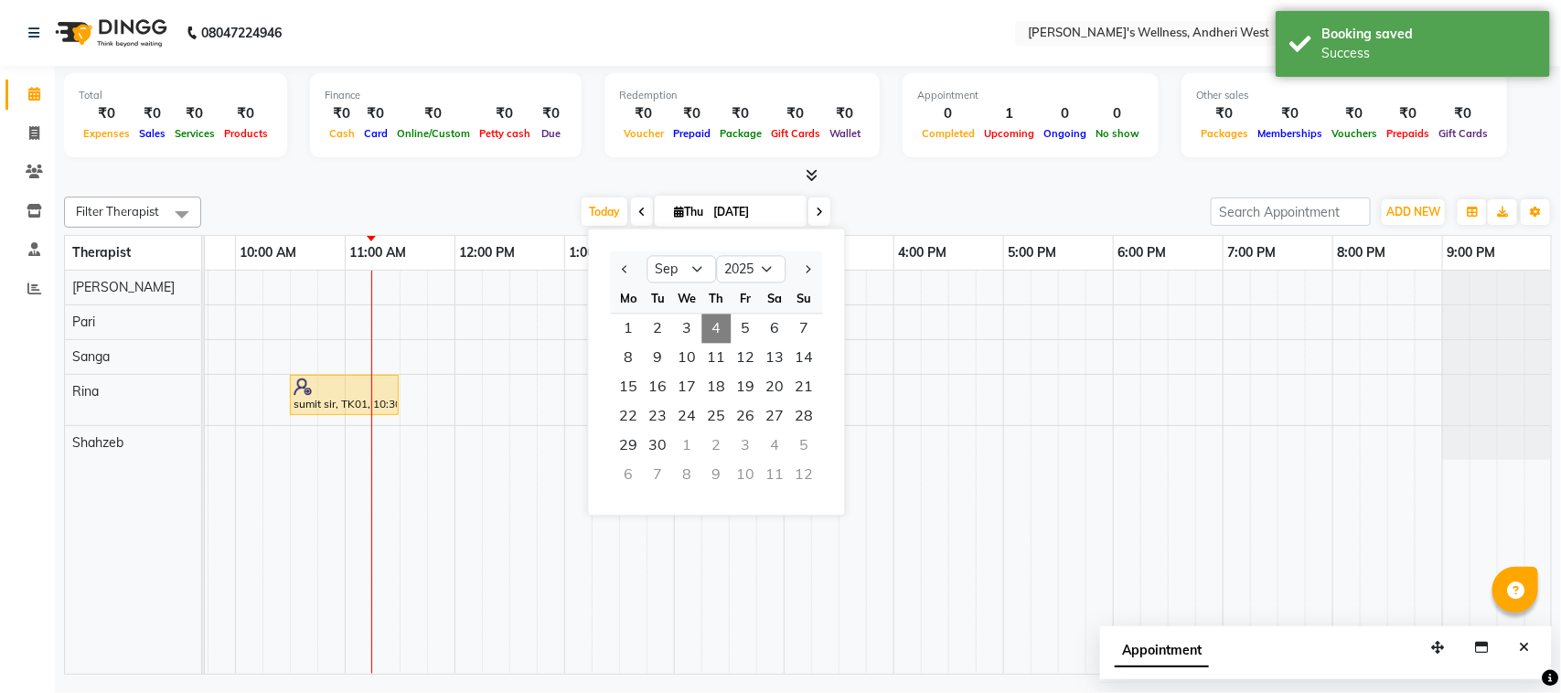
click at [832, 198] on div "[DATE] [DATE] Jan Feb Mar Apr May Jun [DATE] Aug Sep Oct Nov [DATE] 2016 2017 2…" at bounding box center [705, 211] width 991 height 27
